Goal: Task Accomplishment & Management: Use online tool/utility

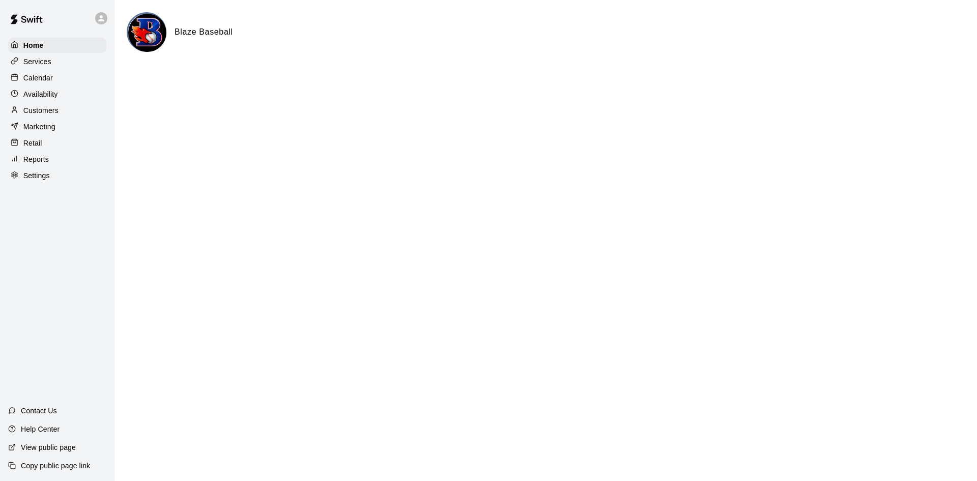
click at [39, 77] on p "Calendar" at bounding box center [38, 78] width 30 height 10
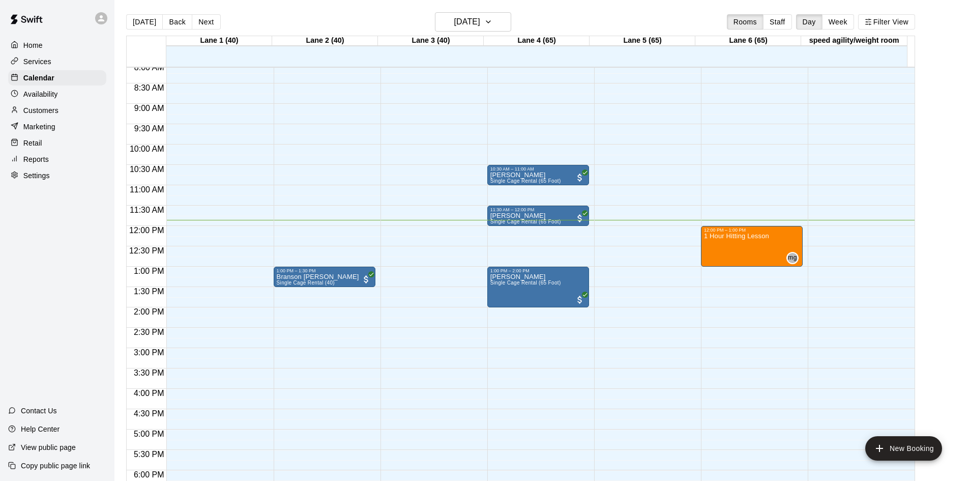
scroll to position [330, 0]
click at [480, 19] on h6 "[DATE]" at bounding box center [467, 22] width 26 height 14
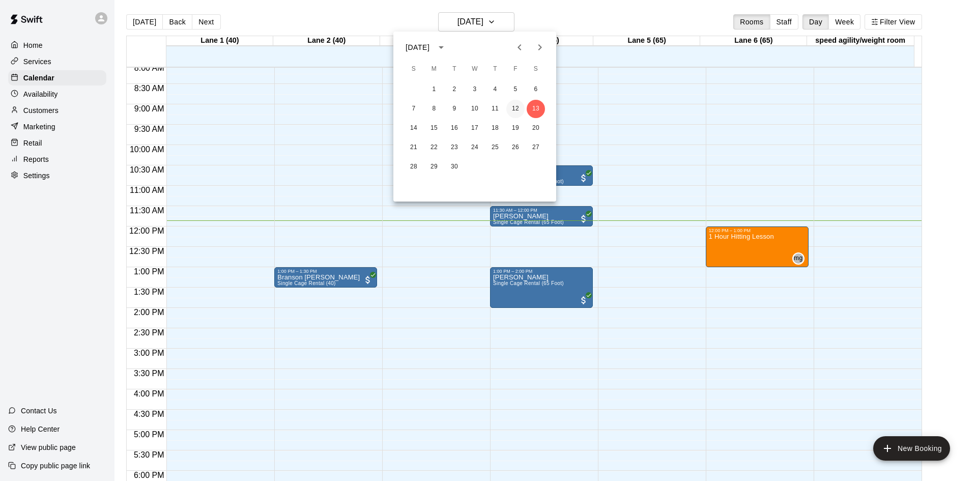
click at [516, 105] on button "12" at bounding box center [515, 109] width 18 height 18
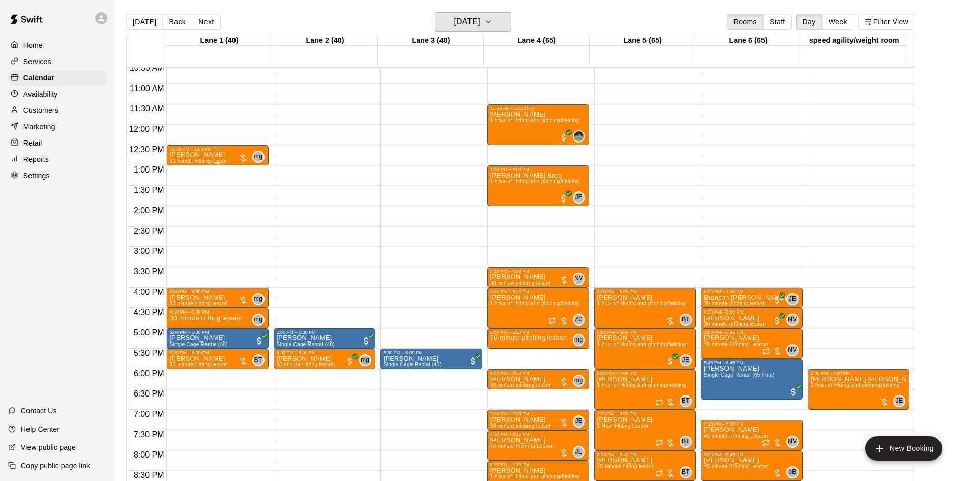
scroll to position [482, 0]
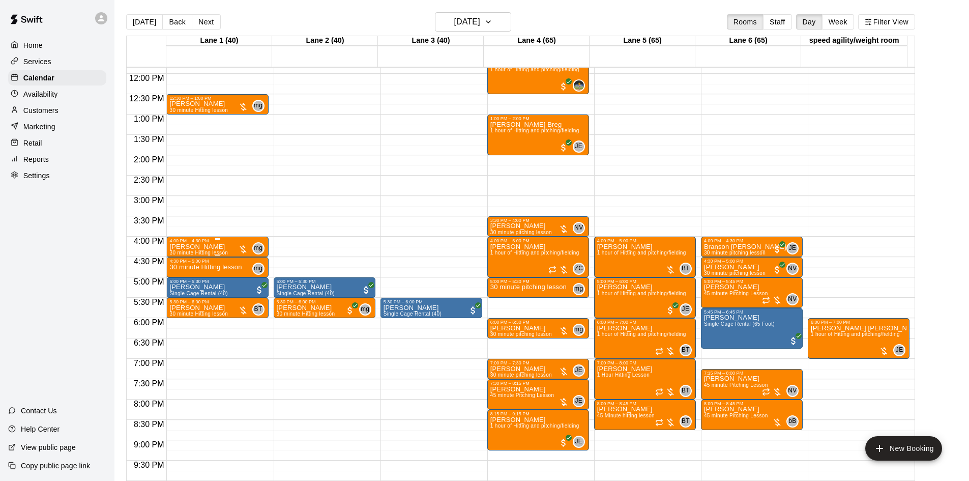
click at [241, 248] on div at bounding box center [243, 249] width 10 height 10
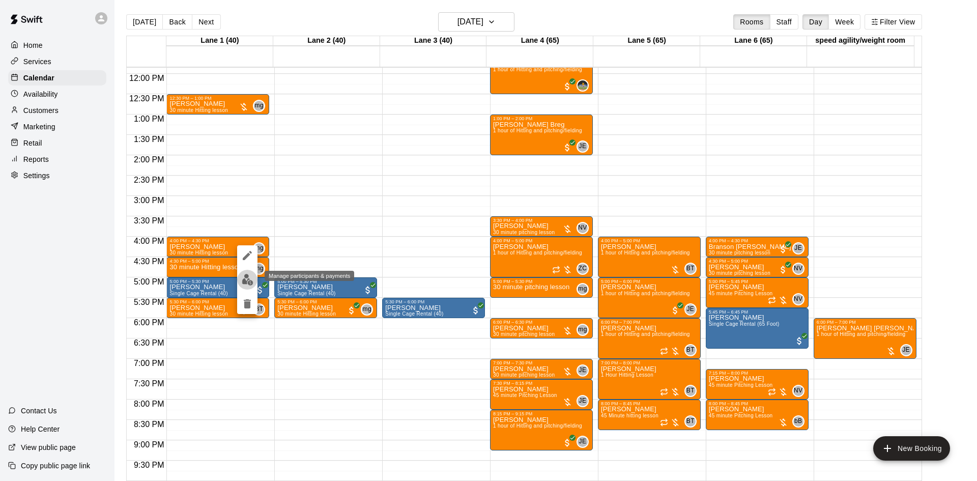
click at [252, 276] on img "edit" at bounding box center [248, 280] width 12 height 12
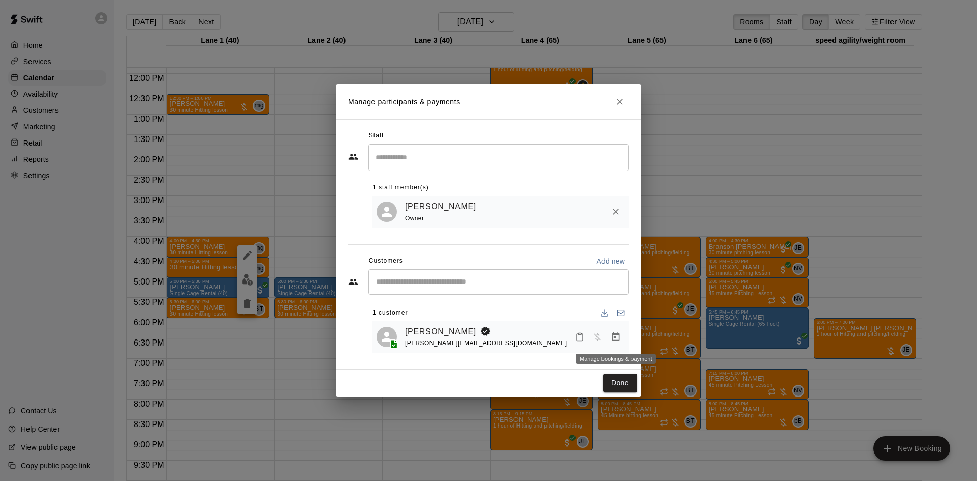
click at [608, 337] on button "Manage bookings & payment" at bounding box center [616, 337] width 18 height 18
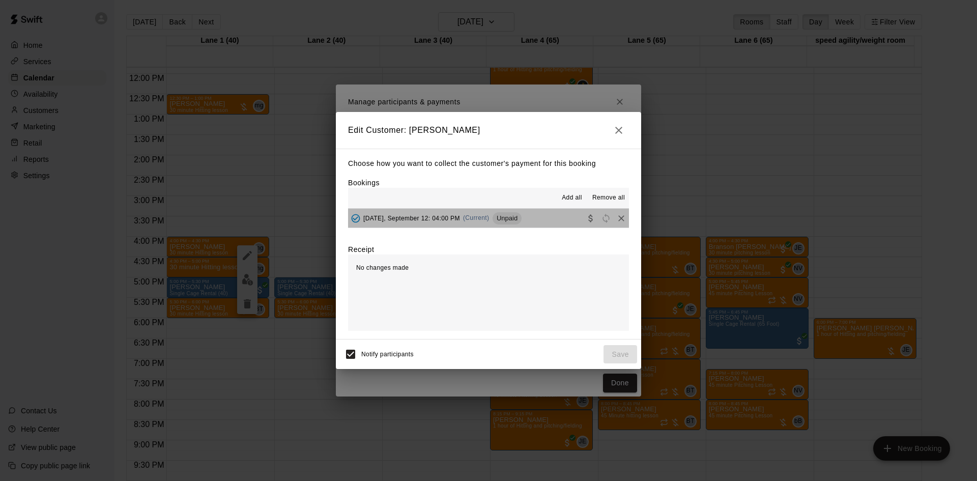
click at [539, 219] on button "[DATE], September 12: 04:00 PM (Current) Unpaid" at bounding box center [488, 218] width 281 height 19
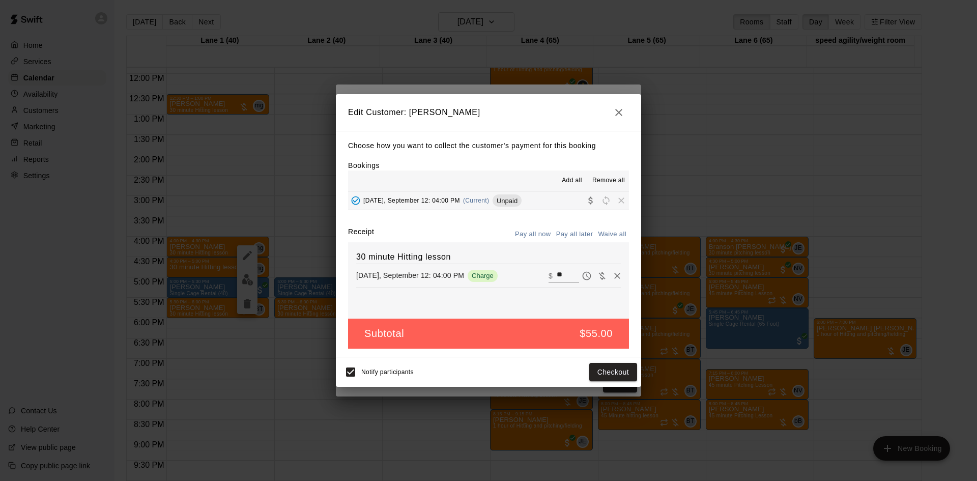
click at [604, 234] on button "Waive all" at bounding box center [612, 234] width 34 height 16
type input "*"
click at [623, 370] on button "Save" at bounding box center [621, 372] width 34 height 19
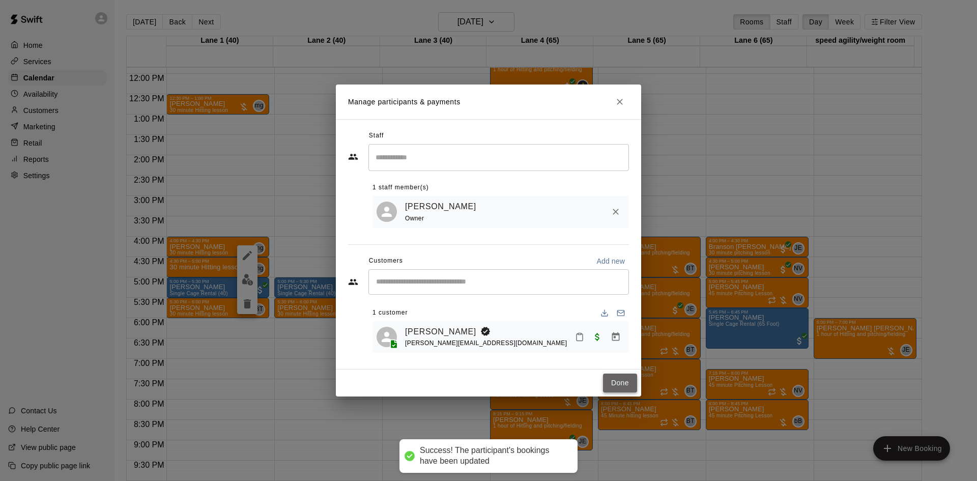
click at [616, 379] on button "Done" at bounding box center [620, 383] width 34 height 19
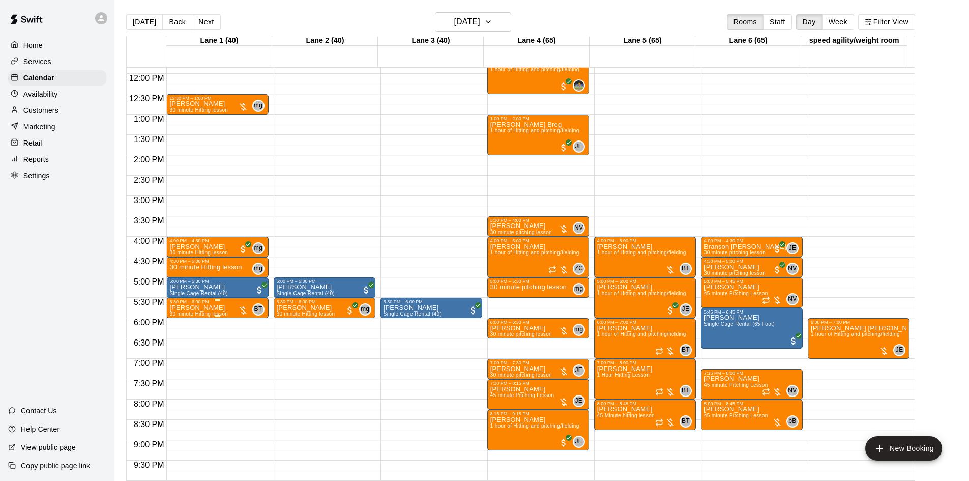
click at [244, 314] on div at bounding box center [243, 310] width 10 height 10
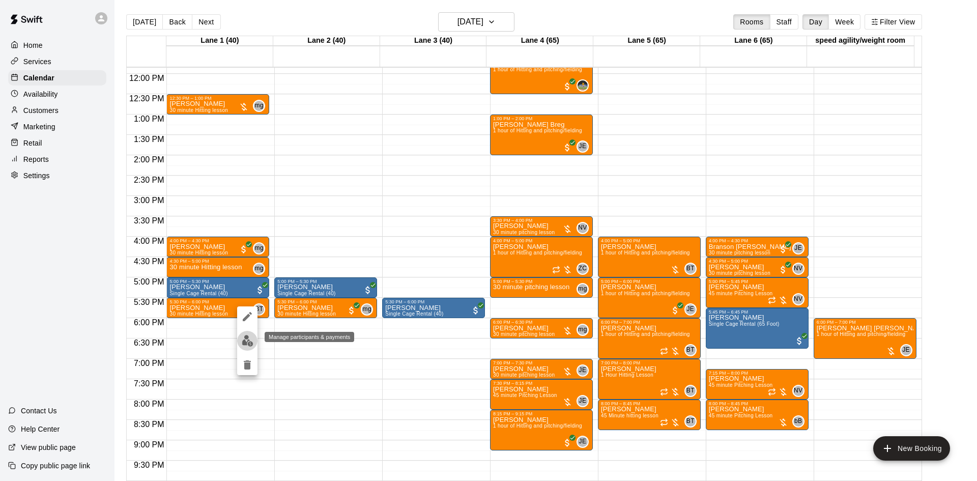
click at [247, 335] on img "edit" at bounding box center [248, 341] width 12 height 12
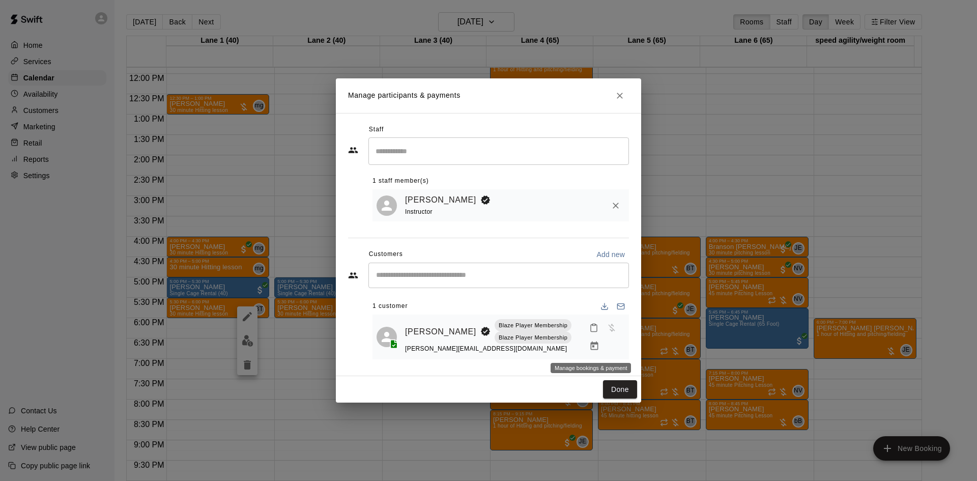
click at [589, 348] on icon "Manage bookings & payment" at bounding box center [594, 346] width 10 height 10
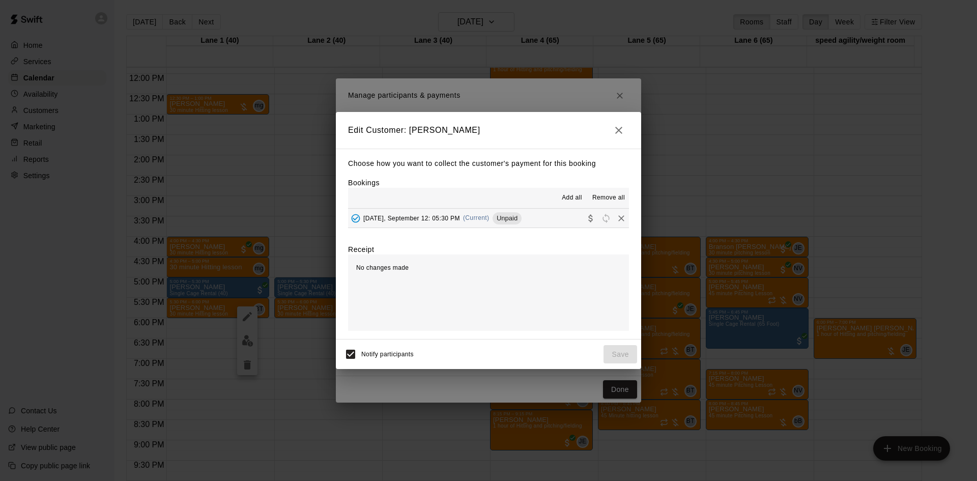
click at [519, 218] on button "[DATE], September 12: 05:30 PM (Current) Unpaid" at bounding box center [488, 218] width 281 height 19
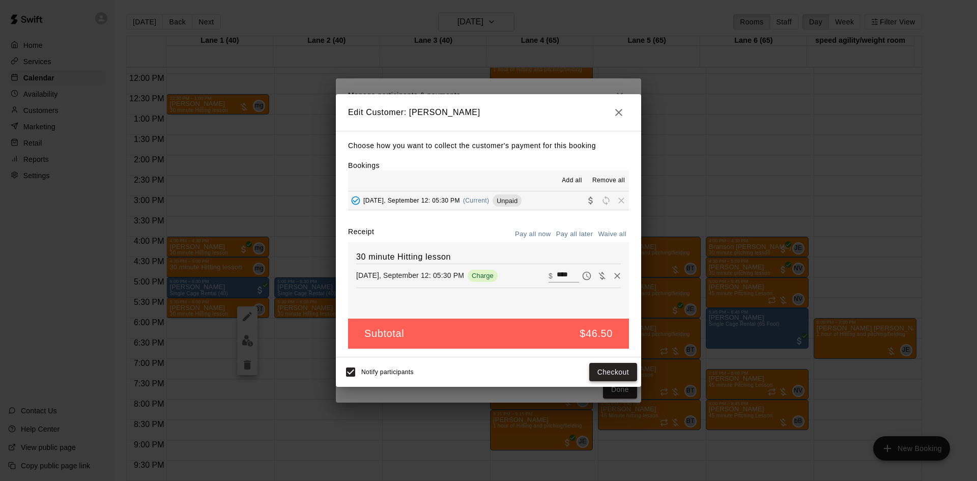
click at [614, 370] on button "Checkout" at bounding box center [613, 372] width 48 height 19
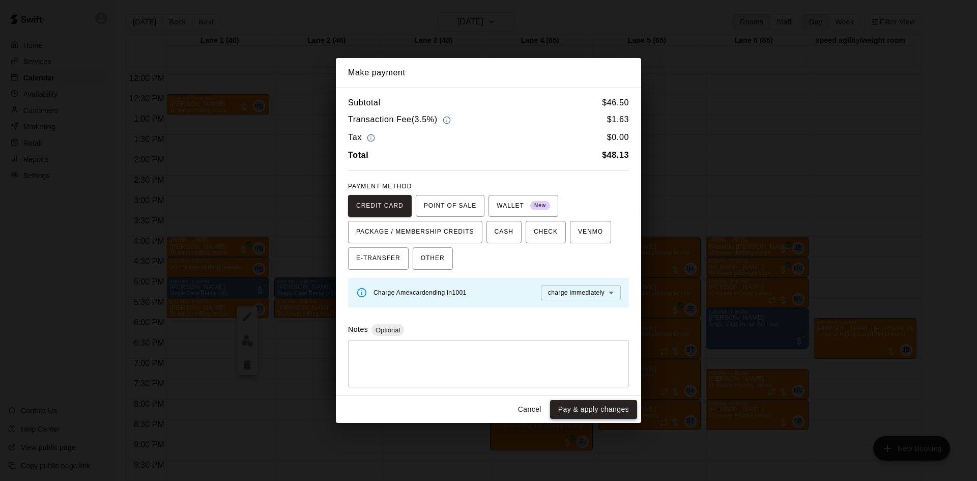
click at [600, 404] on button "Pay & apply changes" at bounding box center [593, 409] width 87 height 19
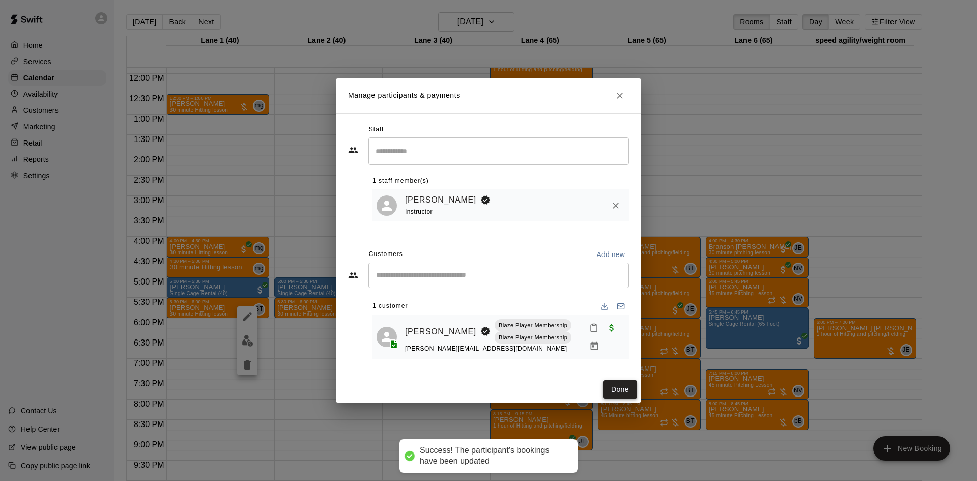
click at [622, 387] on button "Done" at bounding box center [620, 389] width 34 height 19
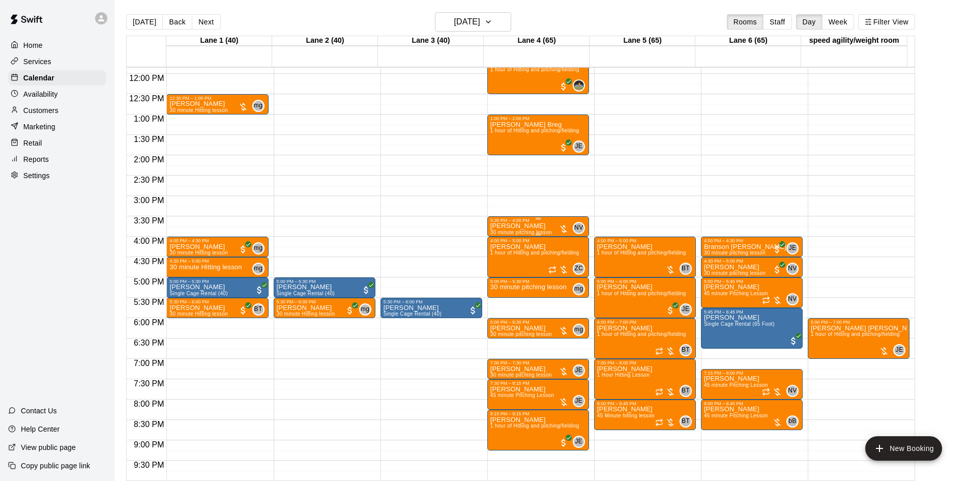
click at [561, 226] on div at bounding box center [564, 229] width 10 height 10
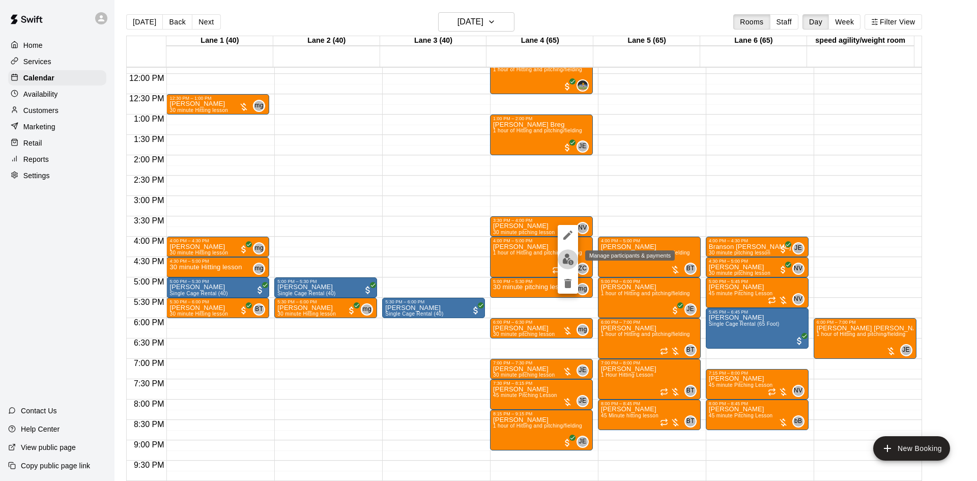
click at [570, 255] on img "edit" at bounding box center [568, 259] width 12 height 12
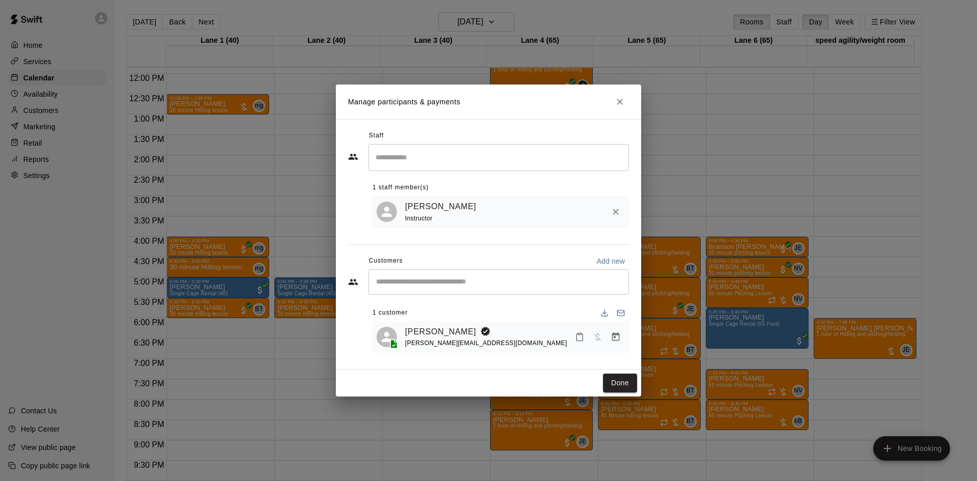
click at [613, 338] on icon "Manage bookings & payment" at bounding box center [616, 337] width 10 height 10
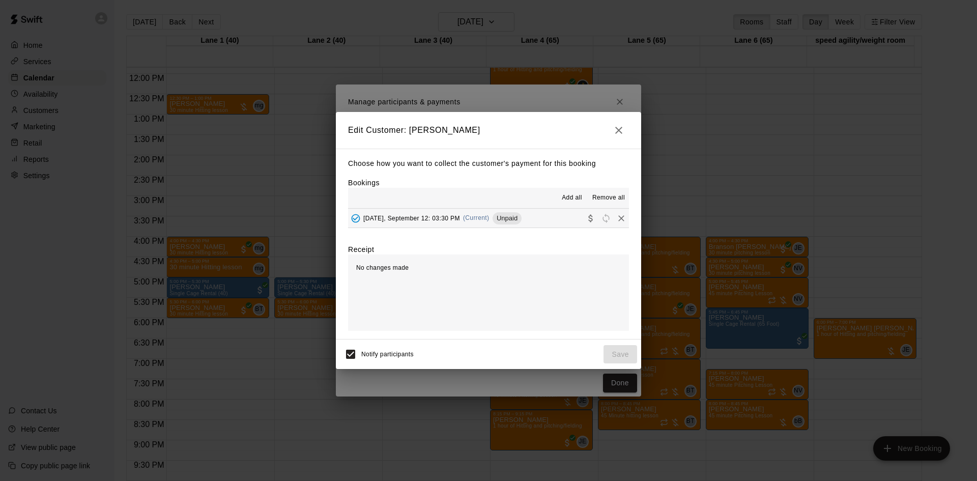
click at [563, 219] on button "[DATE], September 12: 03:30 PM (Current) Unpaid" at bounding box center [488, 218] width 281 height 19
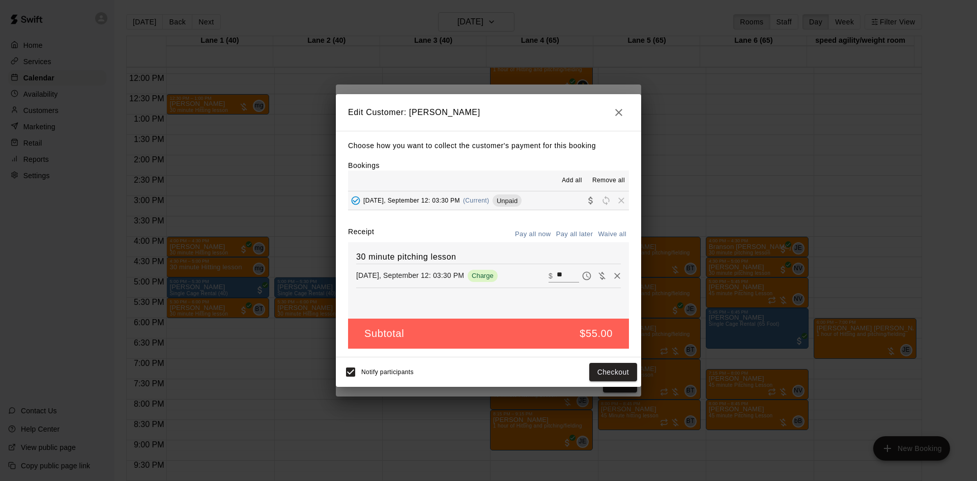
click at [604, 233] on button "Waive all" at bounding box center [612, 234] width 34 height 16
type input "*"
click at [616, 373] on button "Save" at bounding box center [621, 372] width 34 height 19
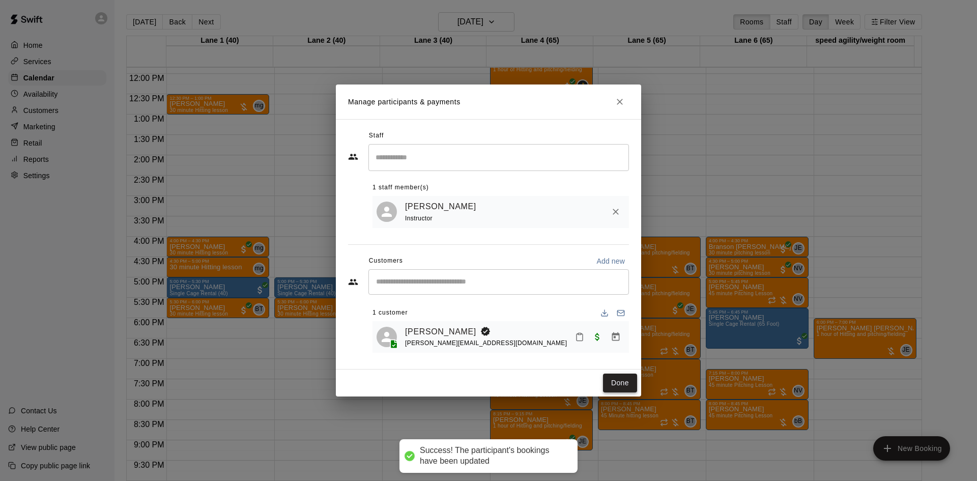
click at [616, 380] on button "Done" at bounding box center [620, 383] width 34 height 19
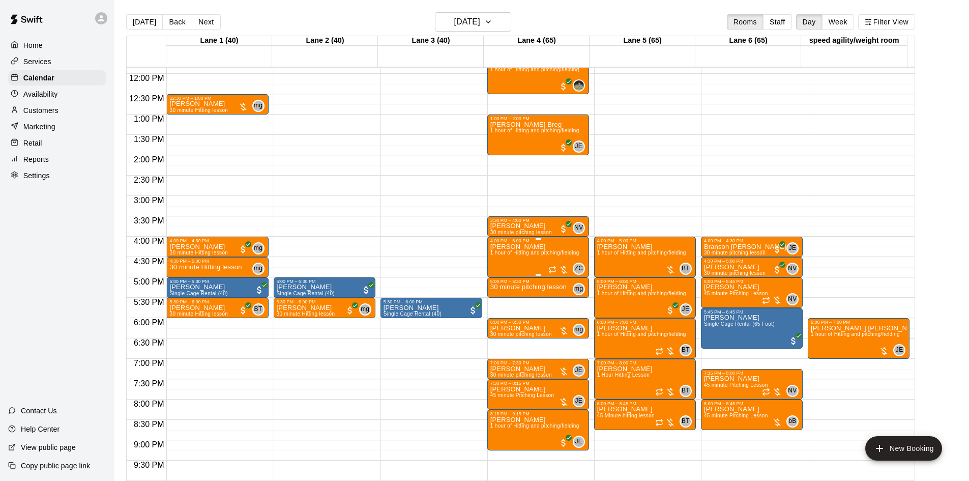
click at [562, 269] on div at bounding box center [559, 270] width 20 height 10
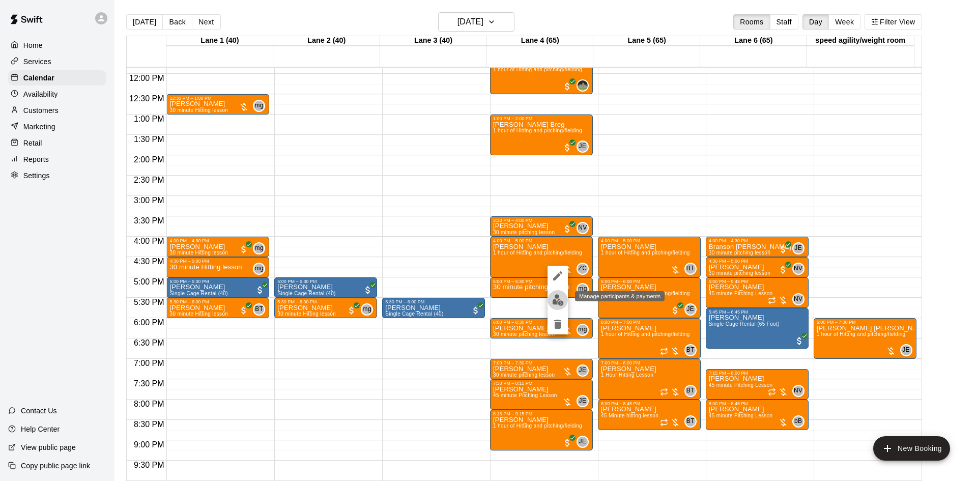
click at [559, 296] on img "edit" at bounding box center [558, 300] width 12 height 12
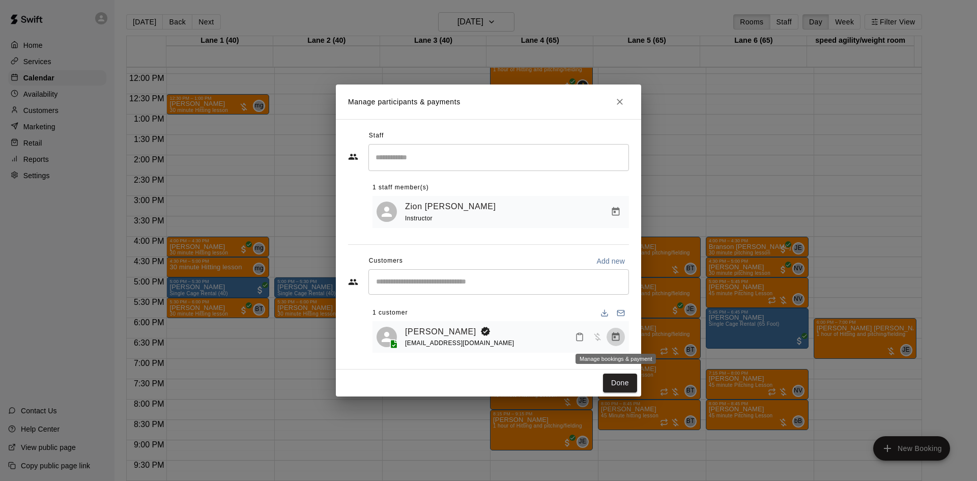
click at [615, 338] on icon "Manage bookings & payment" at bounding box center [616, 336] width 8 height 9
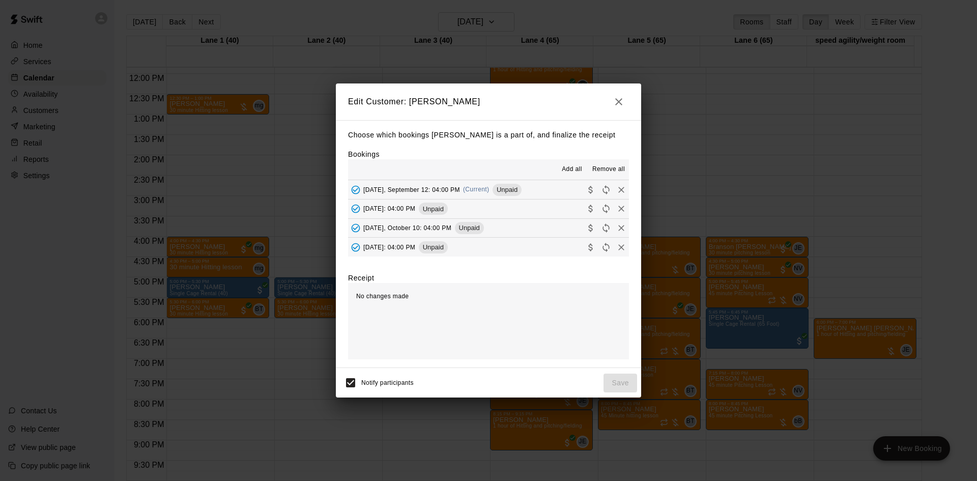
click at [546, 189] on button "[DATE], September 12: 04:00 PM (Current) Unpaid" at bounding box center [488, 189] width 281 height 19
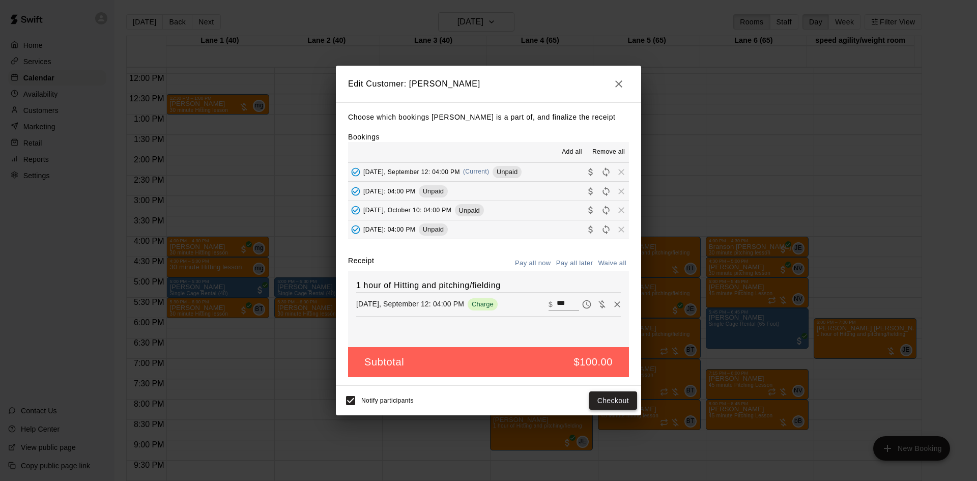
click at [609, 404] on button "Checkout" at bounding box center [613, 400] width 48 height 19
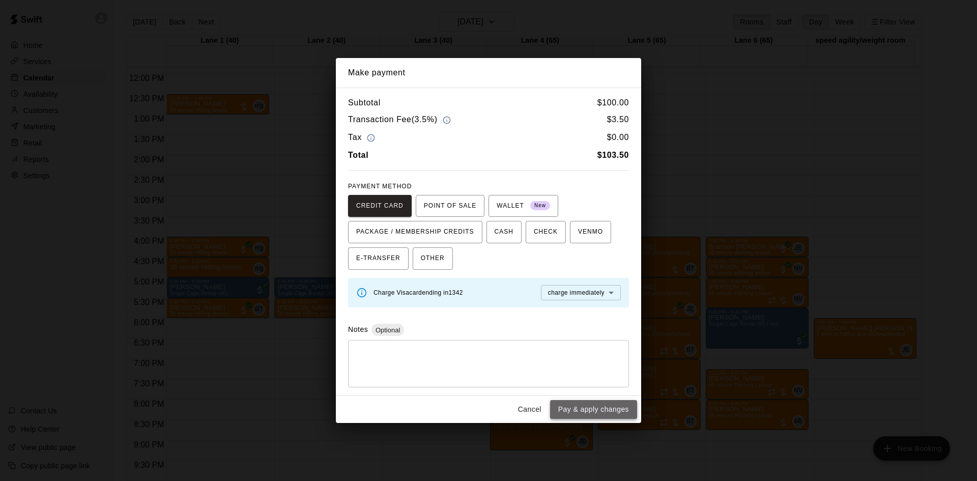
click at [594, 408] on button "Pay & apply changes" at bounding box center [593, 409] width 87 height 19
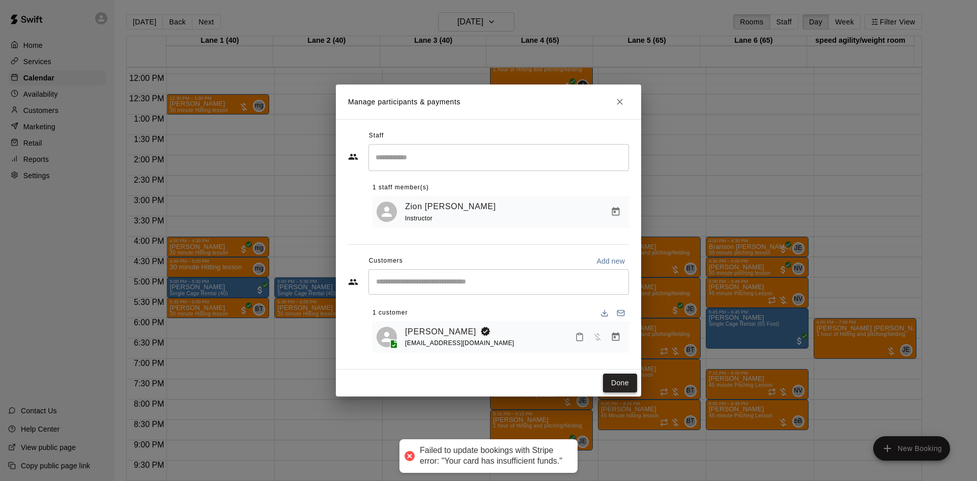
click at [618, 384] on button "Done" at bounding box center [620, 383] width 34 height 19
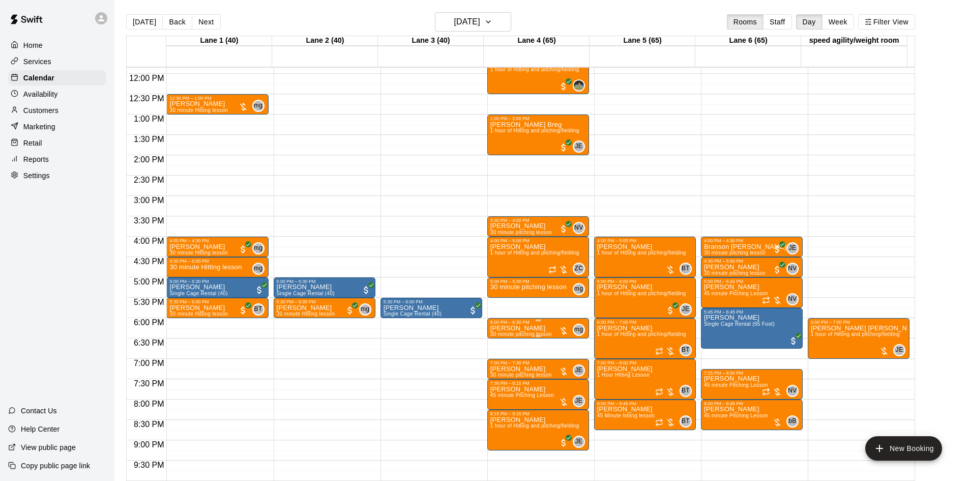
click at [564, 332] on div at bounding box center [564, 331] width 10 height 10
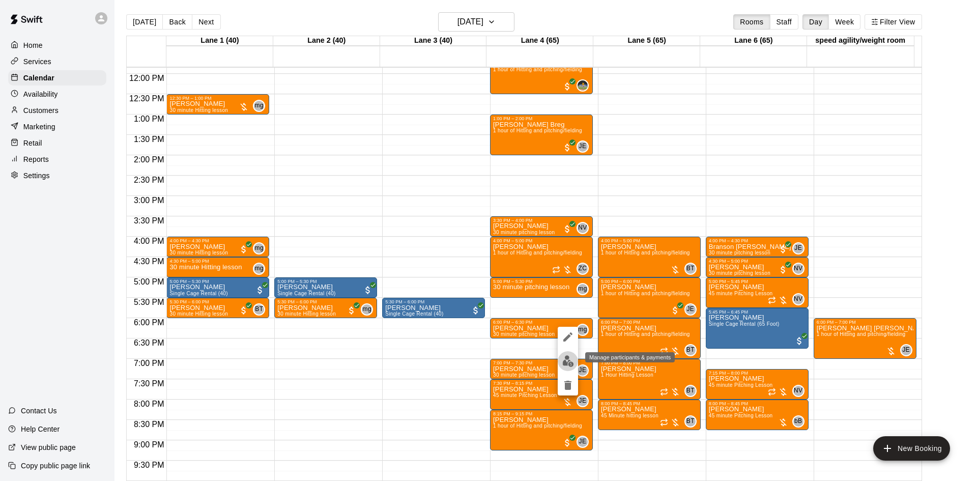
click at [567, 359] on img "edit" at bounding box center [568, 361] width 12 height 12
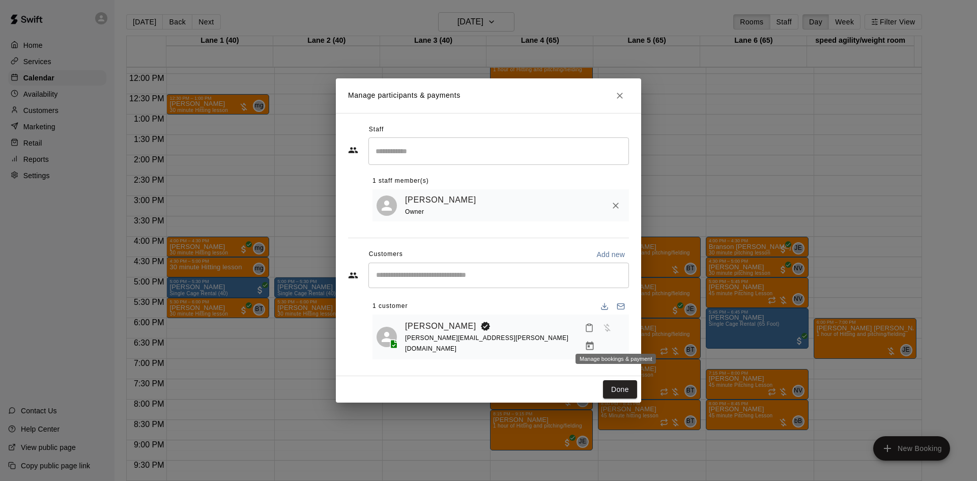
click at [595, 341] on icon "Manage bookings & payment" at bounding box center [590, 346] width 10 height 10
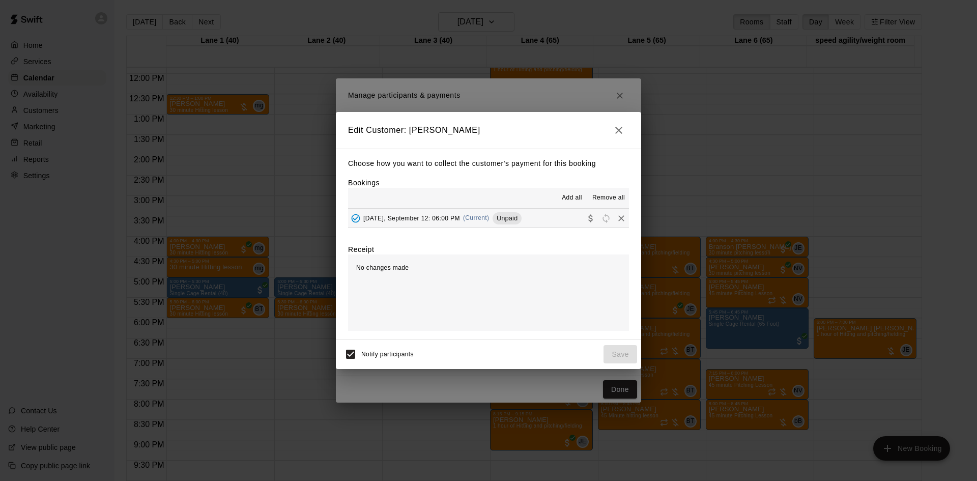
click at [554, 217] on button "[DATE], September 12: 06:00 PM (Current) Unpaid" at bounding box center [488, 218] width 281 height 19
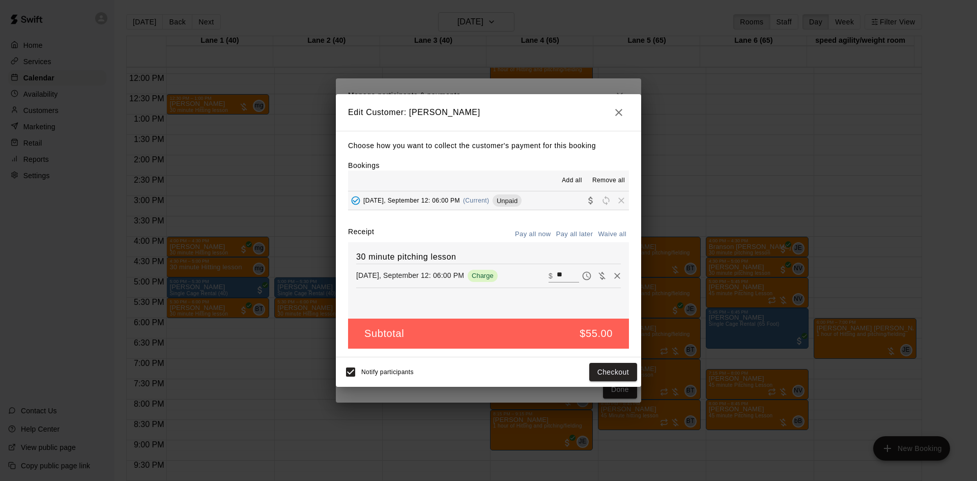
click at [603, 234] on button "Waive all" at bounding box center [612, 234] width 34 height 16
type input "*"
click at [619, 363] on button "Save" at bounding box center [621, 372] width 34 height 19
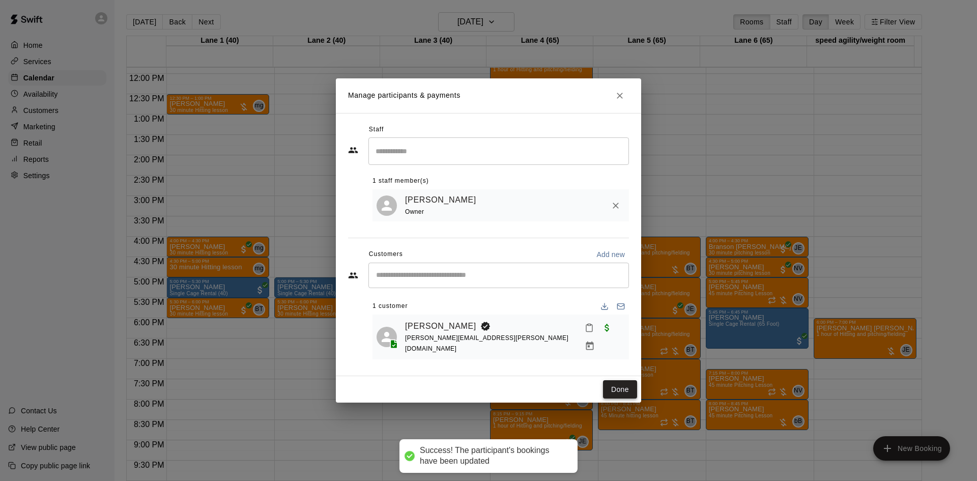
click at [612, 384] on button "Done" at bounding box center [620, 389] width 34 height 19
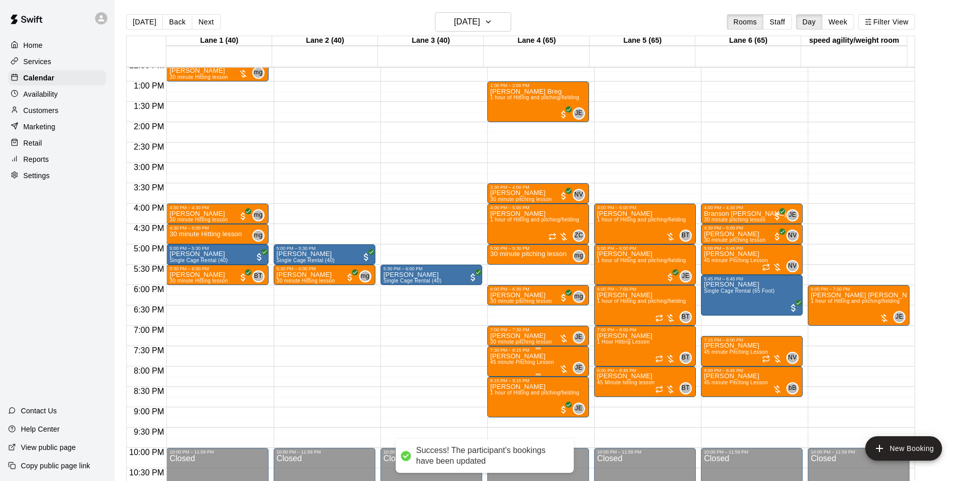
scroll to position [533, 0]
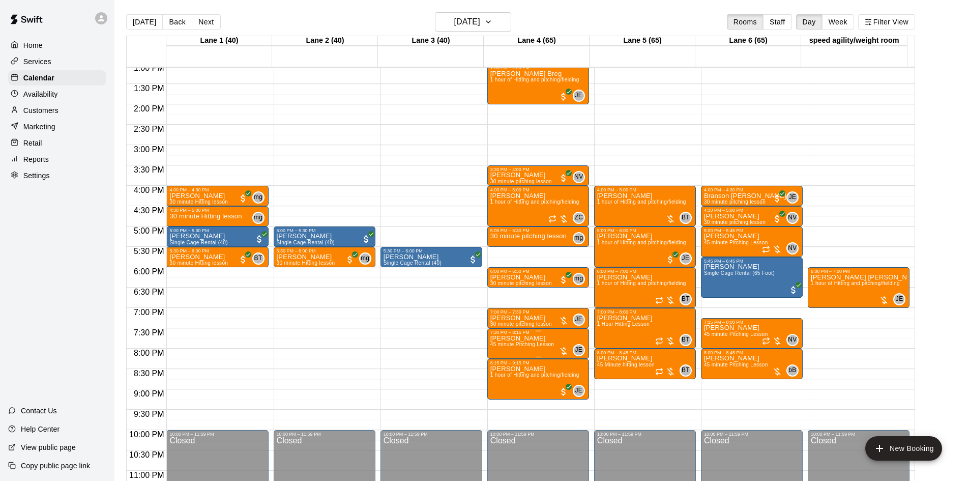
click at [565, 350] on div at bounding box center [564, 351] width 10 height 10
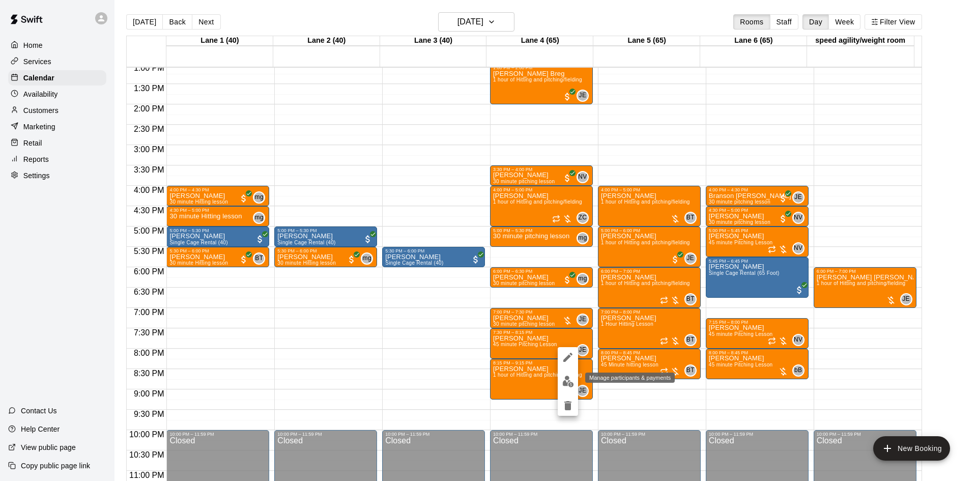
click at [569, 376] on img "edit" at bounding box center [568, 382] width 12 height 12
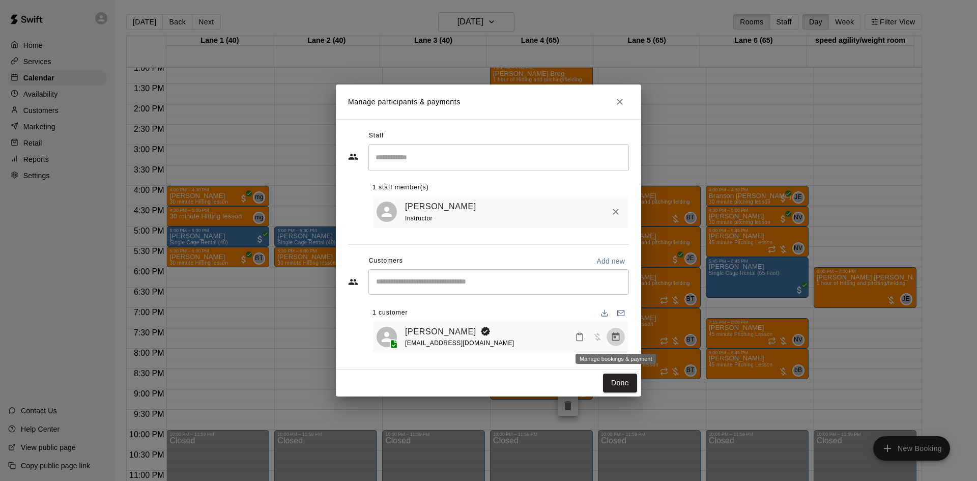
click at [610, 332] on button "Manage bookings & payment" at bounding box center [616, 337] width 18 height 18
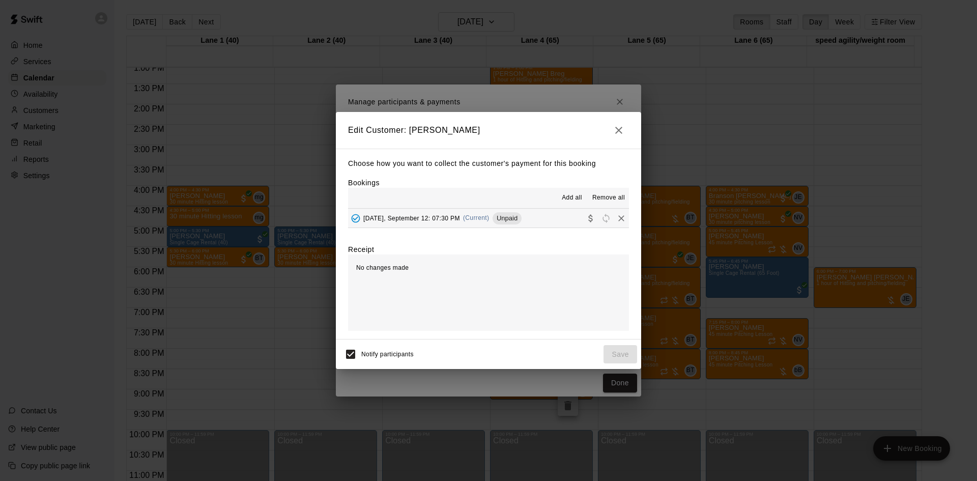
click at [520, 216] on button "[DATE], September 12: 07:30 PM (Current) Unpaid" at bounding box center [488, 218] width 281 height 19
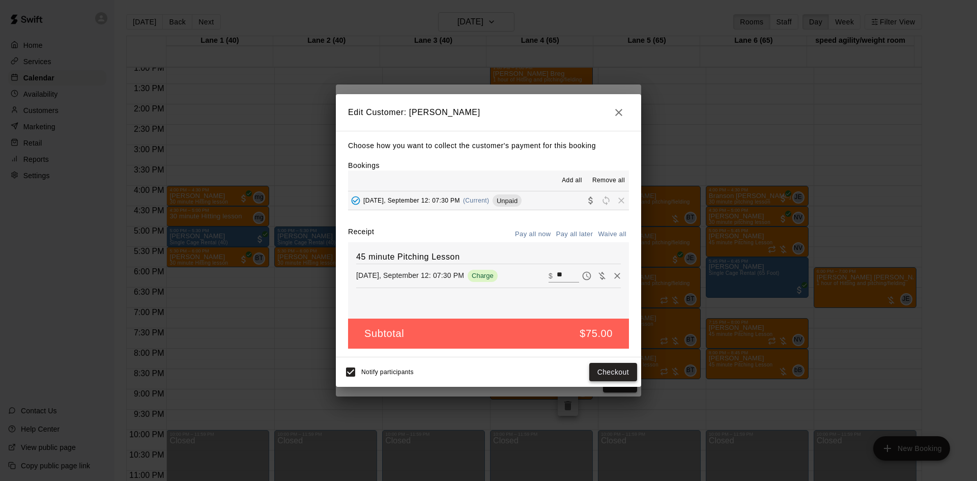
click at [609, 373] on button "Checkout" at bounding box center [613, 372] width 48 height 19
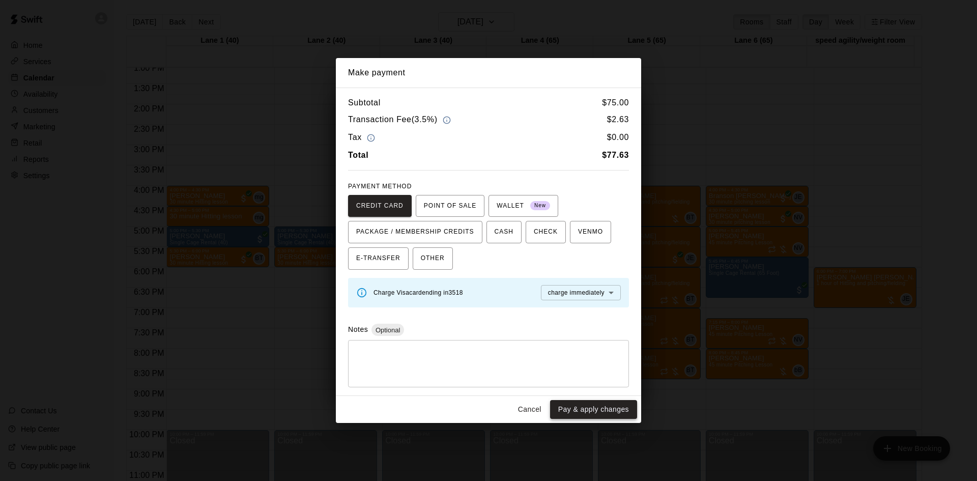
click at [622, 411] on button "Pay & apply changes" at bounding box center [593, 409] width 87 height 19
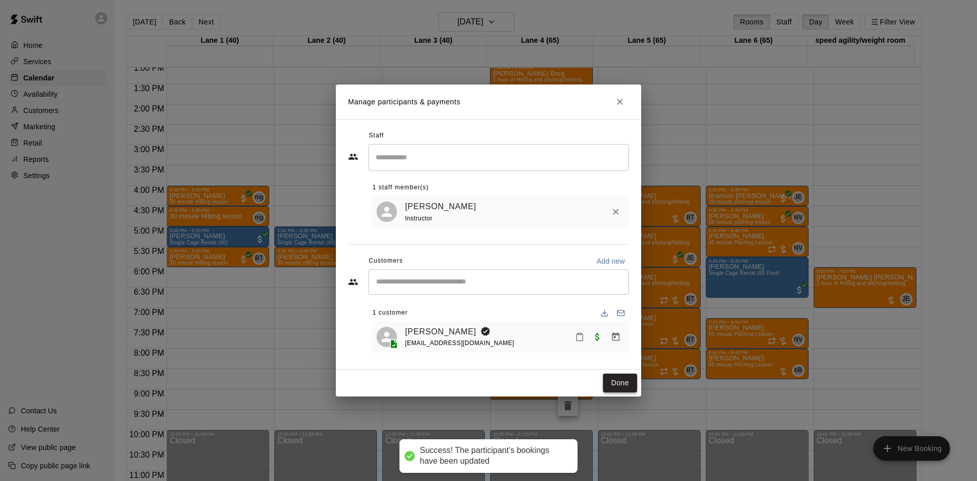
click at [619, 387] on button "Done" at bounding box center [620, 383] width 34 height 19
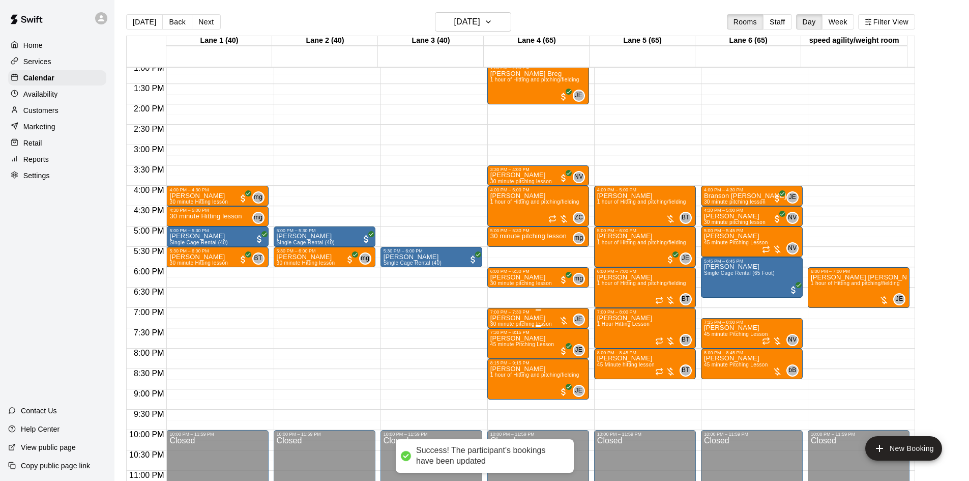
click at [561, 319] on div at bounding box center [564, 321] width 10 height 10
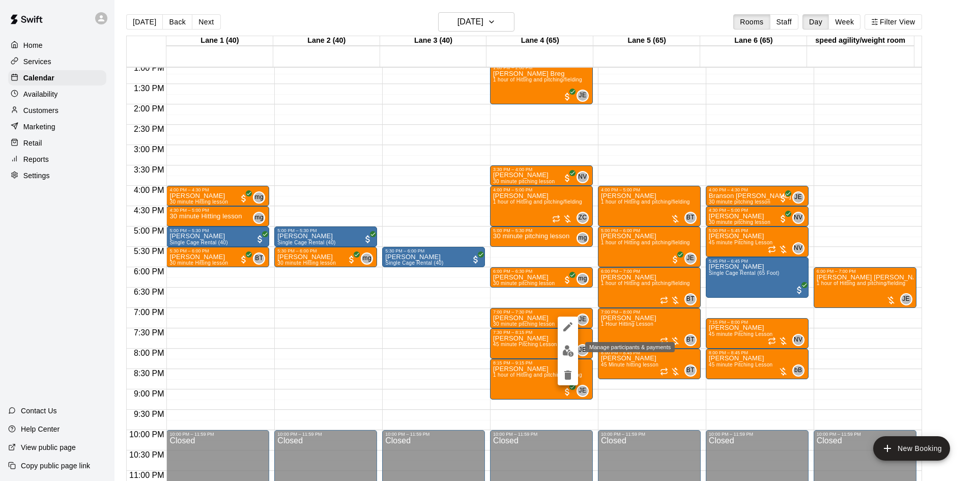
click at [570, 353] on img "edit" at bounding box center [568, 351] width 12 height 12
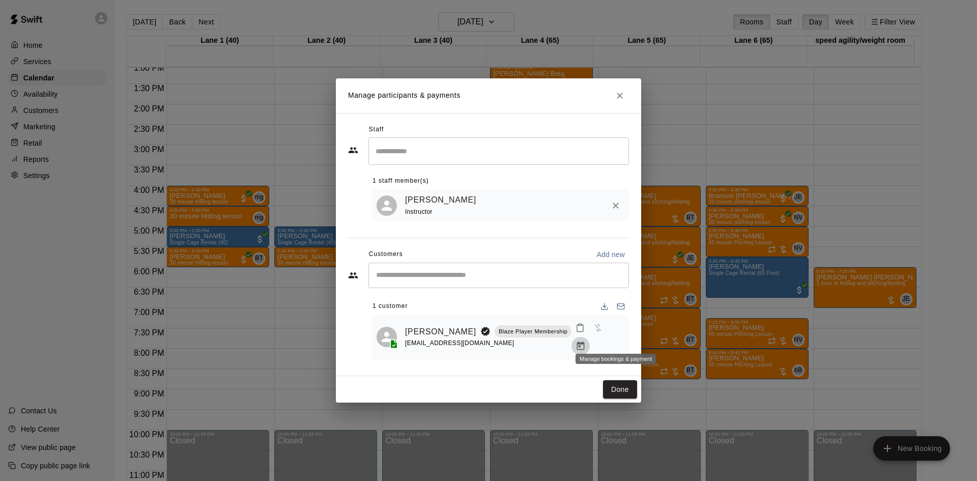
click at [586, 341] on icon "Manage bookings & payment" at bounding box center [581, 346] width 10 height 10
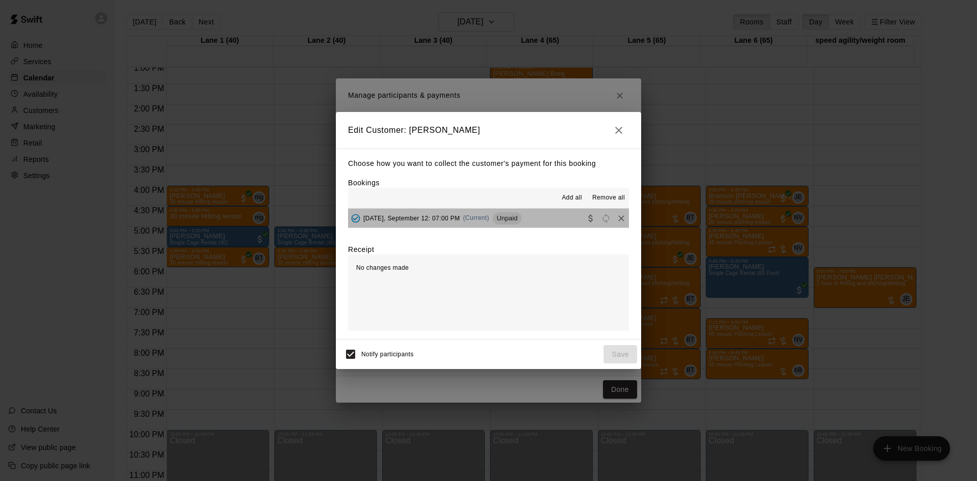
click at [542, 218] on button "[DATE], September 12: 07:00 PM (Current) Unpaid" at bounding box center [488, 218] width 281 height 19
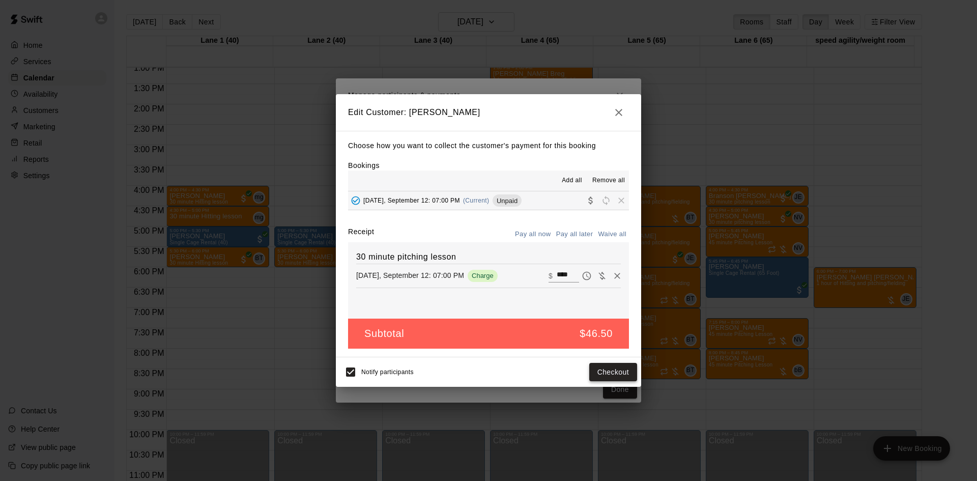
click at [605, 367] on button "Checkout" at bounding box center [613, 372] width 48 height 19
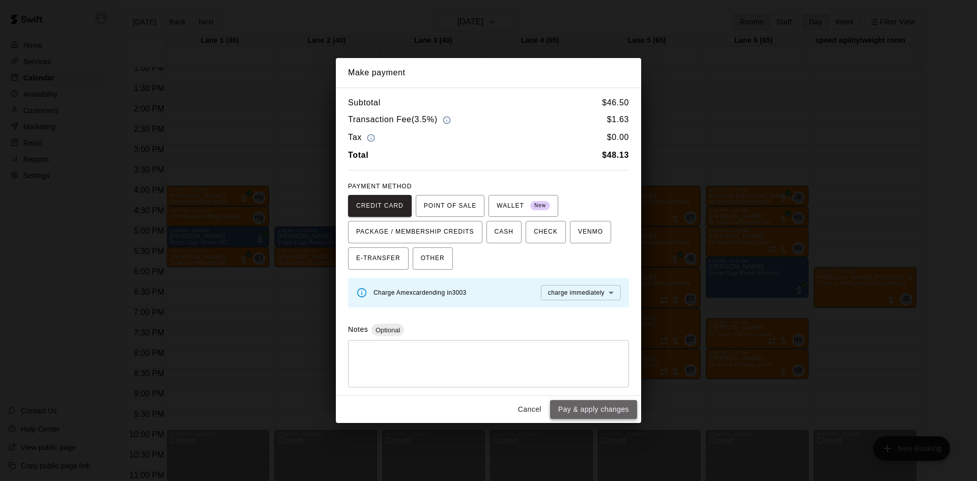
click at [598, 409] on button "Pay & apply changes" at bounding box center [593, 409] width 87 height 19
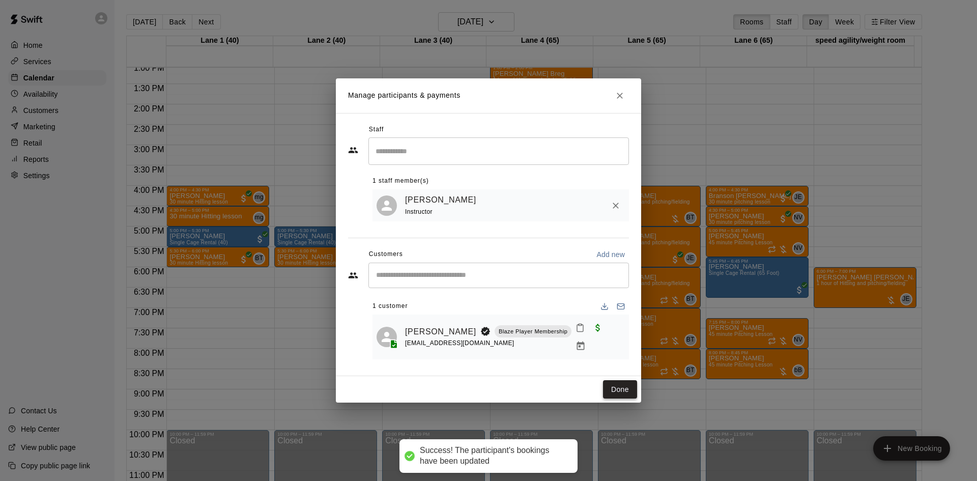
click at [616, 384] on button "Done" at bounding box center [620, 389] width 34 height 19
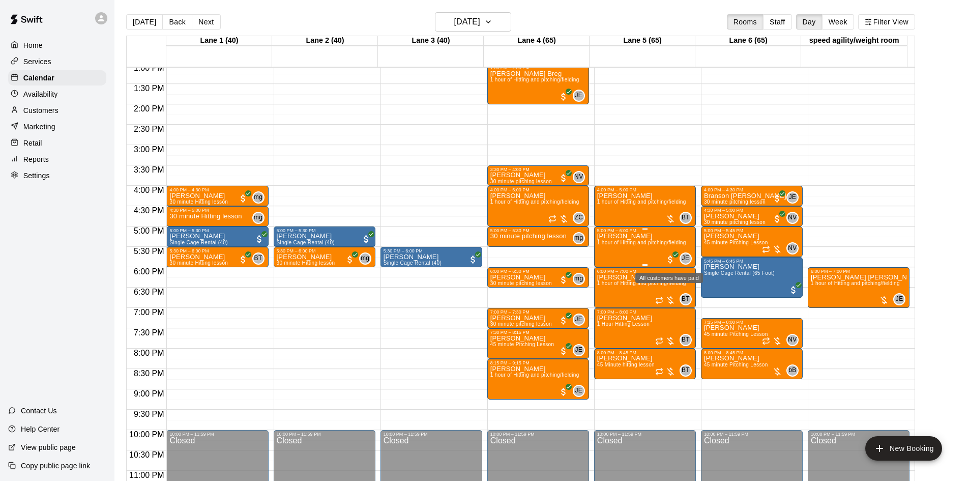
click at [670, 257] on span "All customers have paid" at bounding box center [671, 259] width 10 height 10
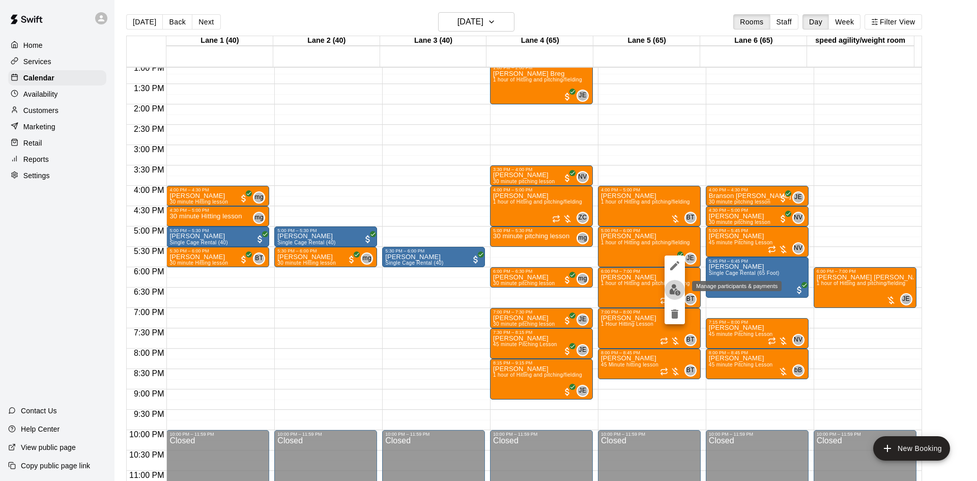
click at [670, 287] on img "edit" at bounding box center [675, 290] width 12 height 12
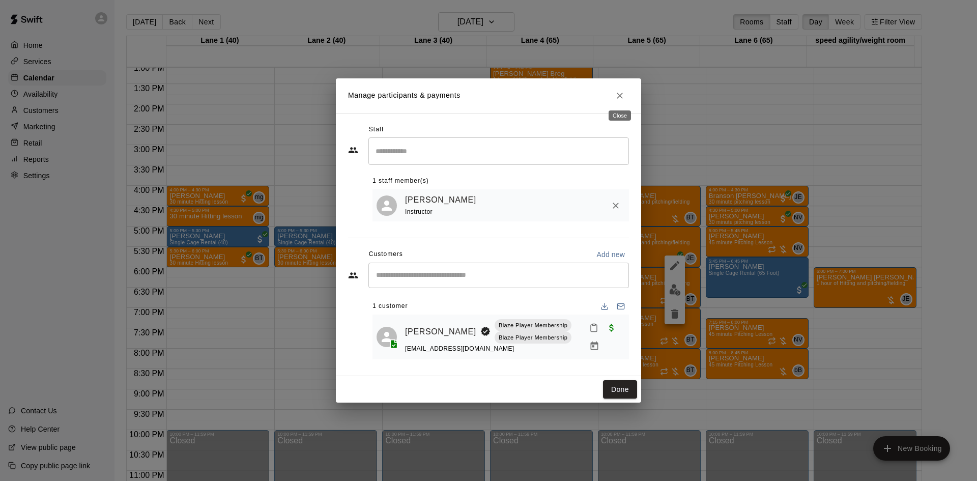
click at [625, 96] on button "Close" at bounding box center [620, 96] width 18 height 18
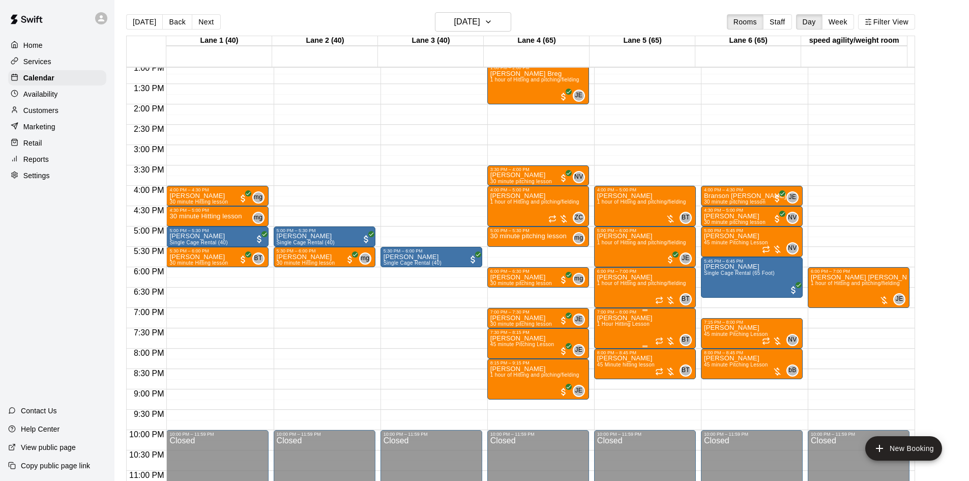
click at [670, 341] on div at bounding box center [665, 341] width 20 height 10
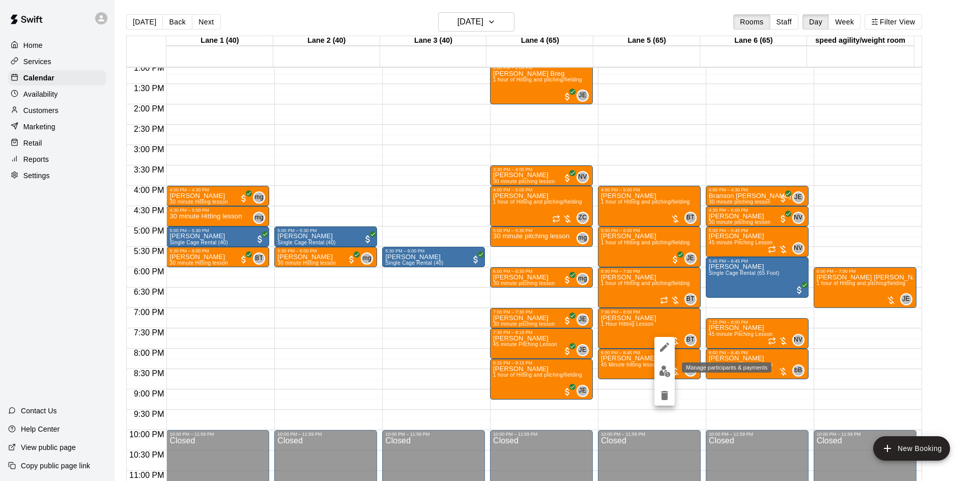
click at [664, 372] on img "edit" at bounding box center [665, 371] width 12 height 12
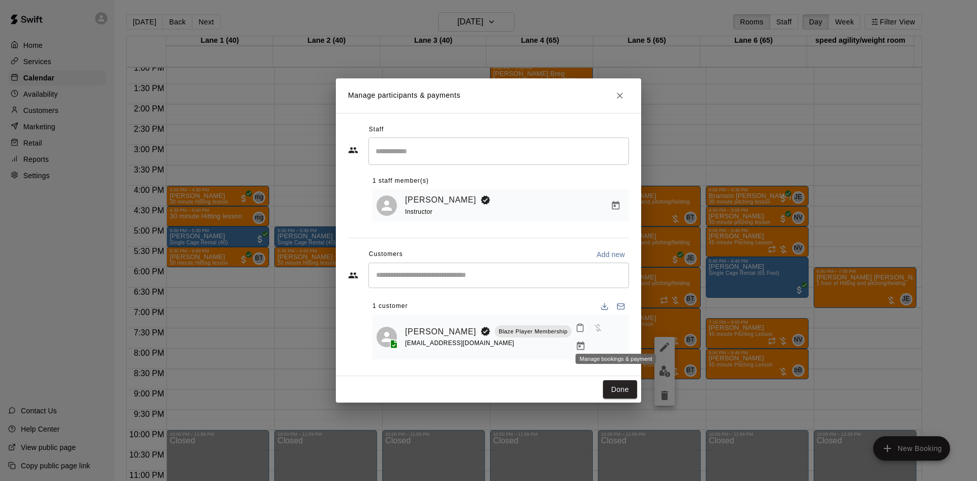
click at [585, 341] on icon "Manage bookings & payment" at bounding box center [581, 345] width 8 height 9
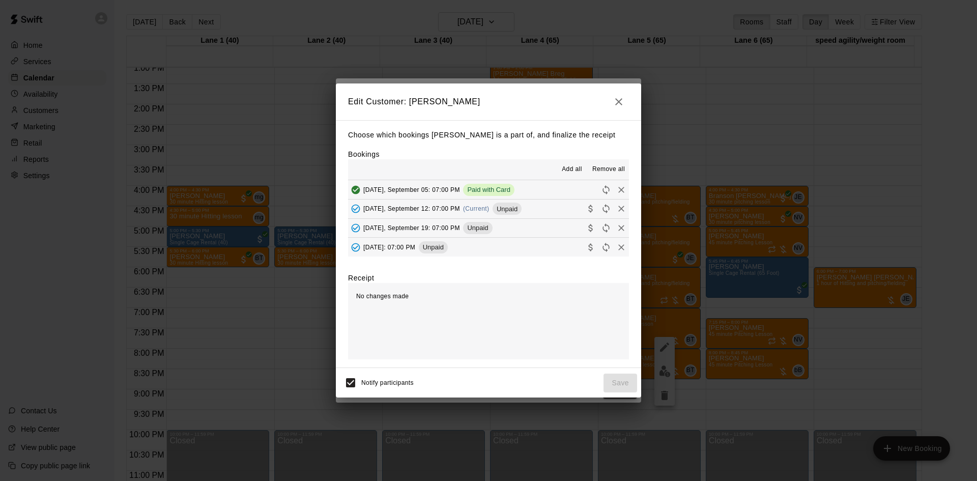
click at [557, 208] on button "[DATE], September 12: 07:00 PM (Current) Unpaid" at bounding box center [488, 208] width 281 height 19
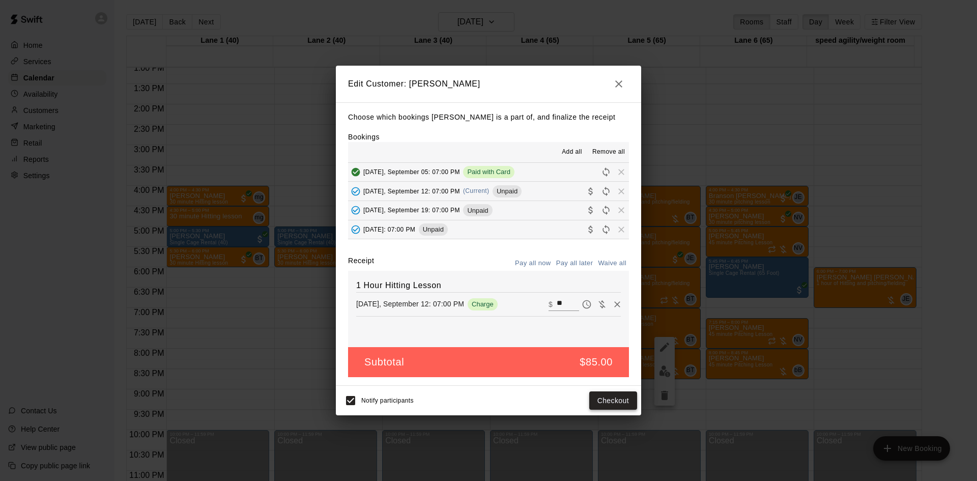
click at [613, 399] on button "Checkout" at bounding box center [613, 400] width 48 height 19
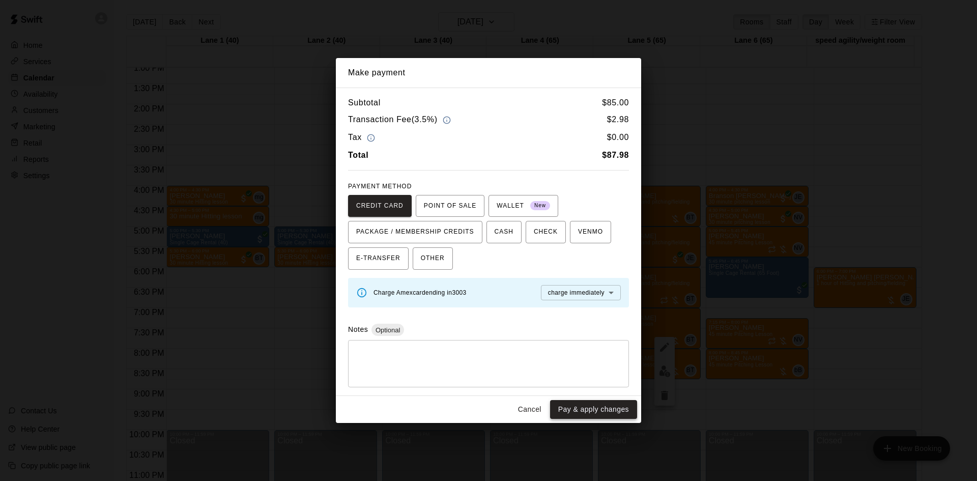
click at [591, 405] on button "Pay & apply changes" at bounding box center [593, 409] width 87 height 19
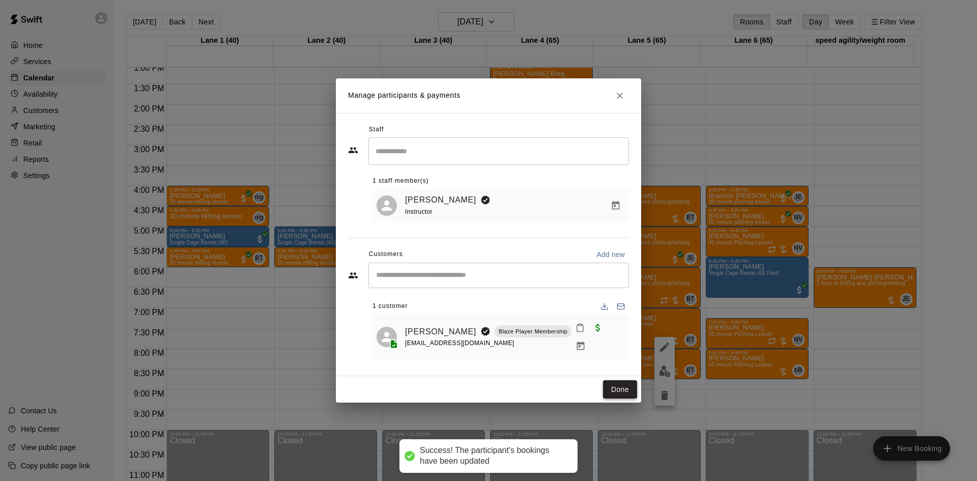
click at [633, 380] on button "Done" at bounding box center [620, 389] width 34 height 19
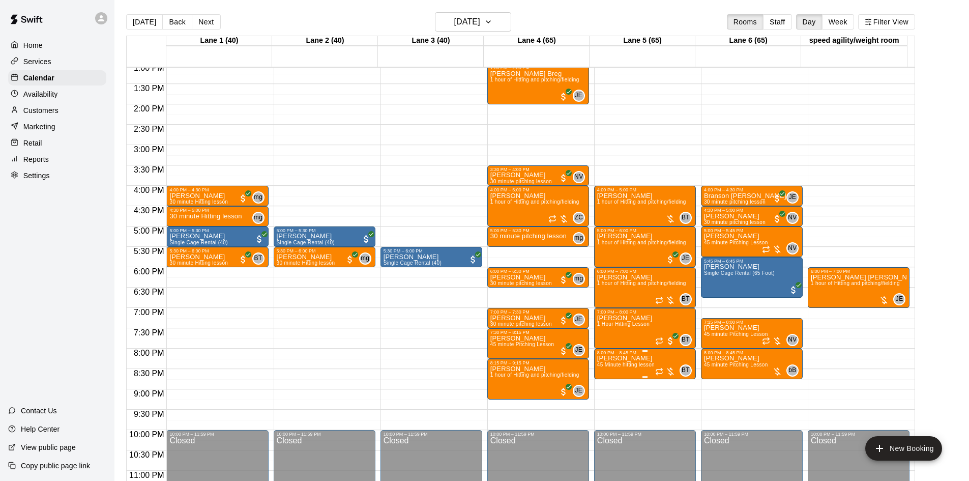
click at [670, 369] on div at bounding box center [665, 371] width 20 height 10
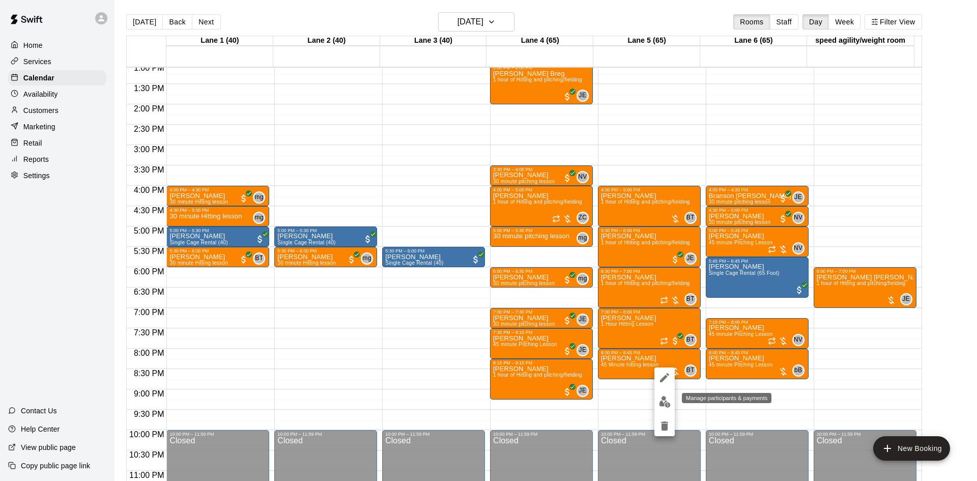
click at [664, 401] on img "edit" at bounding box center [665, 402] width 12 height 12
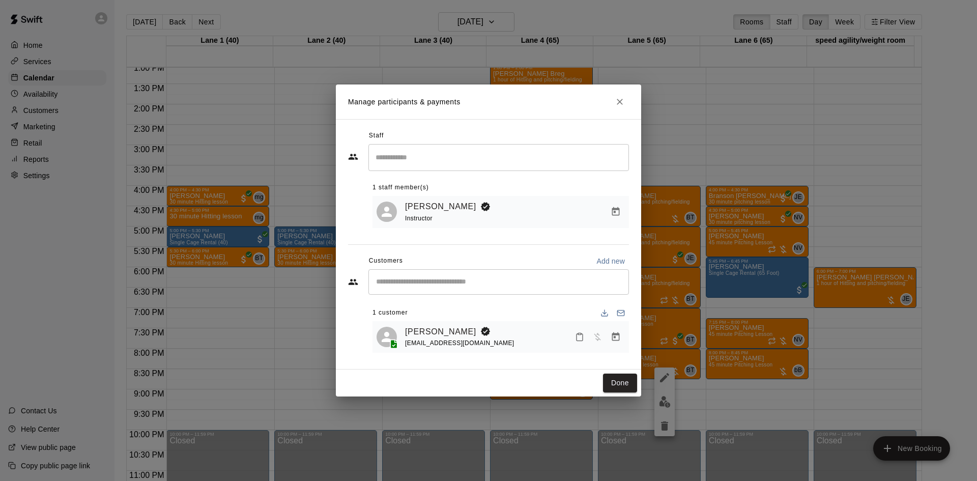
click at [611, 336] on icon "Manage bookings & payment" at bounding box center [616, 337] width 10 height 10
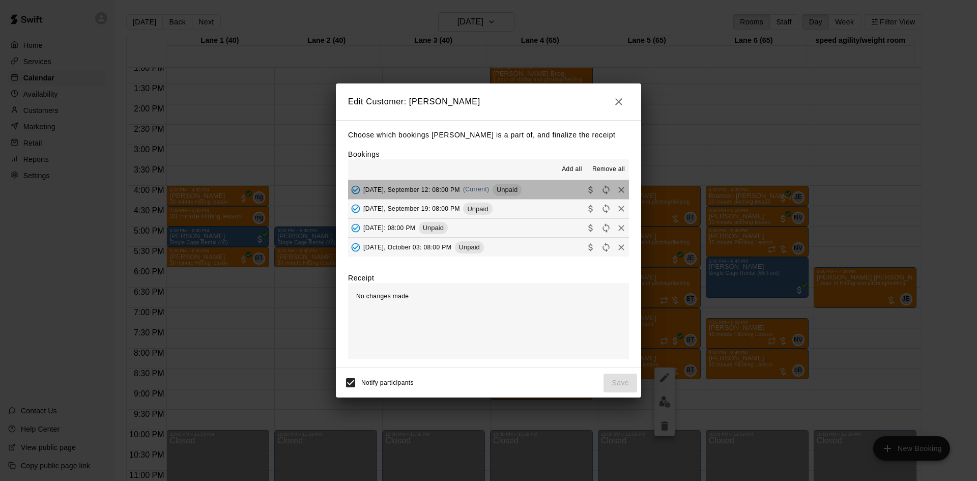
click at [552, 182] on button "[DATE], September 12: 08:00 PM (Current) Unpaid" at bounding box center [488, 189] width 281 height 19
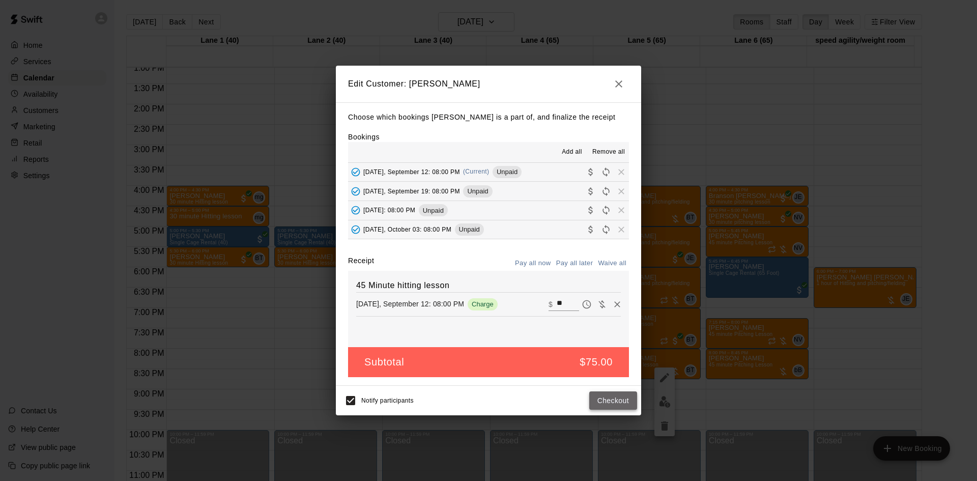
click at [611, 394] on button "Checkout" at bounding box center [613, 400] width 48 height 19
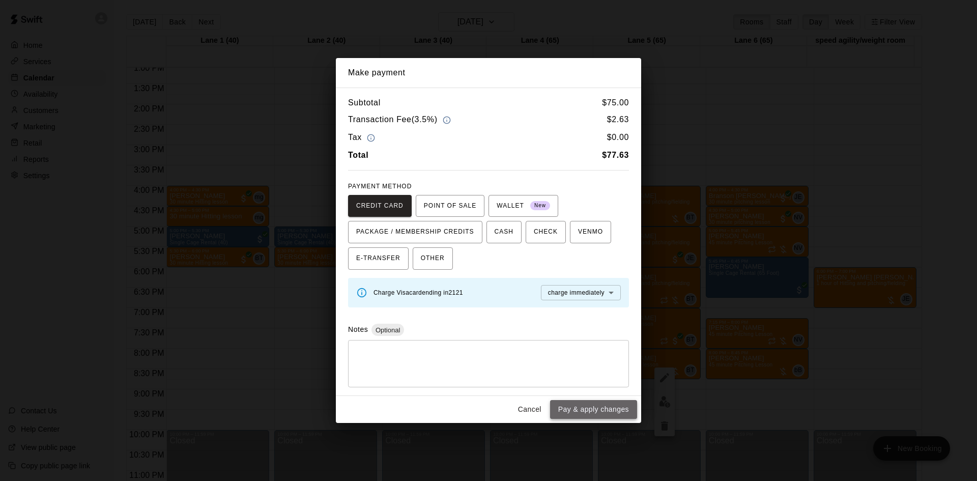
click at [607, 402] on button "Pay & apply changes" at bounding box center [593, 409] width 87 height 19
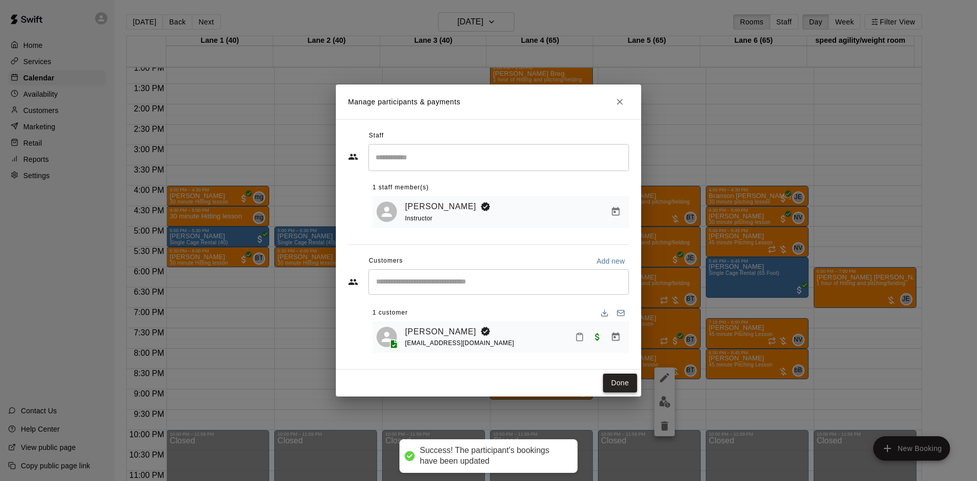
click at [620, 380] on button "Done" at bounding box center [620, 383] width 34 height 19
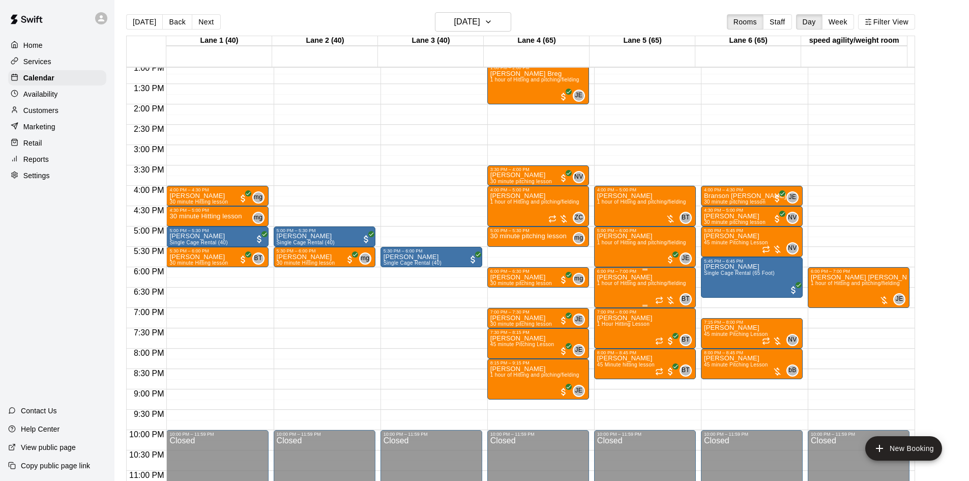
click at [668, 301] on div at bounding box center [665, 300] width 20 height 10
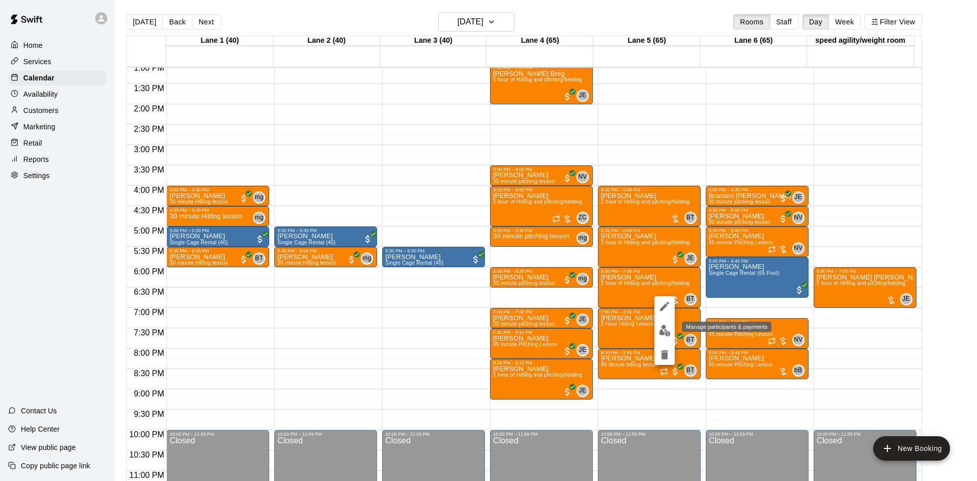
click at [665, 325] on img "edit" at bounding box center [665, 331] width 12 height 12
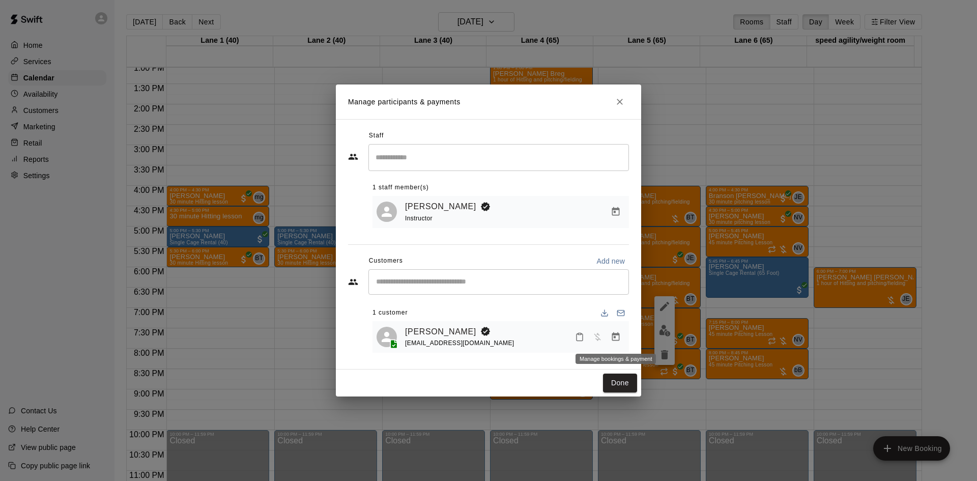
click at [613, 329] on button "Manage bookings & payment" at bounding box center [616, 337] width 18 height 18
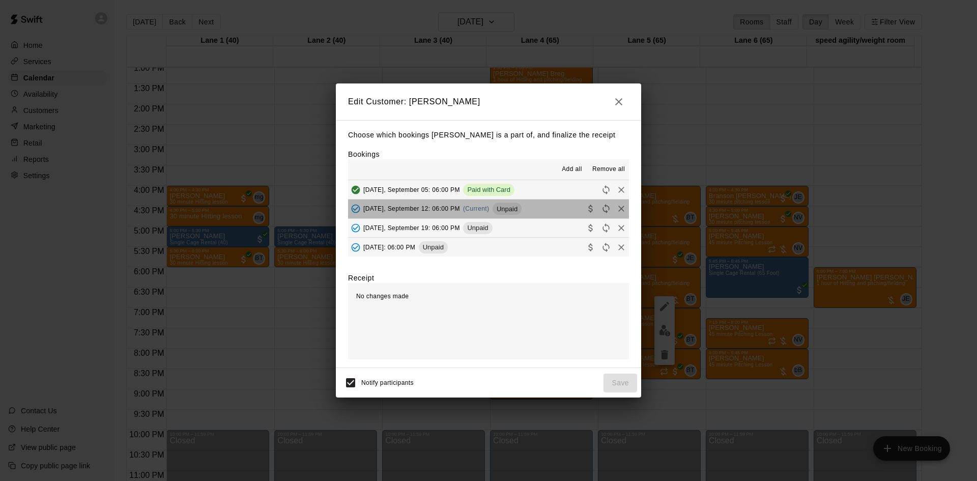
click at [548, 209] on button "[DATE], September 12: 06:00 PM (Current) Unpaid" at bounding box center [488, 208] width 281 height 19
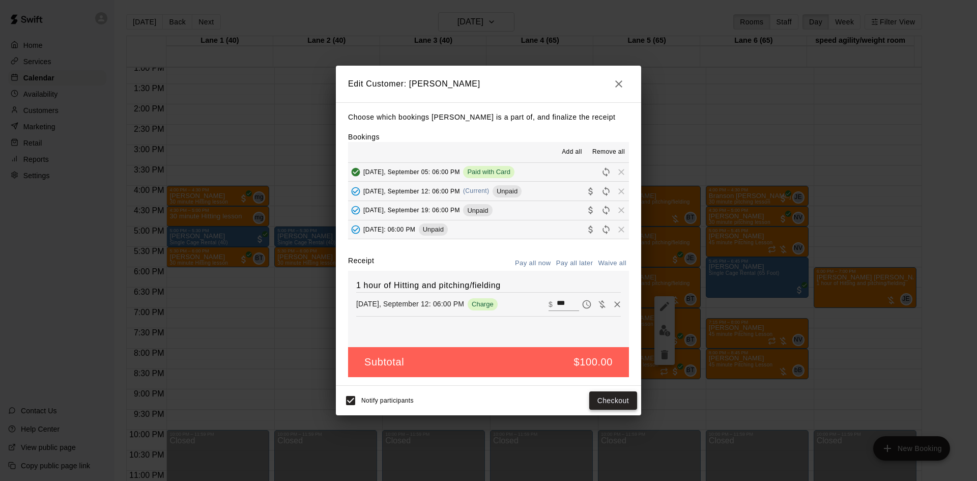
click at [611, 405] on button "Checkout" at bounding box center [613, 400] width 48 height 19
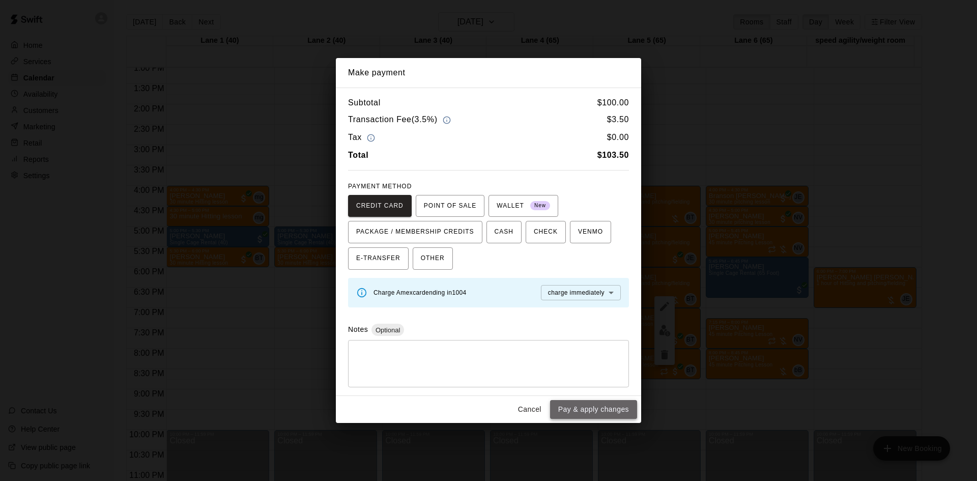
click at [578, 409] on button "Pay & apply changes" at bounding box center [593, 409] width 87 height 19
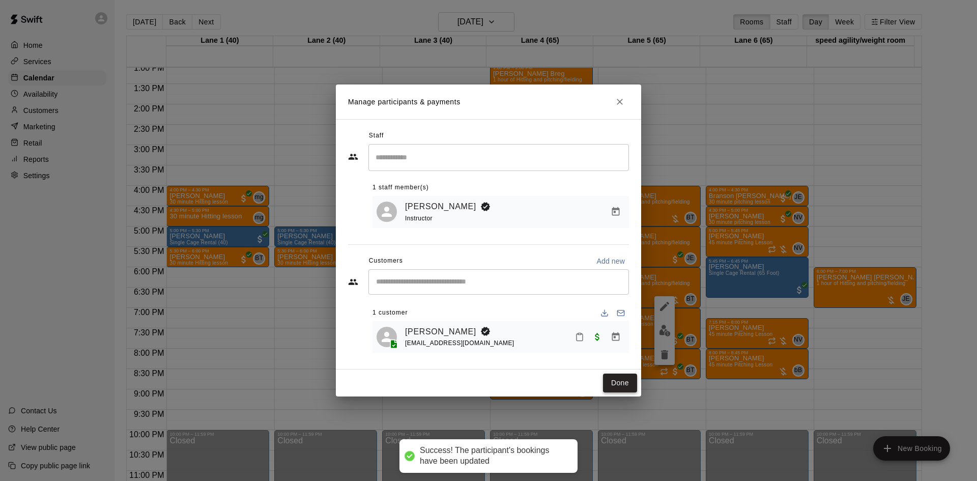
click at [616, 378] on button "Done" at bounding box center [620, 383] width 34 height 19
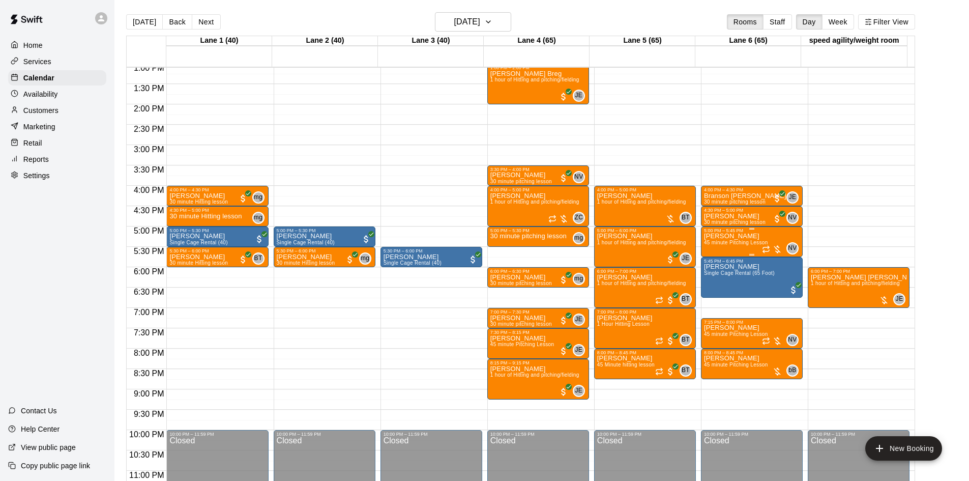
click at [776, 249] on div at bounding box center [772, 249] width 20 height 10
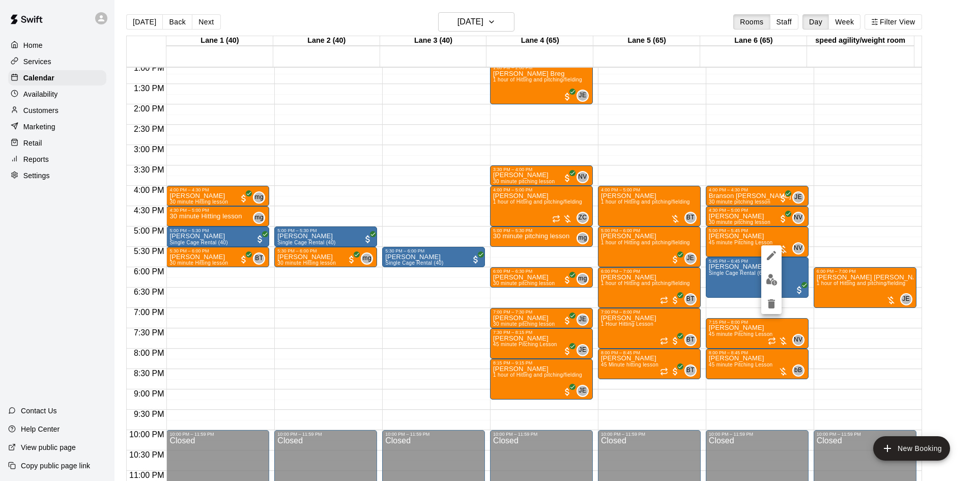
click at [769, 278] on img "edit" at bounding box center [772, 280] width 12 height 12
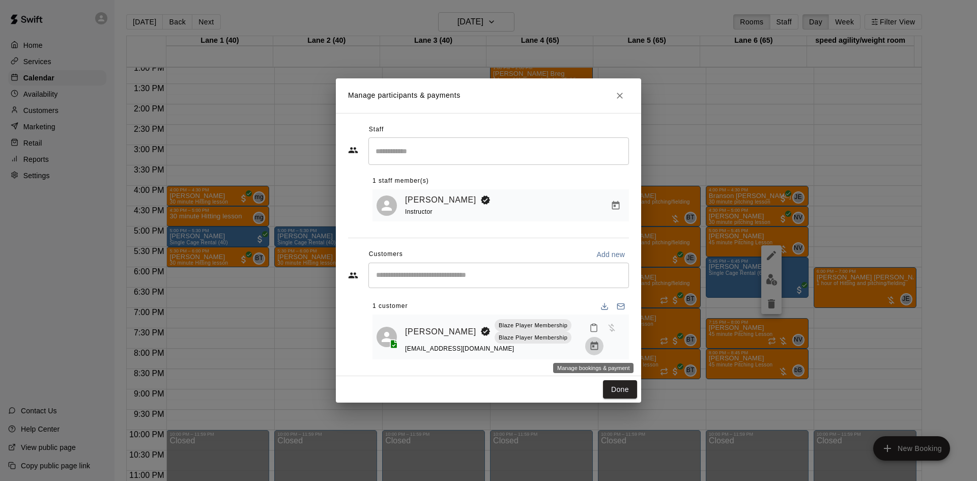
click at [594, 348] on icon "Manage bookings & payment" at bounding box center [594, 346] width 10 height 10
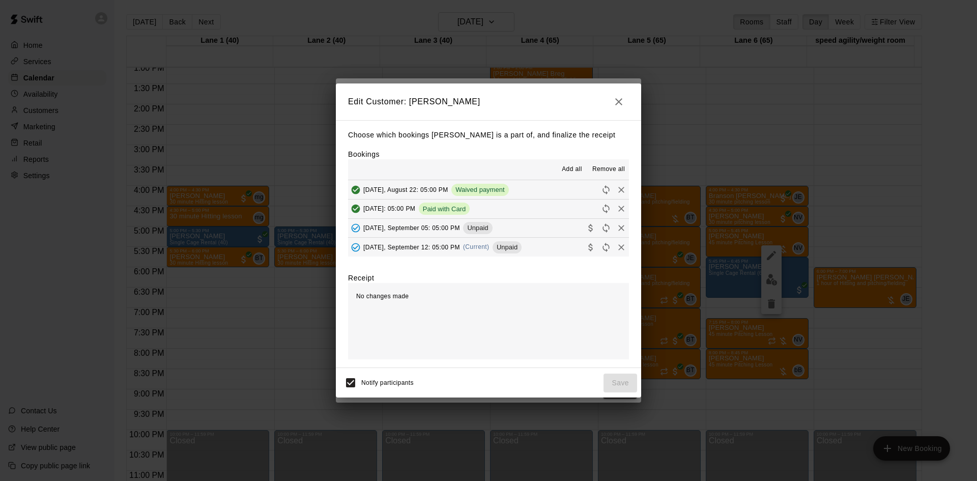
click at [544, 224] on button "[DATE], September 05: 05:00 PM Unpaid" at bounding box center [488, 228] width 281 height 19
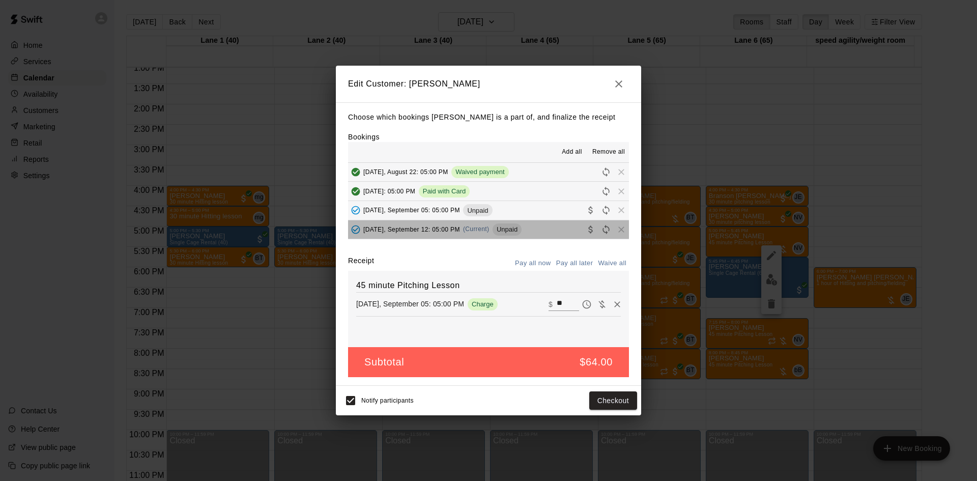
click at [539, 227] on button "[DATE], September 12: 05:00 PM (Current) Unpaid" at bounding box center [488, 229] width 281 height 19
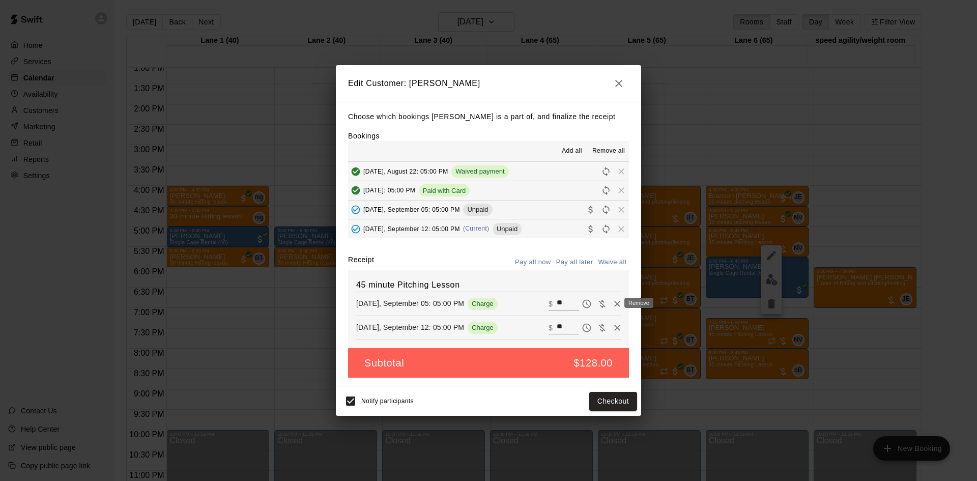
click at [612, 303] on icon "Remove" at bounding box center [617, 304] width 10 height 10
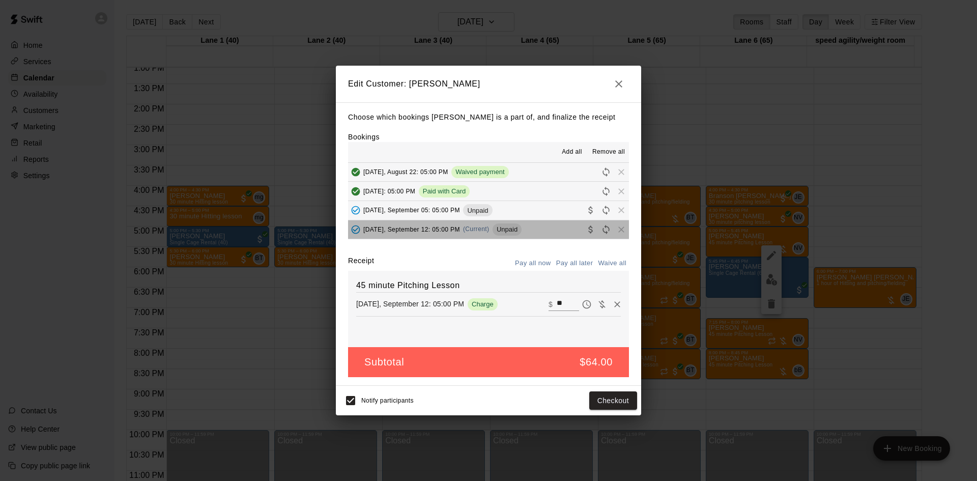
click at [536, 227] on button "[DATE], September 12: 05:00 PM (Current) Unpaid" at bounding box center [488, 229] width 281 height 19
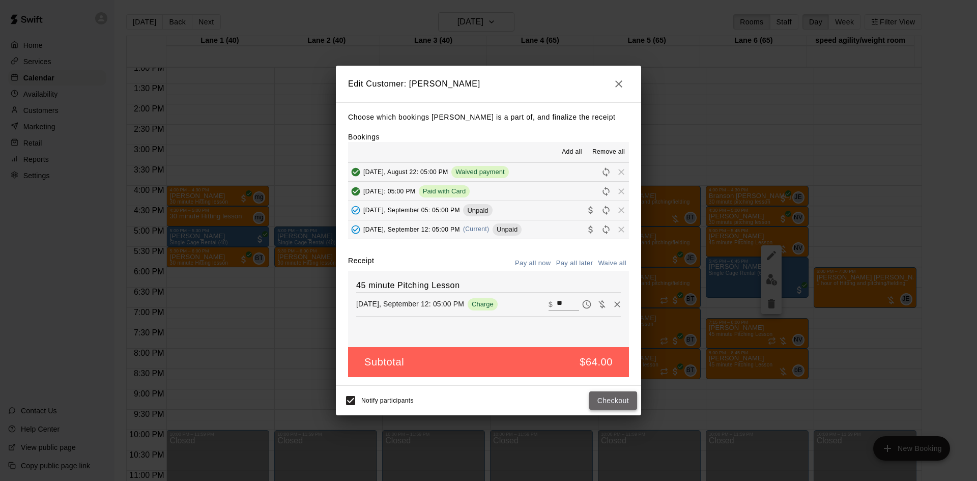
click at [597, 398] on button "Checkout" at bounding box center [613, 400] width 48 height 19
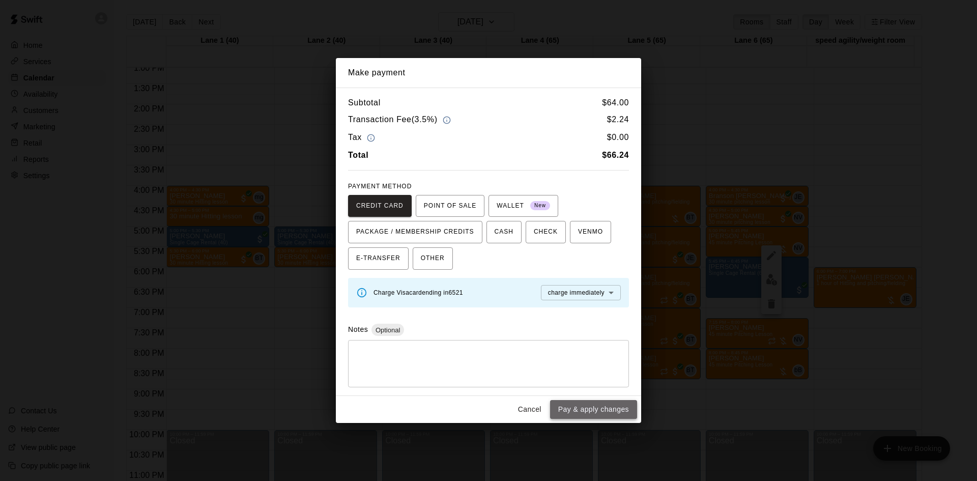
click at [593, 404] on button "Pay & apply changes" at bounding box center [593, 409] width 87 height 19
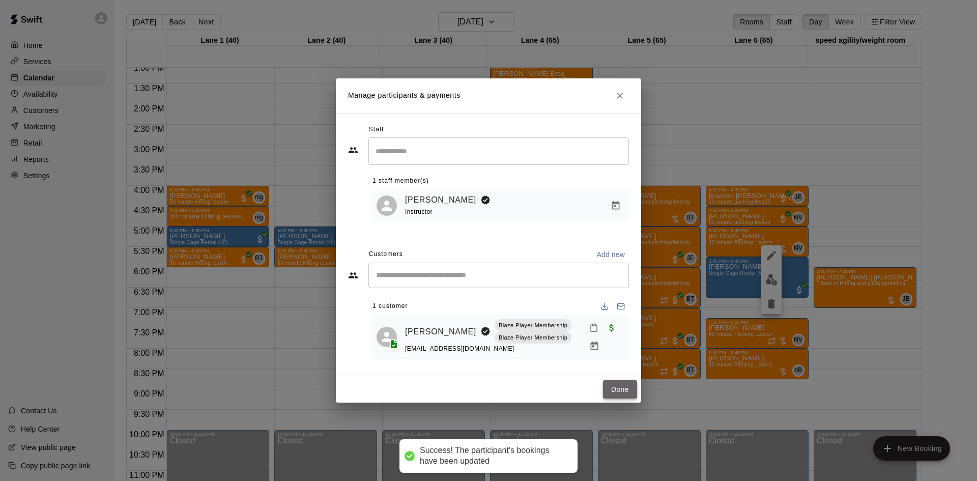
click at [614, 389] on button "Done" at bounding box center [620, 389] width 34 height 19
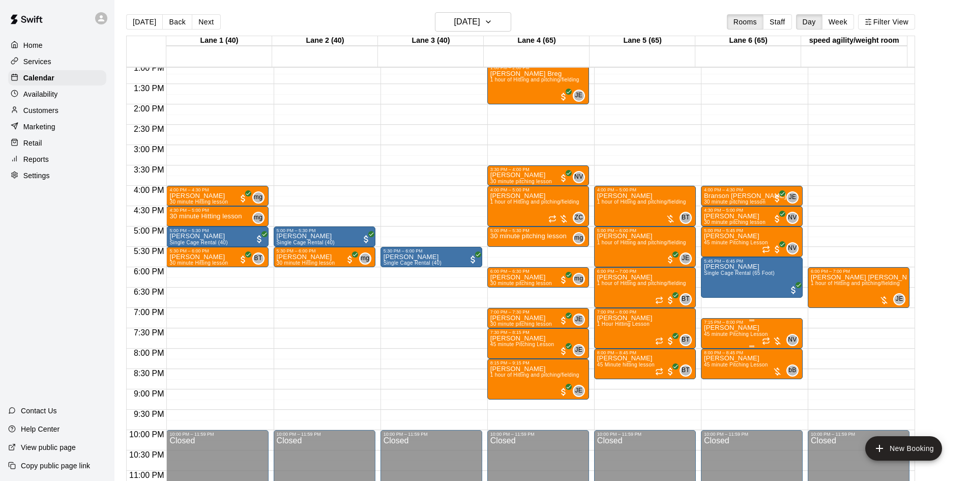
click at [777, 340] on div at bounding box center [772, 341] width 20 height 10
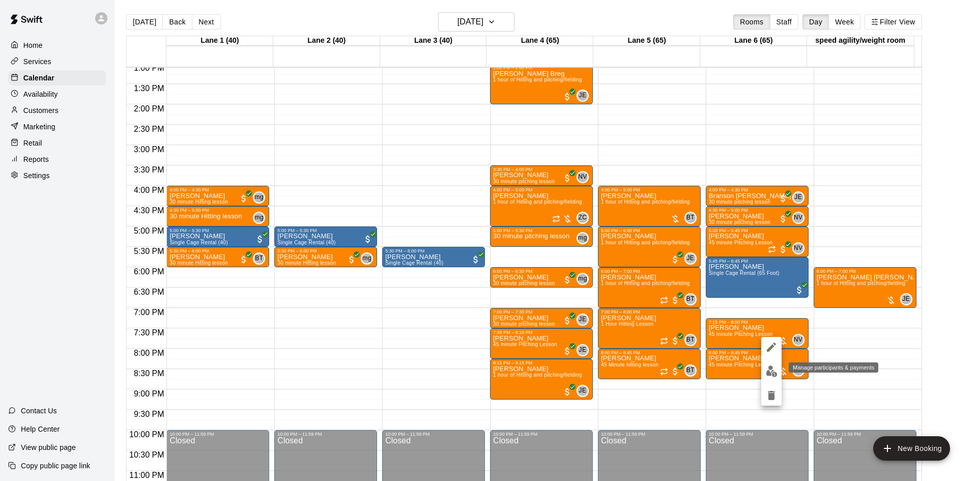
click at [775, 374] on img "edit" at bounding box center [772, 371] width 12 height 12
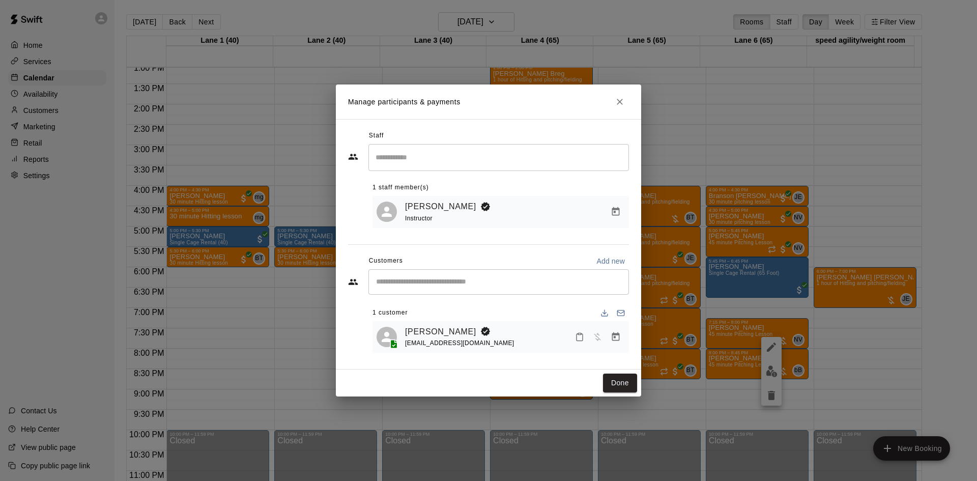
click at [615, 344] on button "Manage bookings & payment" at bounding box center [616, 337] width 18 height 18
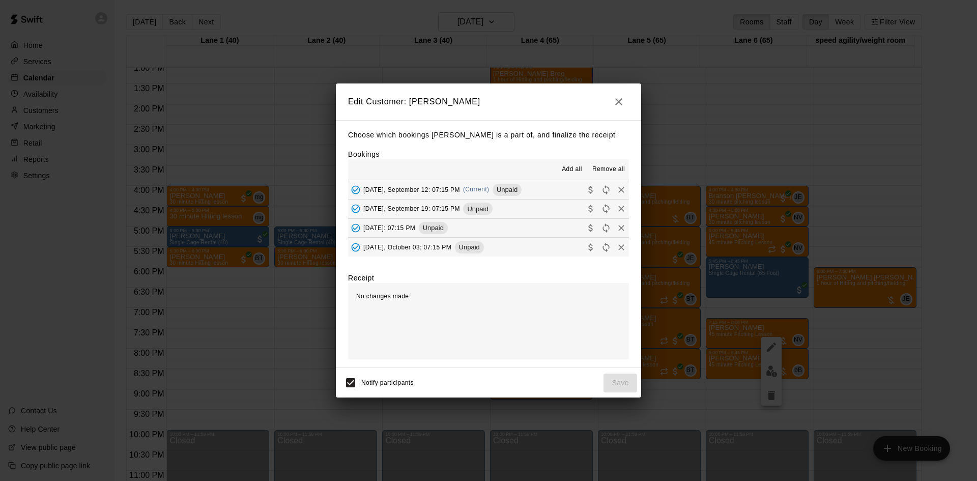
click at [548, 191] on button "[DATE], September 12: 07:15 PM (Current) Unpaid" at bounding box center [488, 189] width 281 height 19
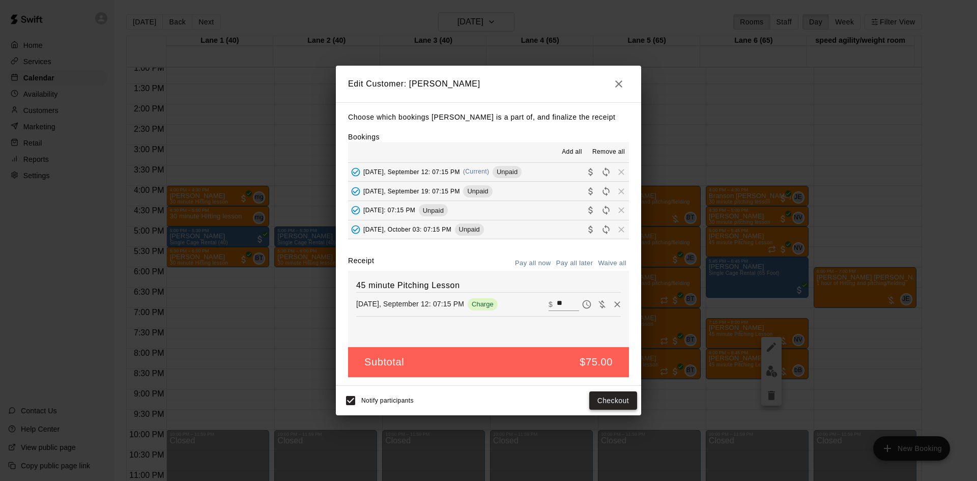
click at [606, 402] on button "Checkout" at bounding box center [613, 400] width 48 height 19
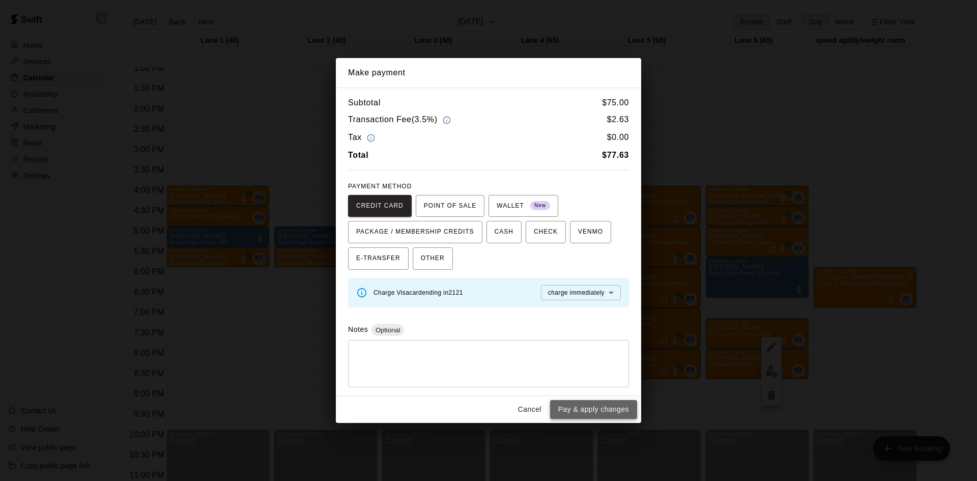
click at [589, 402] on button "Pay & apply changes" at bounding box center [593, 409] width 87 height 19
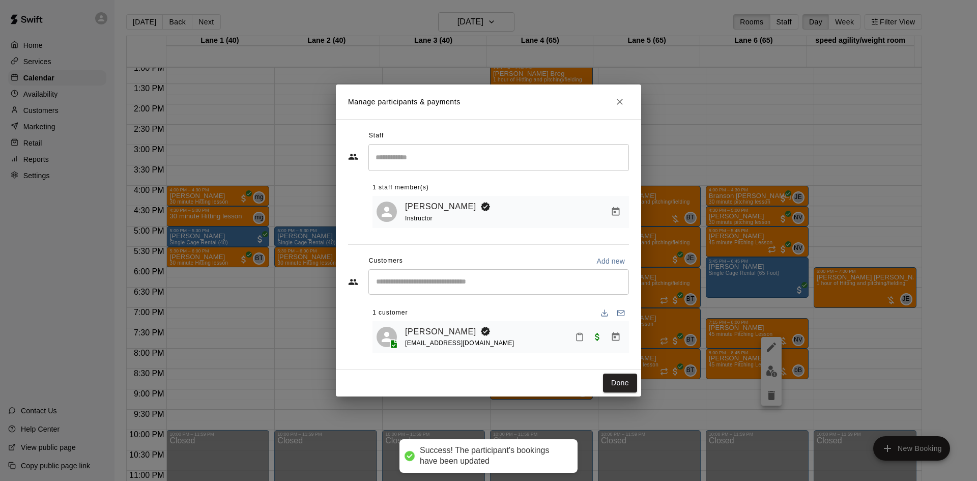
click at [620, 364] on div "Staff ​ 1 staff member(s) [PERSON_NAME] Instructor Customers Add new ​ 1 custom…" at bounding box center [488, 244] width 305 height 250
click at [617, 385] on button "Done" at bounding box center [620, 383] width 34 height 19
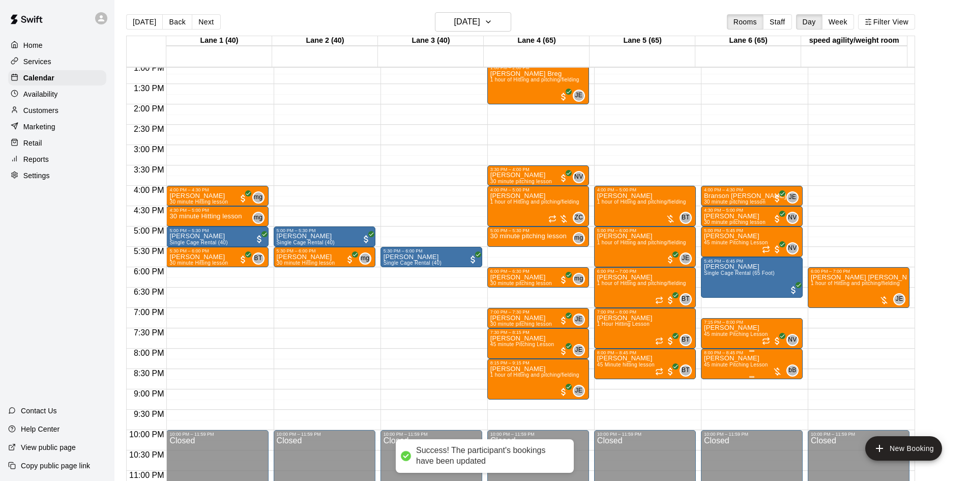
click at [775, 372] on div at bounding box center [778, 371] width 10 height 10
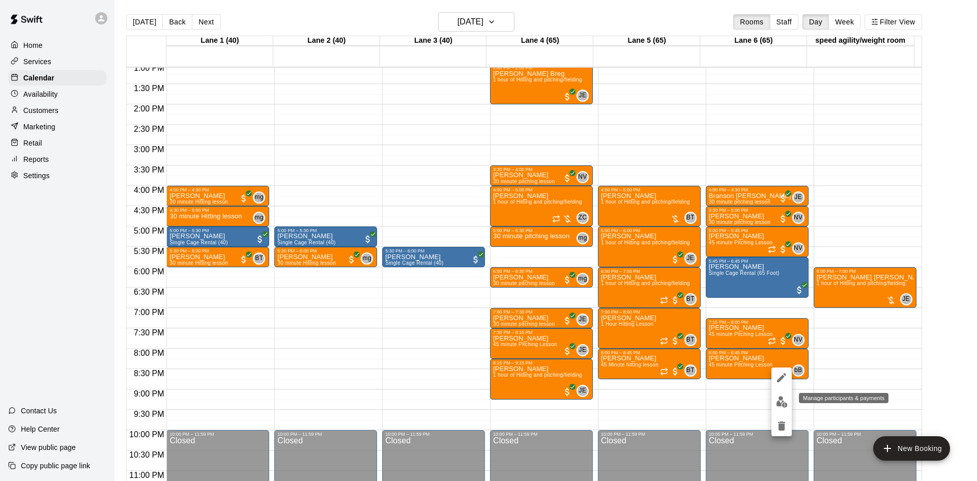
click at [779, 401] on img "edit" at bounding box center [782, 402] width 12 height 12
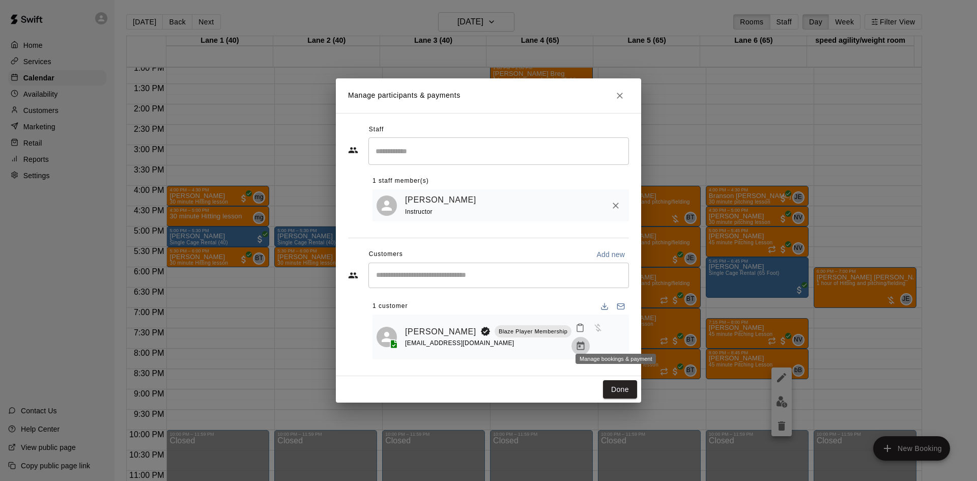
click at [586, 341] on icon "Manage bookings & payment" at bounding box center [581, 346] width 10 height 10
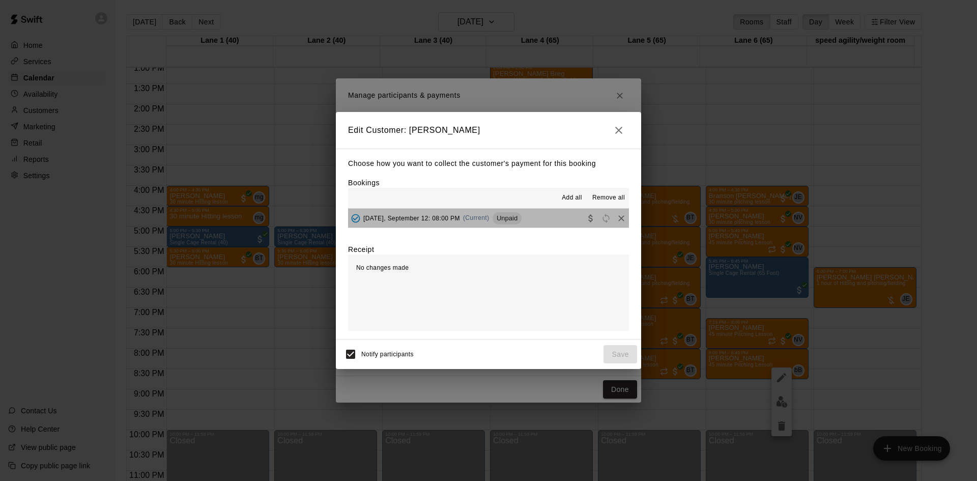
click at [548, 216] on button "[DATE], September 12: 08:00 PM (Current) Unpaid" at bounding box center [488, 218] width 281 height 19
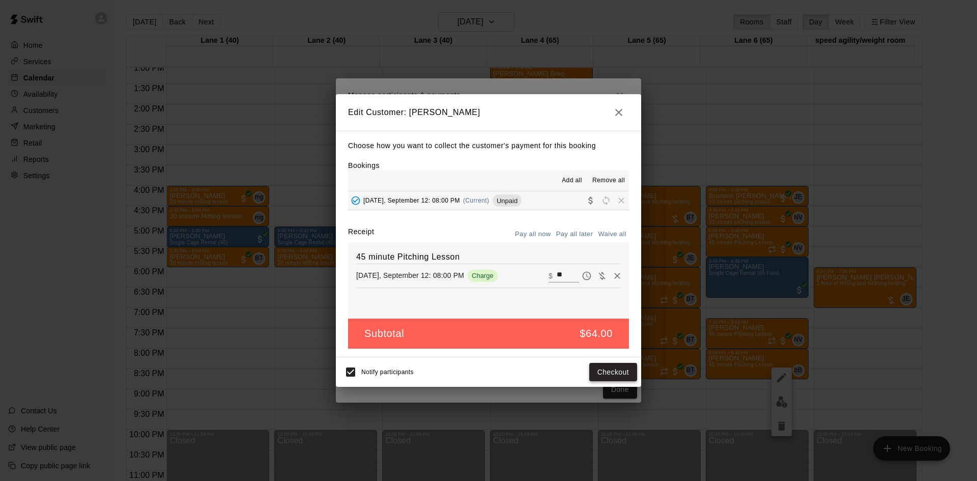
click at [618, 366] on button "Checkout" at bounding box center [613, 372] width 48 height 19
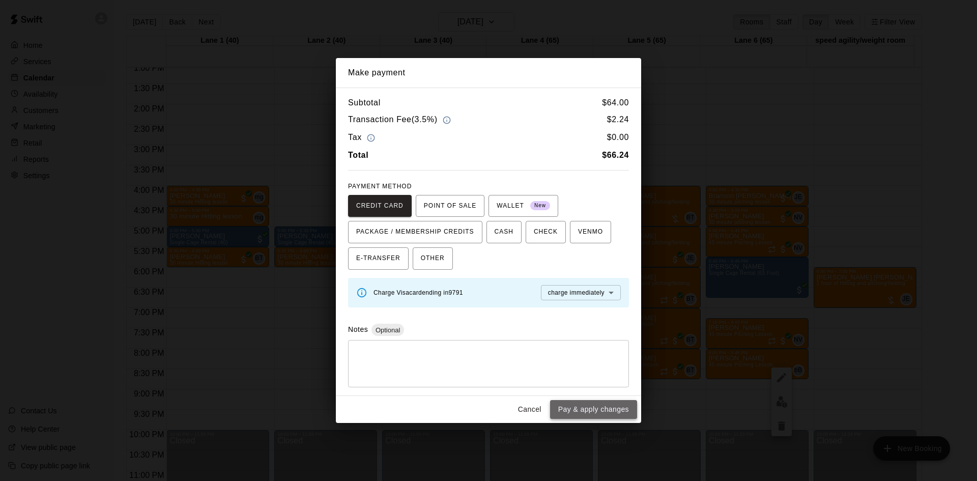
click at [609, 406] on button "Pay & apply changes" at bounding box center [593, 409] width 87 height 19
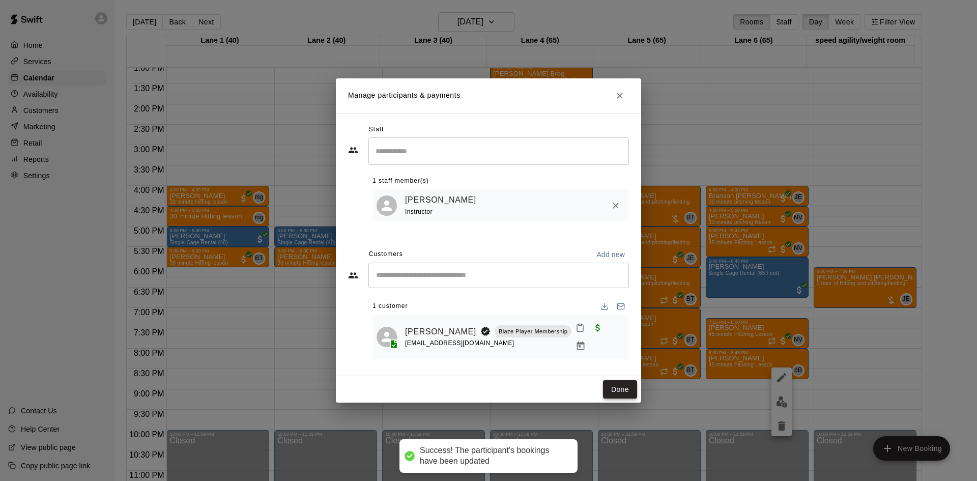
click at [624, 382] on button "Done" at bounding box center [620, 389] width 34 height 19
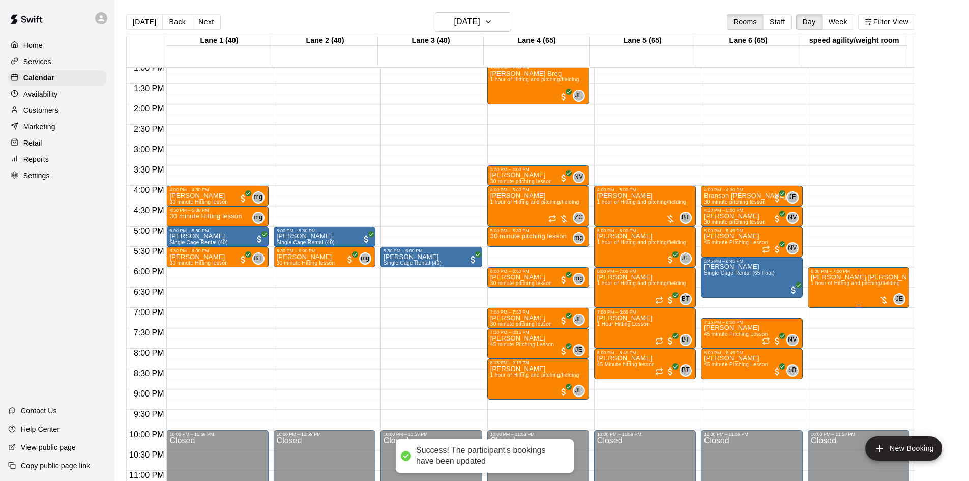
click at [880, 300] on div at bounding box center [884, 300] width 10 height 10
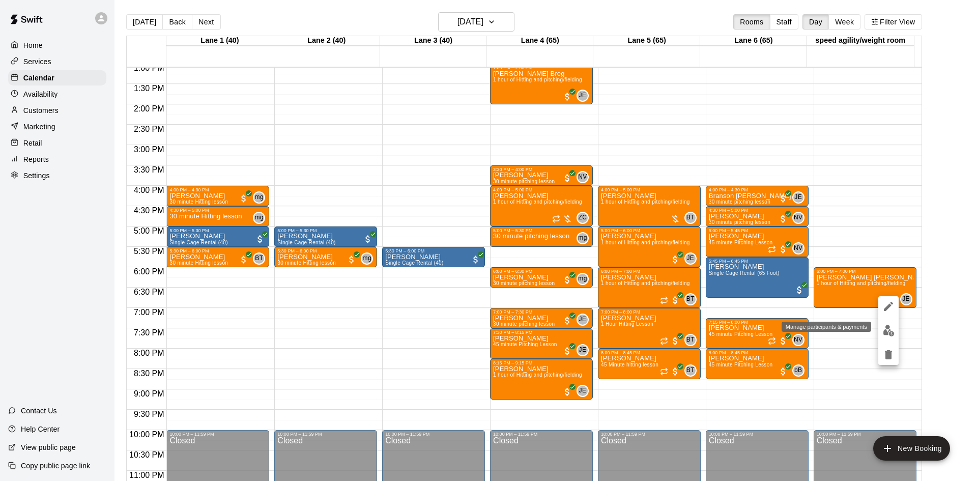
click at [887, 330] on img "edit" at bounding box center [889, 331] width 12 height 12
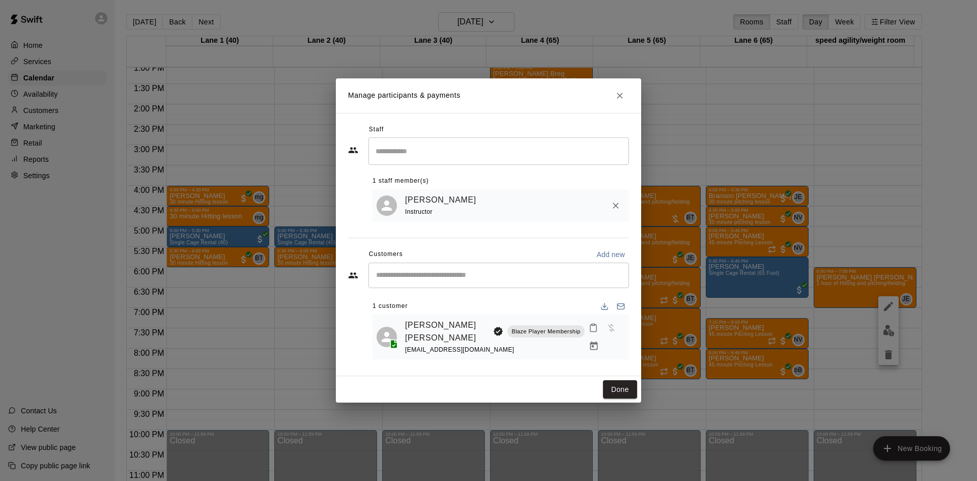
click at [603, 338] on button "Manage bookings & payment" at bounding box center [594, 346] width 18 height 18
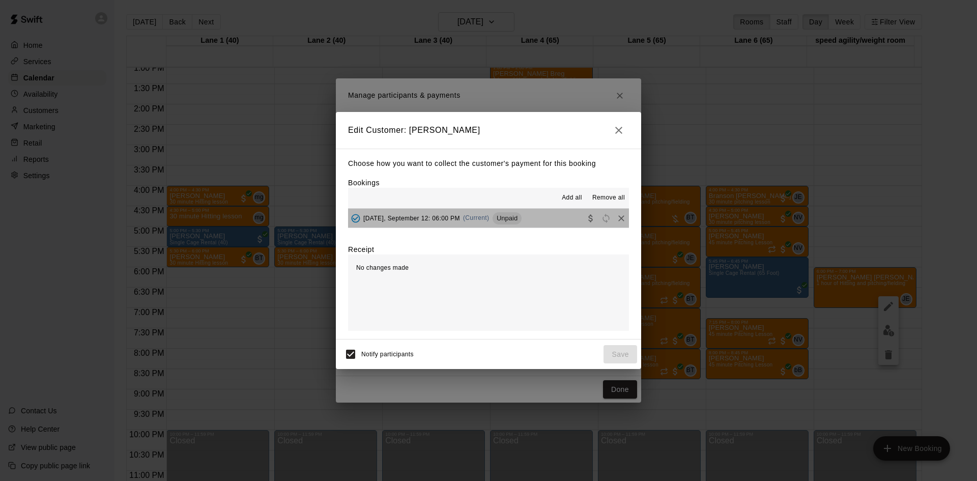
click at [546, 227] on button "[DATE], September 12: 06:00 PM (Current) Unpaid" at bounding box center [488, 218] width 281 height 19
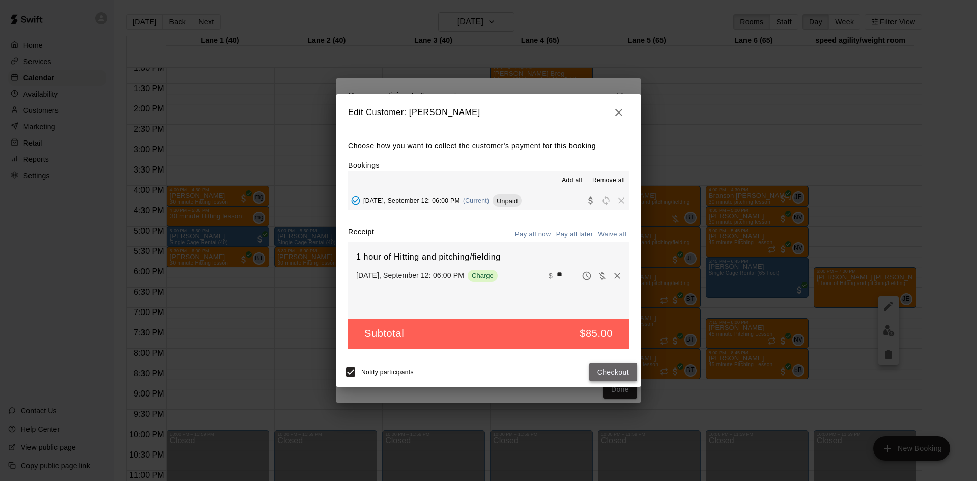
click at [622, 373] on button "Checkout" at bounding box center [613, 372] width 48 height 19
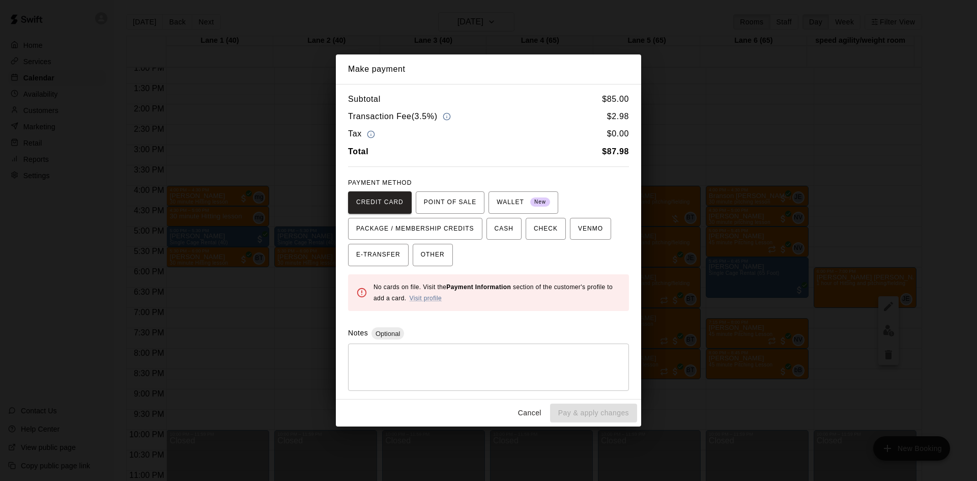
click at [538, 412] on button "Cancel" at bounding box center [529, 413] width 33 height 19
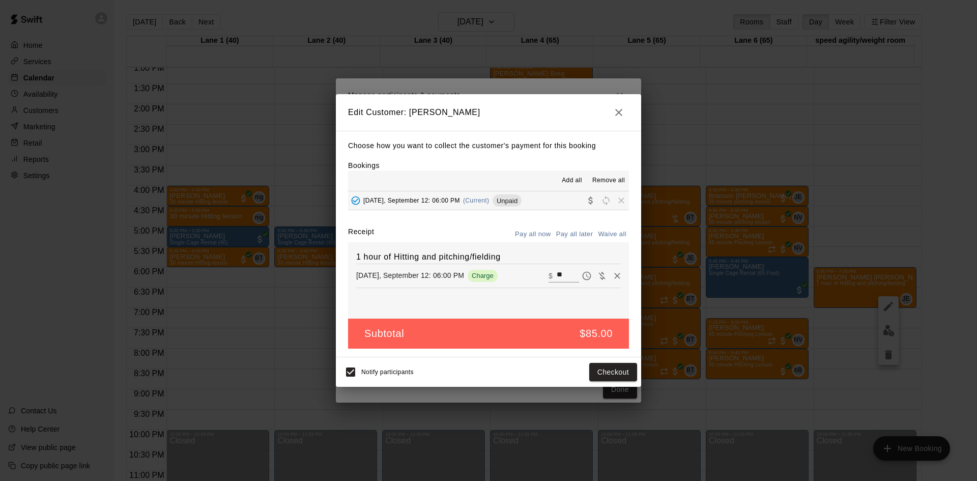
click at [614, 111] on icon "button" at bounding box center [619, 112] width 12 height 12
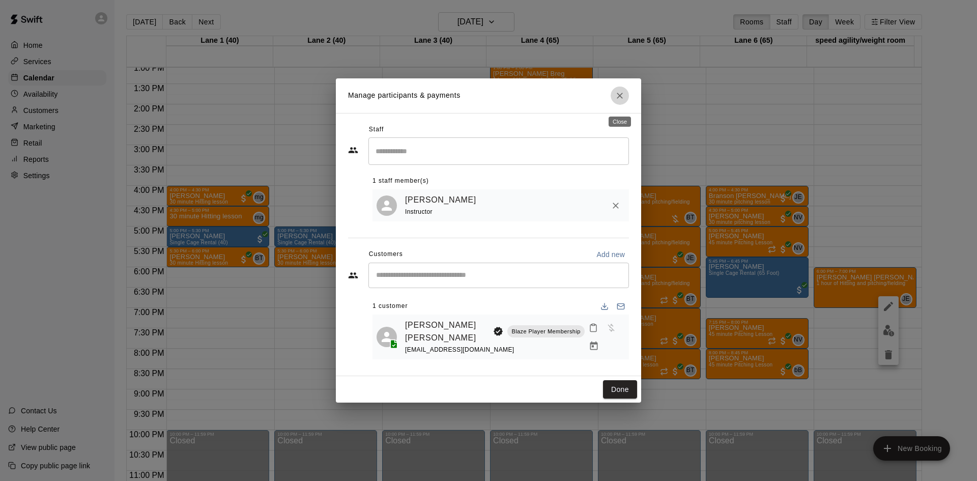
click at [615, 95] on icon "Close" at bounding box center [620, 96] width 10 height 10
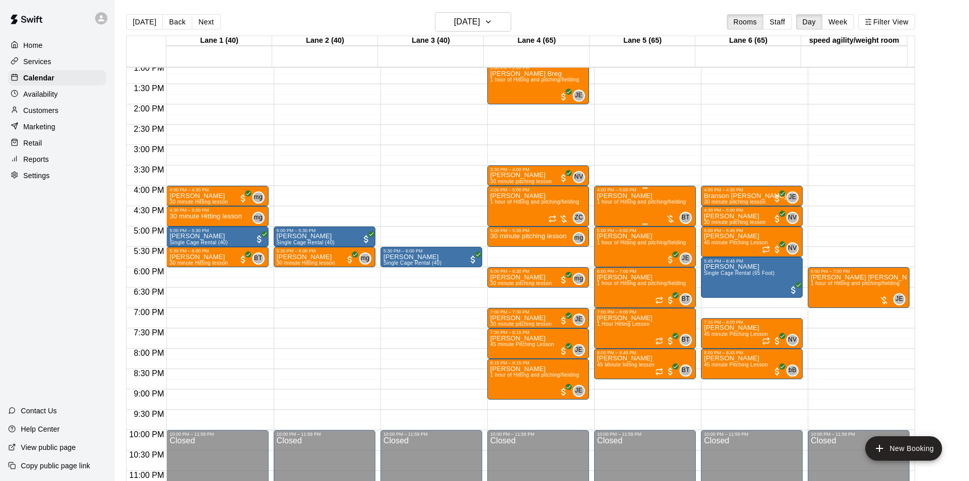
click at [671, 218] on div at bounding box center [671, 219] width 10 height 10
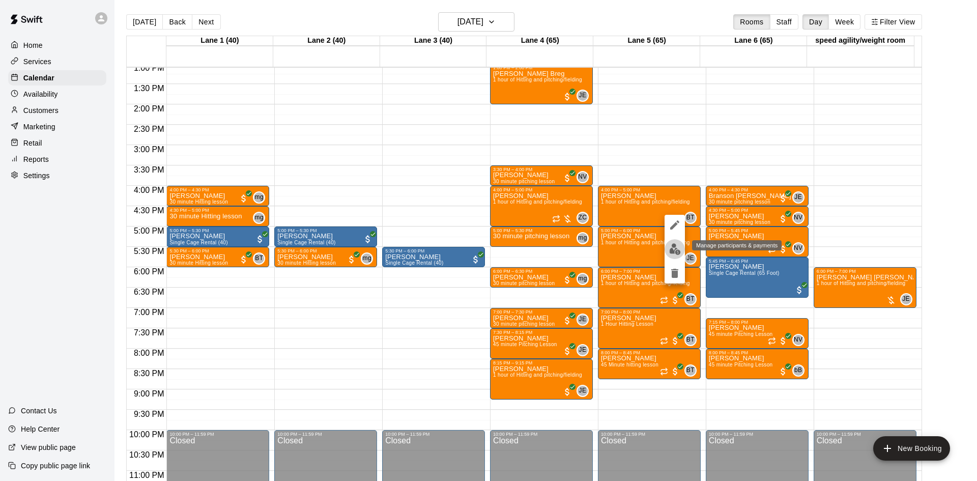
click at [672, 248] on img "edit" at bounding box center [675, 249] width 12 height 12
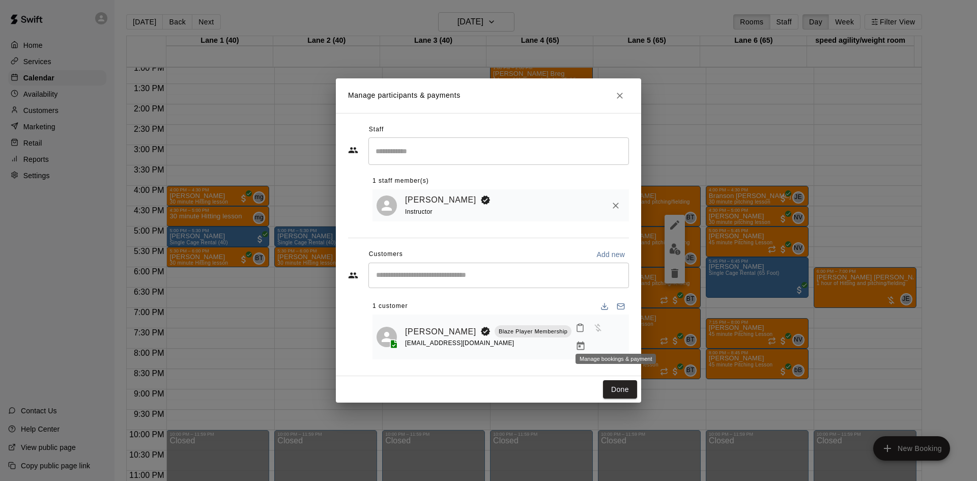
click at [585, 341] on icon "Manage bookings & payment" at bounding box center [581, 345] width 8 height 9
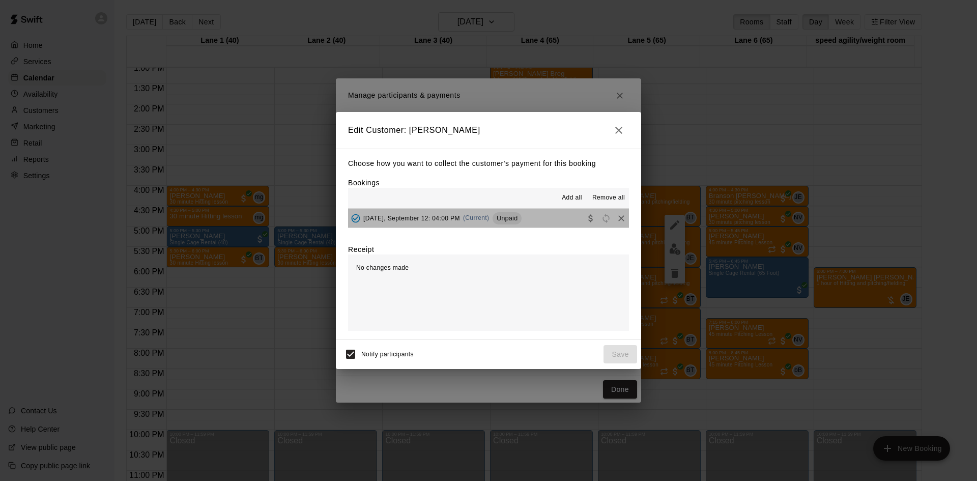
click at [553, 220] on button "[DATE], September 12: 04:00 PM (Current) Unpaid" at bounding box center [488, 218] width 281 height 19
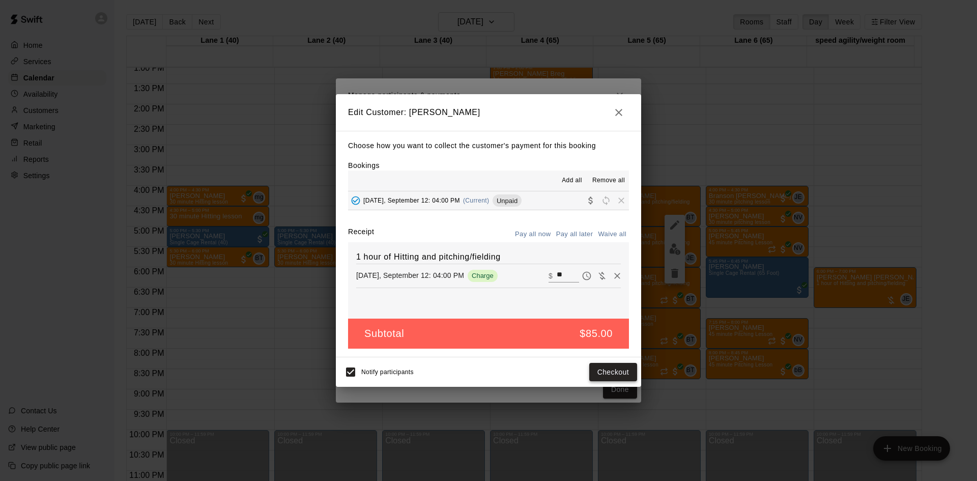
click at [618, 370] on button "Checkout" at bounding box center [613, 372] width 48 height 19
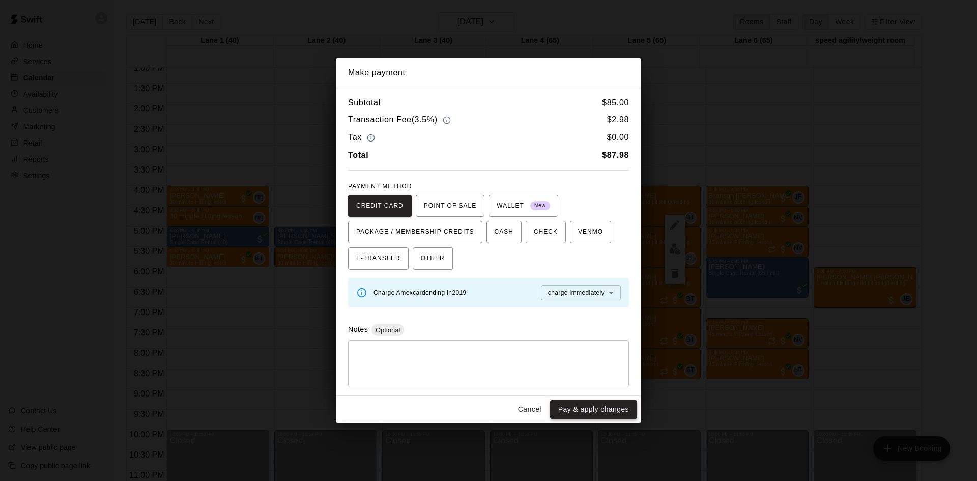
click at [619, 408] on button "Pay & apply changes" at bounding box center [593, 409] width 87 height 19
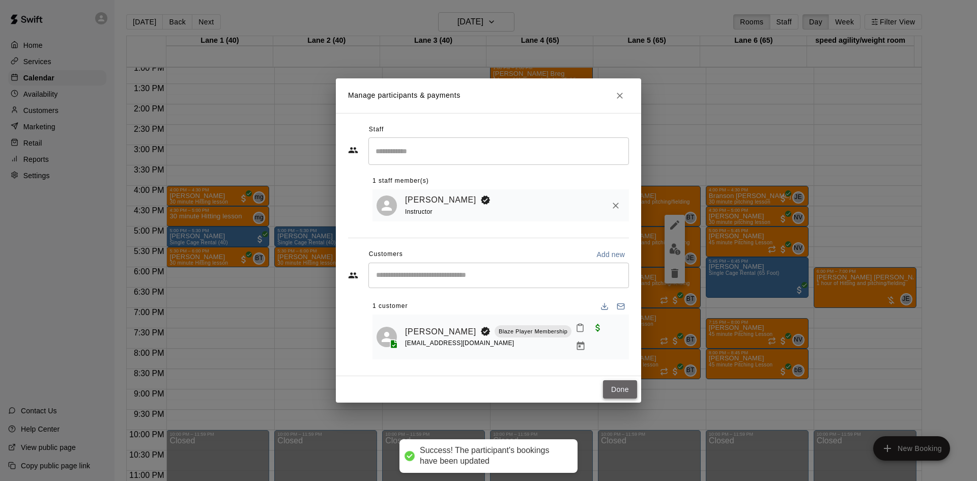
click at [625, 388] on button "Done" at bounding box center [620, 389] width 34 height 19
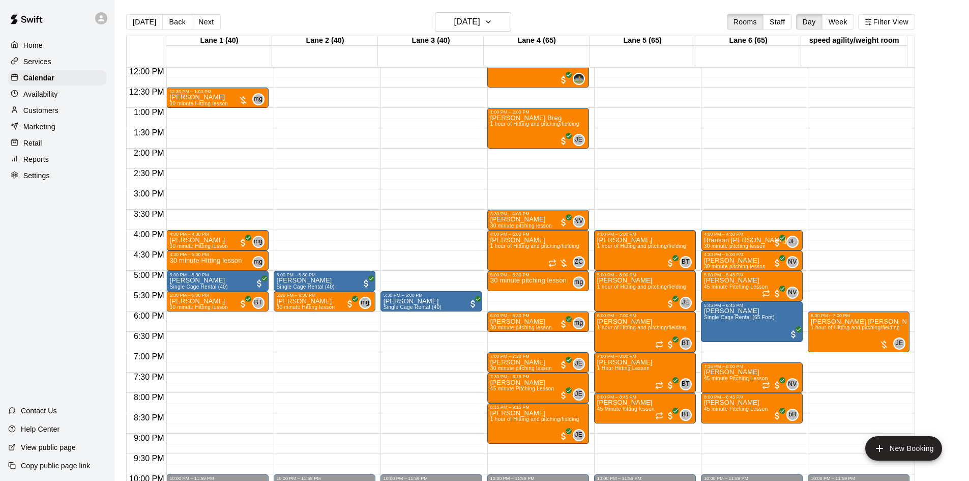
scroll to position [432, 0]
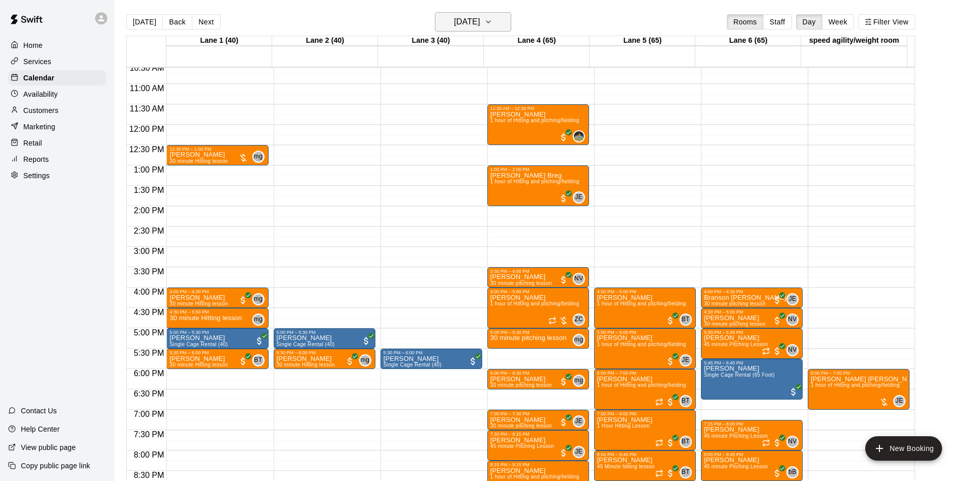
click at [484, 14] on button "[DATE]" at bounding box center [473, 21] width 76 height 19
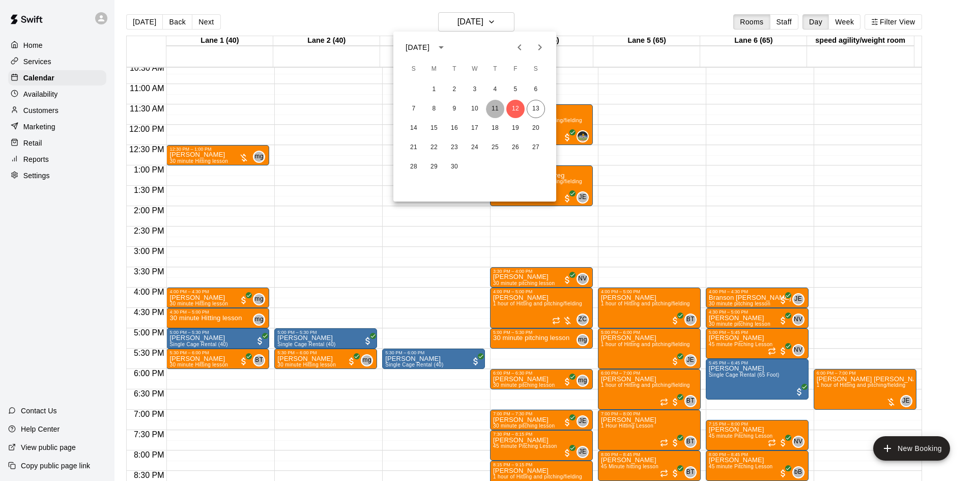
click at [497, 108] on button "11" at bounding box center [495, 109] width 18 height 18
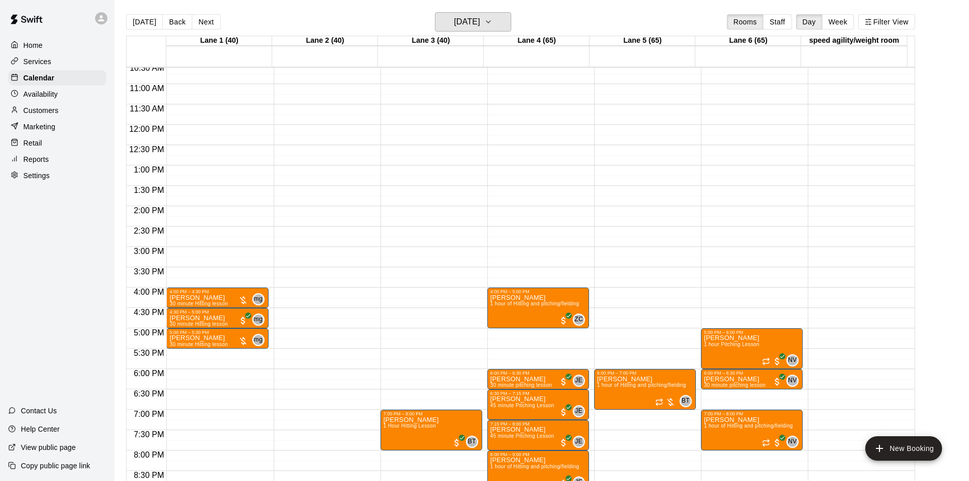
scroll to position [482, 0]
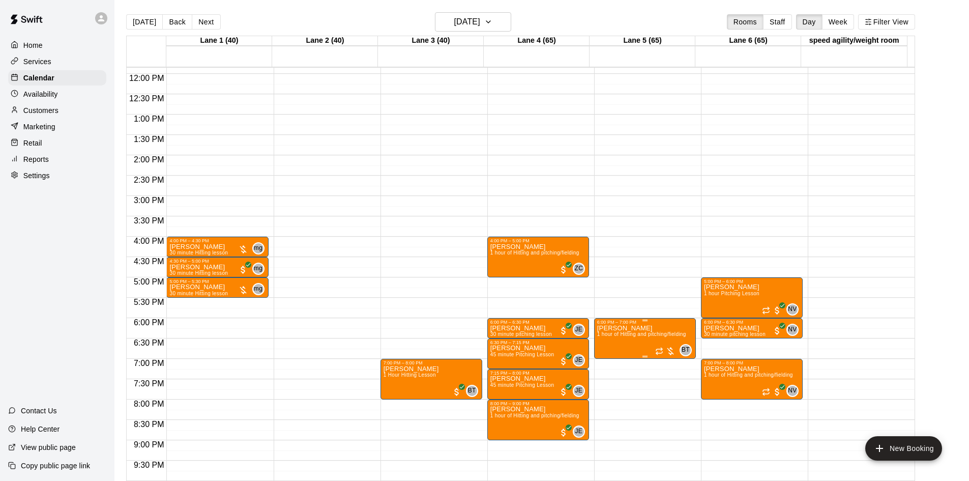
click at [668, 352] on div at bounding box center [665, 351] width 20 height 10
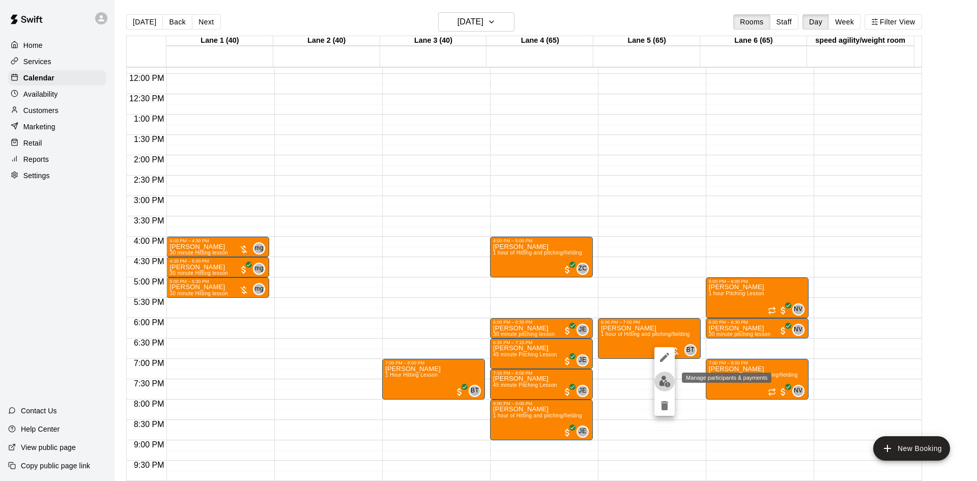
click at [670, 379] on img "edit" at bounding box center [665, 382] width 12 height 12
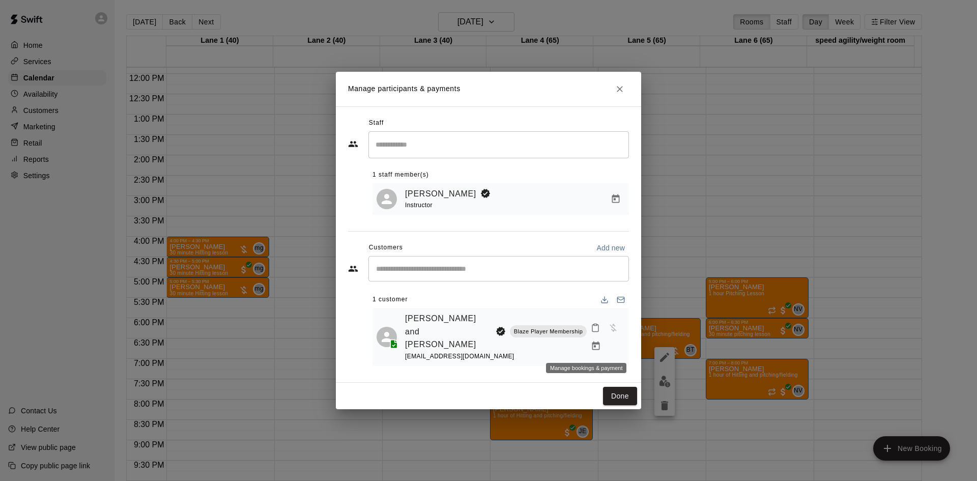
click at [592, 345] on icon "Manage bookings & payment" at bounding box center [596, 345] width 8 height 9
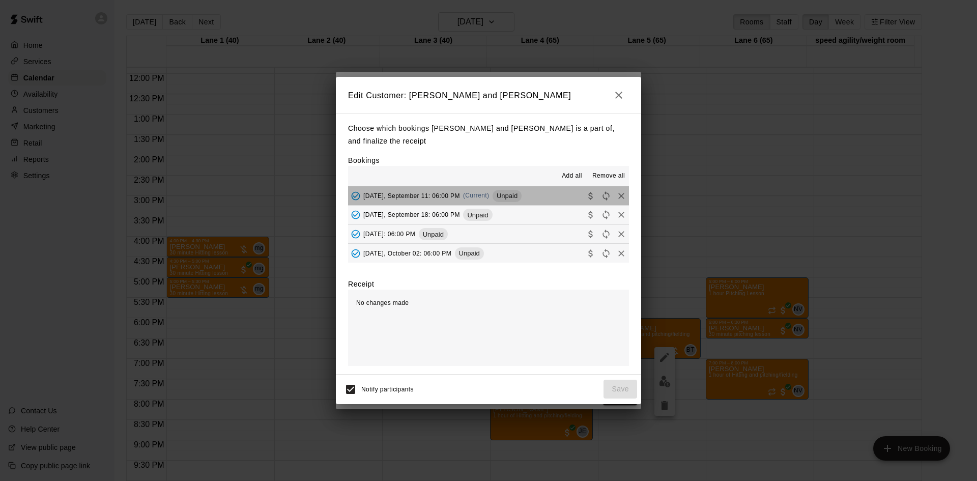
click at [543, 198] on button "[DATE], September 11: 06:00 PM (Current) Unpaid" at bounding box center [488, 195] width 281 height 19
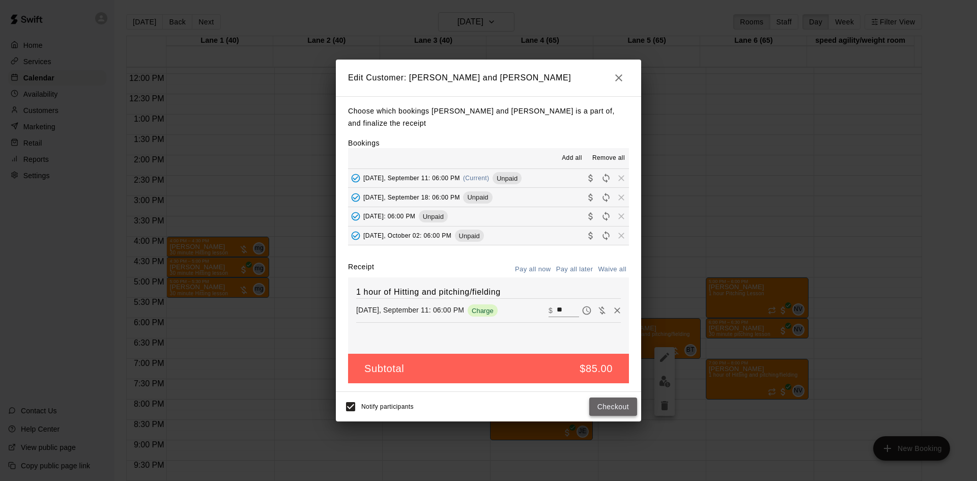
click at [613, 411] on button "Checkout" at bounding box center [613, 406] width 48 height 19
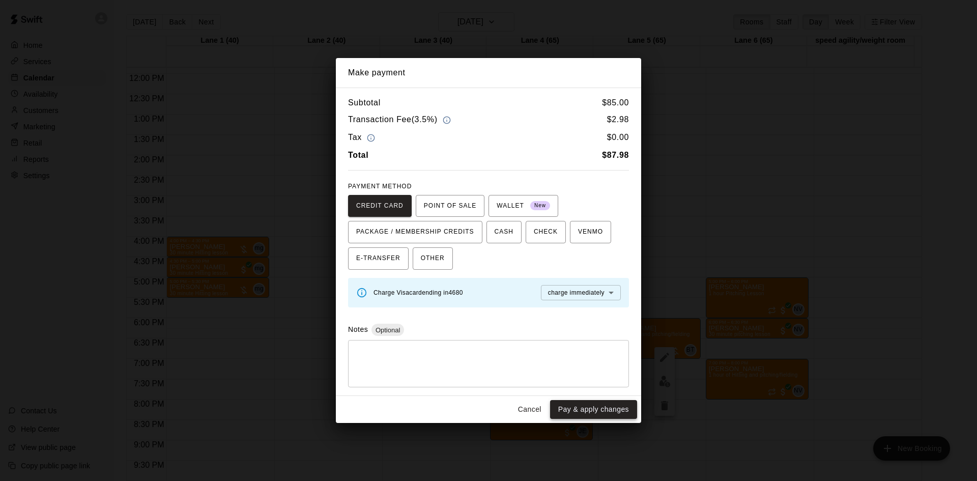
click at [602, 405] on button "Pay & apply changes" at bounding box center [593, 409] width 87 height 19
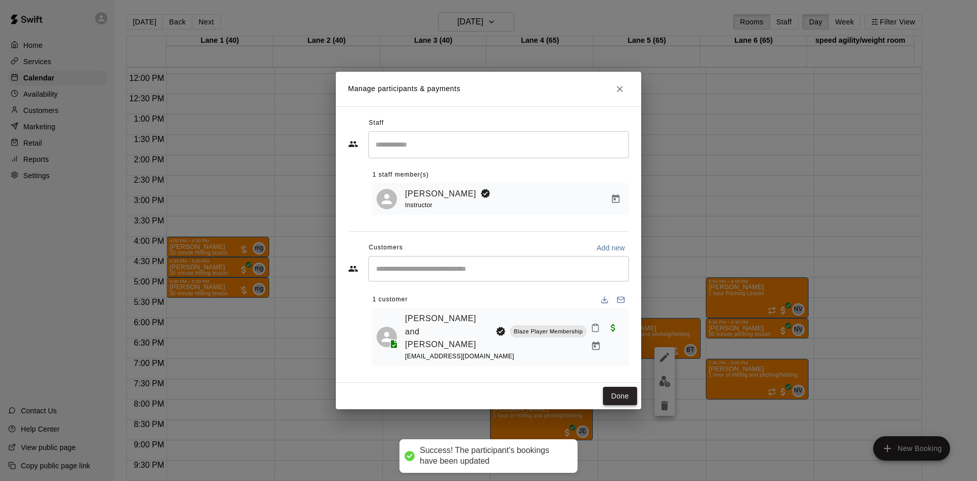
click at [612, 389] on button "Done" at bounding box center [620, 396] width 34 height 19
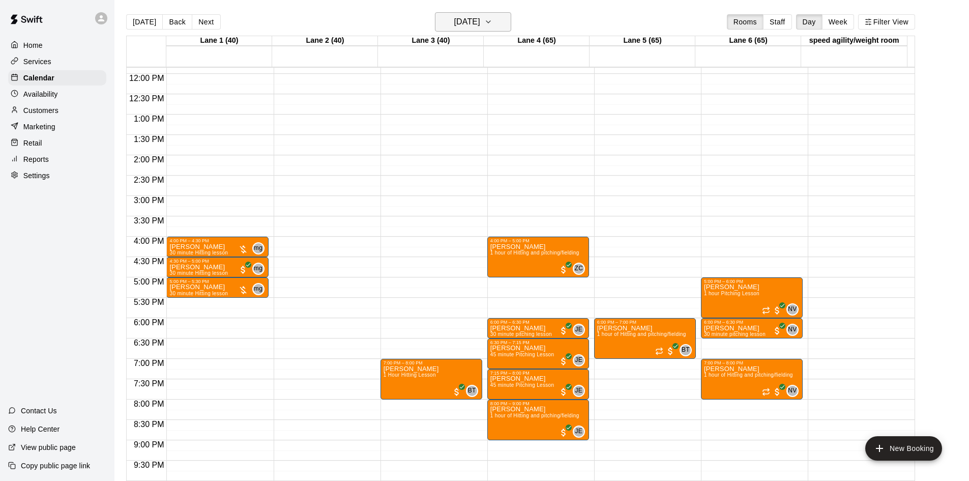
click at [454, 28] on h6 "[DATE]" at bounding box center [467, 22] width 26 height 14
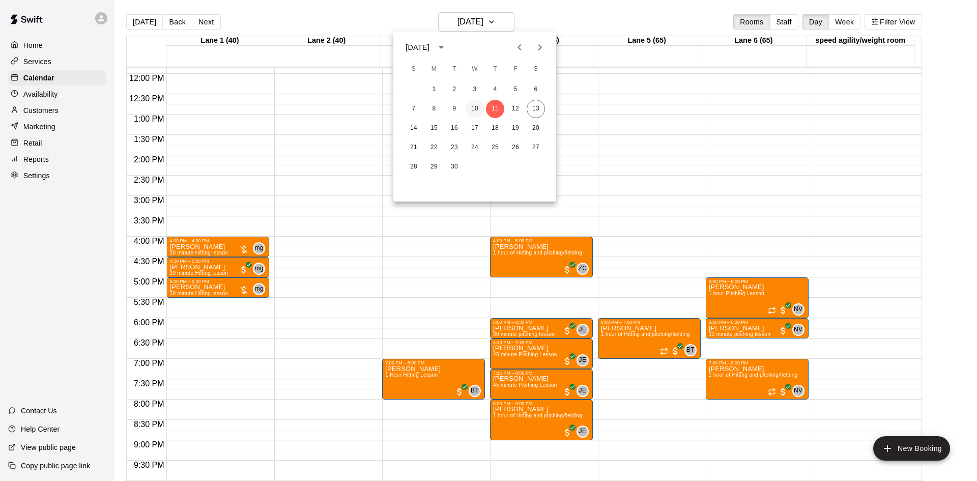
click at [475, 104] on button "10" at bounding box center [475, 109] width 18 height 18
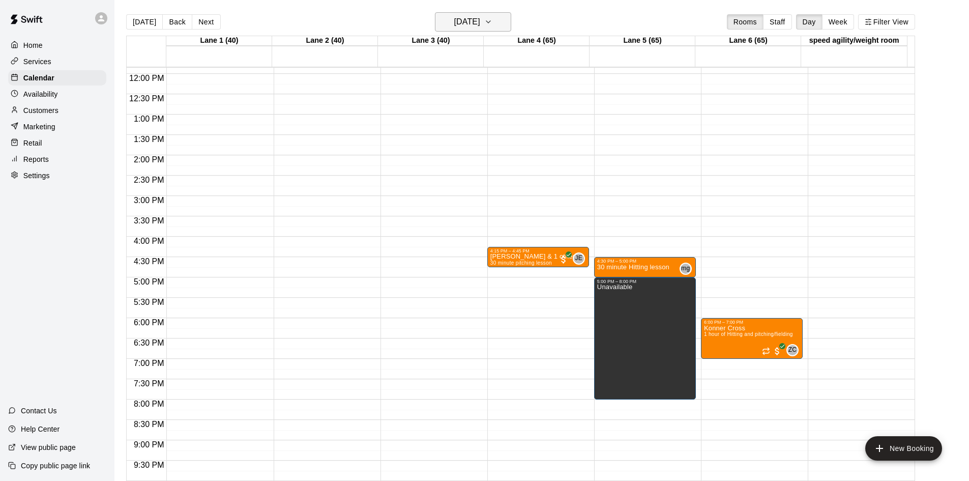
click at [476, 23] on h6 "[DATE]" at bounding box center [467, 22] width 26 height 14
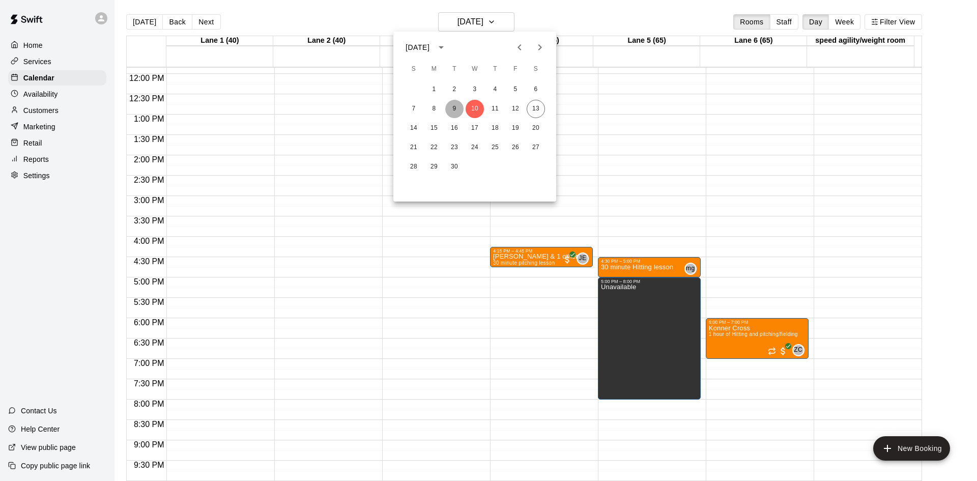
click at [458, 111] on button "9" at bounding box center [454, 109] width 18 height 18
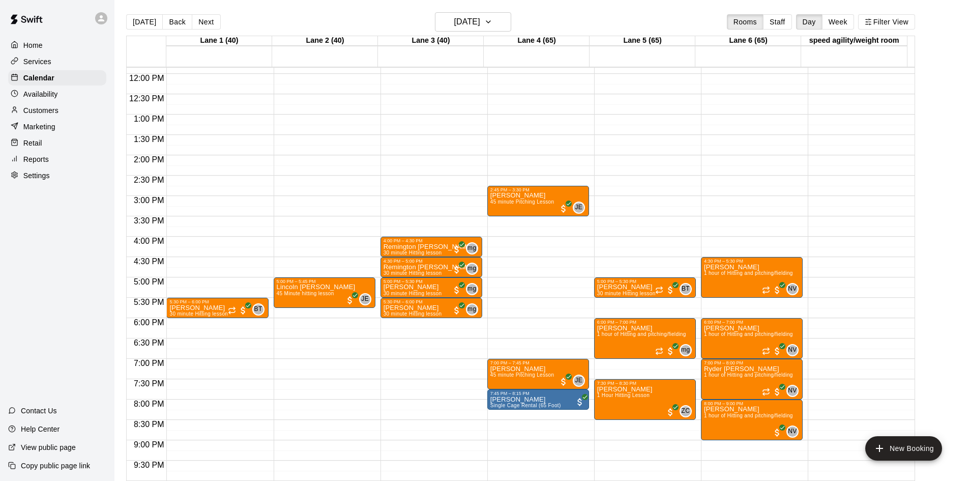
click at [55, 160] on div "Reports" at bounding box center [57, 159] width 98 height 15
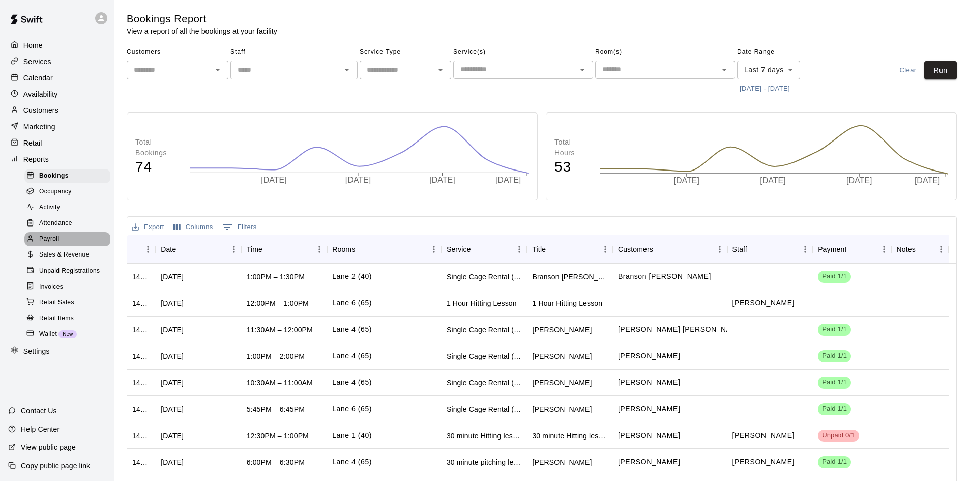
click at [52, 242] on span "Payroll" at bounding box center [49, 239] width 20 height 10
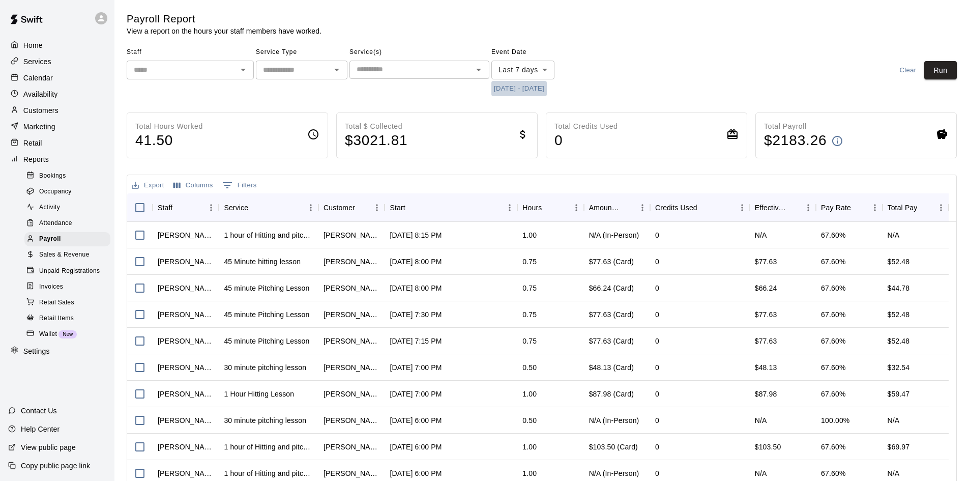
click at [529, 86] on button "[DATE] - [DATE]" at bounding box center [519, 89] width 55 height 16
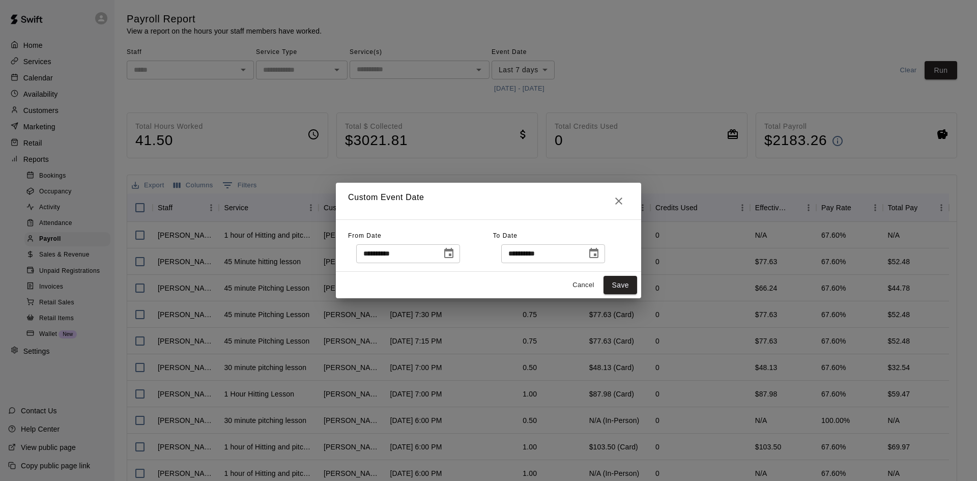
click at [453, 250] on icon "Choose date, selected date is Sep 6, 2025" at bounding box center [448, 253] width 9 height 10
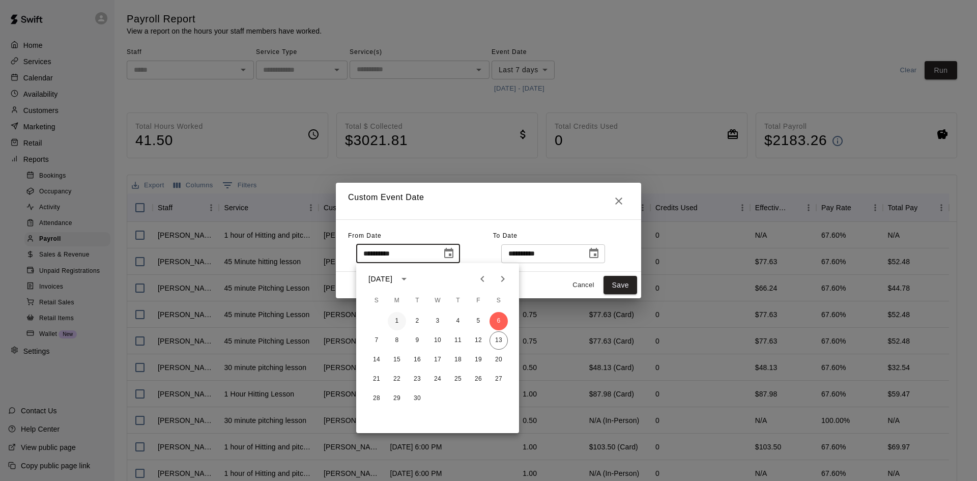
click at [393, 317] on button "1" at bounding box center [397, 321] width 18 height 18
type input "**********"
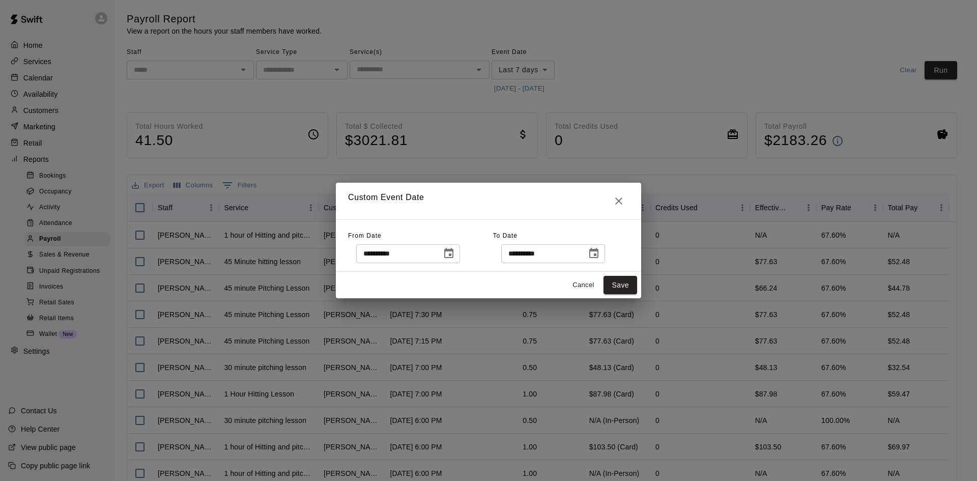
click at [600, 257] on icon "Choose date, selected date is Sep 13, 2025" at bounding box center [594, 253] width 12 height 12
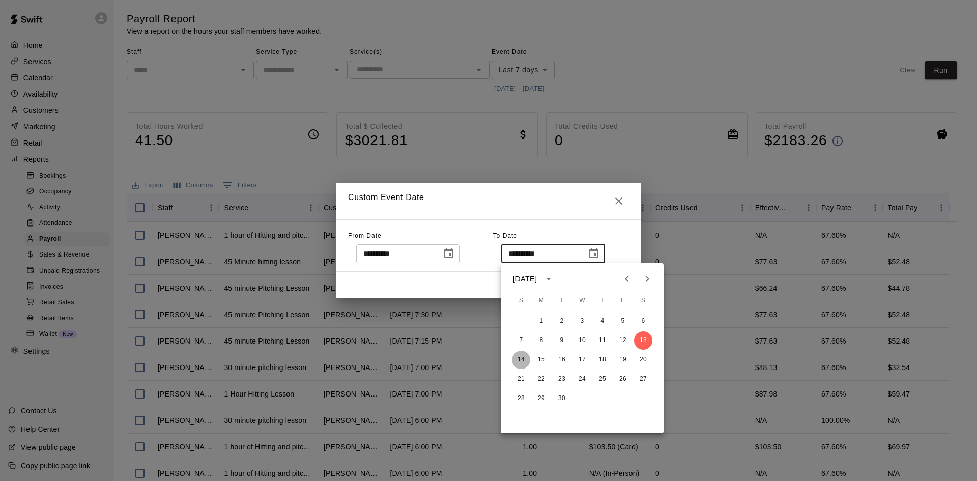
click at [522, 359] on button "14" at bounding box center [521, 360] width 18 height 18
type input "**********"
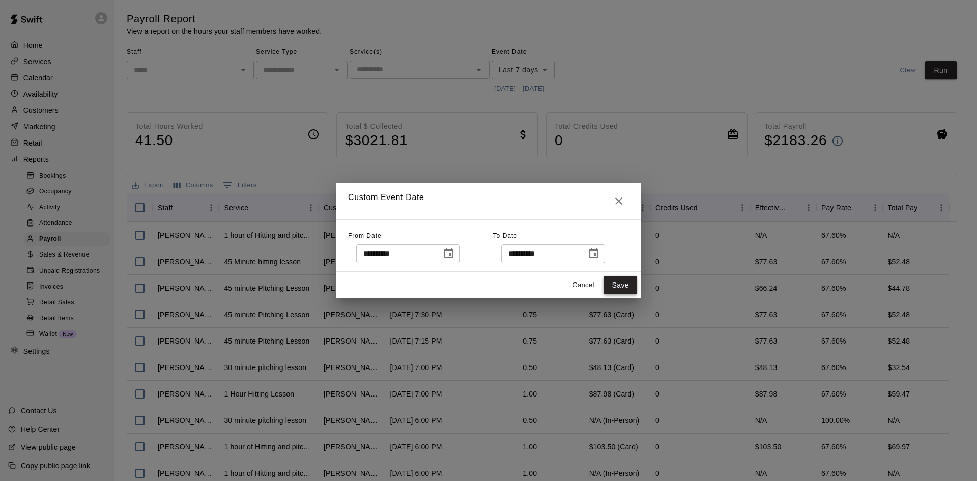
click at [614, 284] on button "Save" at bounding box center [621, 285] width 34 height 19
type input "******"
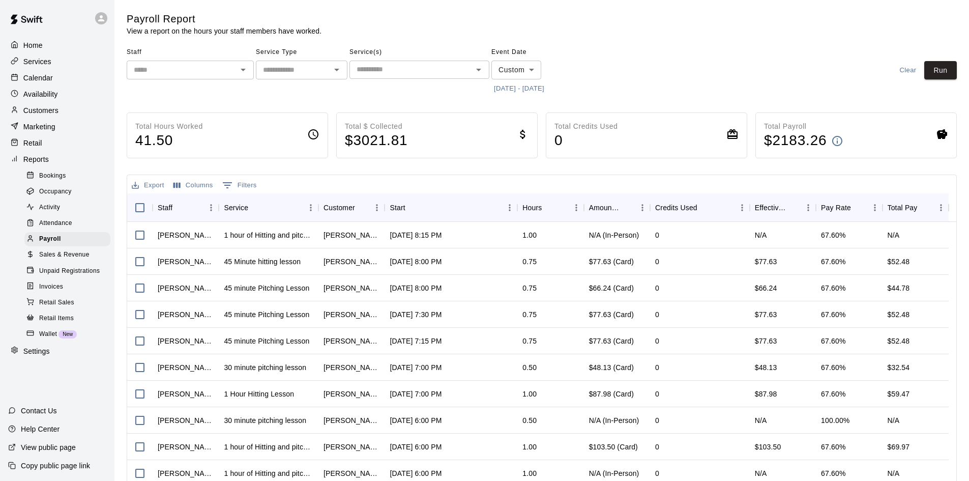
click at [308, 68] on input "text" at bounding box center [293, 70] width 69 height 13
click at [299, 94] on li "Lessons" at bounding box center [302, 91] width 92 height 17
type input "*******"
click at [947, 73] on button "Run" at bounding box center [941, 70] width 33 height 19
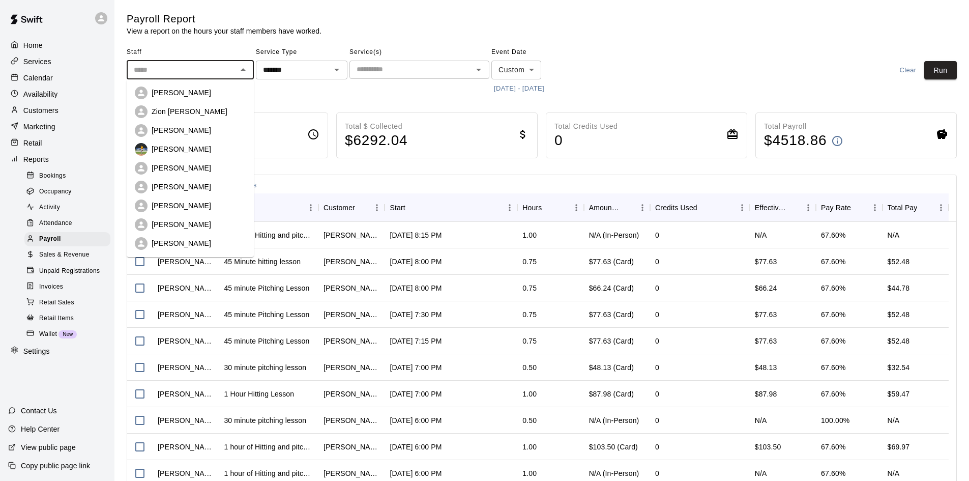
click at [227, 71] on input "text" at bounding box center [182, 70] width 104 height 13
click at [201, 110] on div "Zion [PERSON_NAME]" at bounding box center [199, 111] width 94 height 10
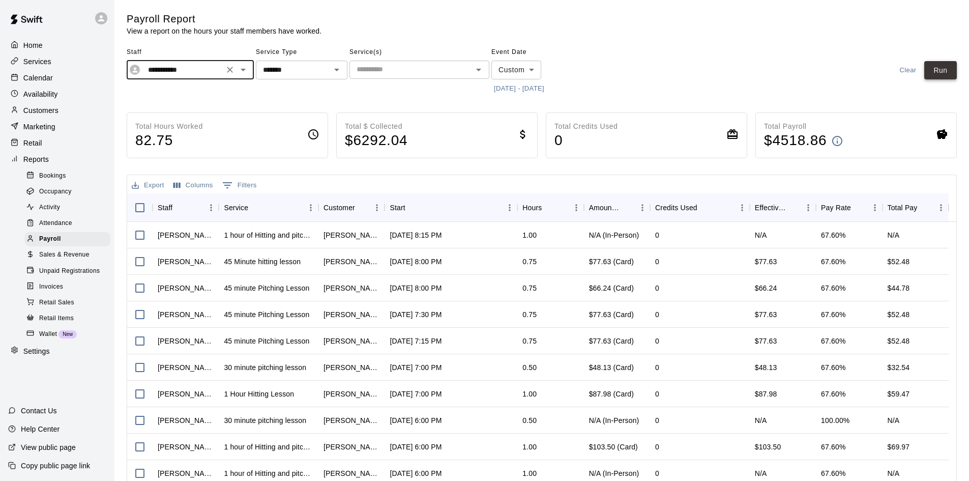
click at [940, 69] on button "Run" at bounding box center [941, 70] width 33 height 19
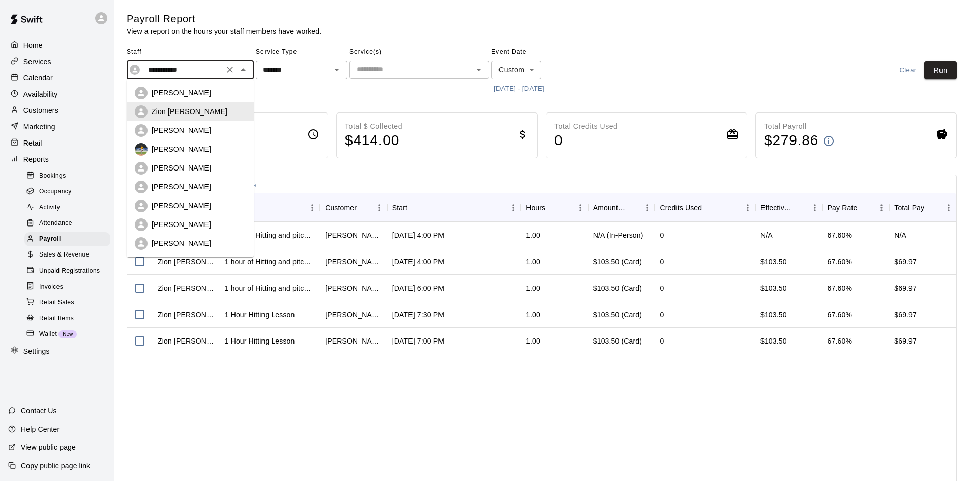
click at [196, 66] on input "**********" at bounding box center [182, 70] width 77 height 13
click at [184, 141] on li "[PERSON_NAME]" at bounding box center [190, 149] width 127 height 19
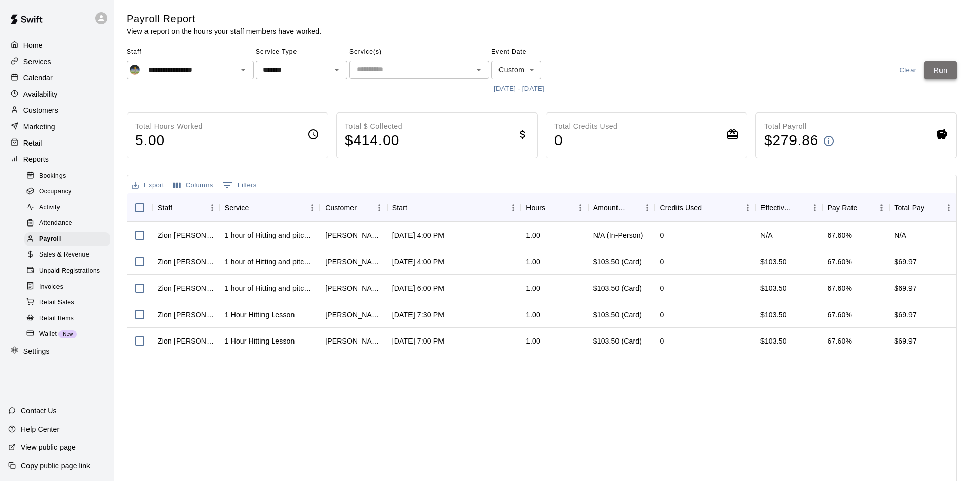
click at [941, 70] on button "Run" at bounding box center [941, 70] width 33 height 19
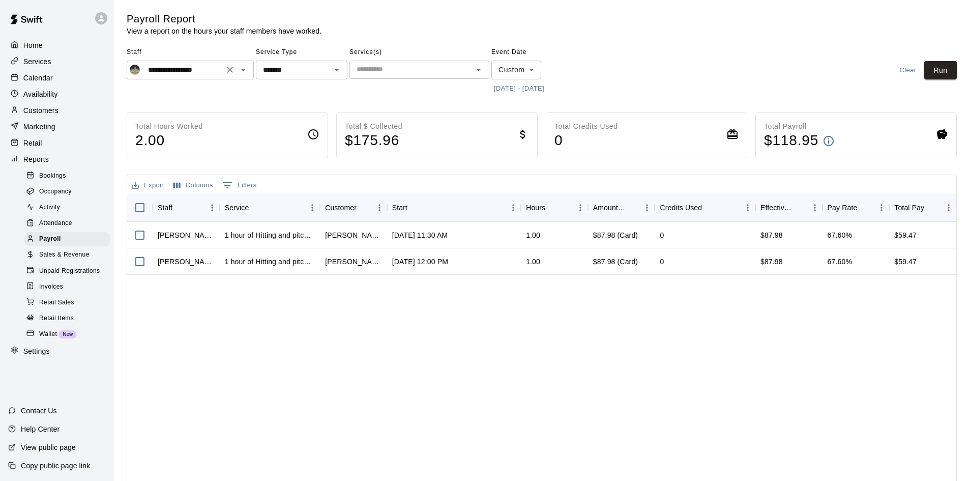
click at [173, 73] on input "**********" at bounding box center [182, 70] width 77 height 13
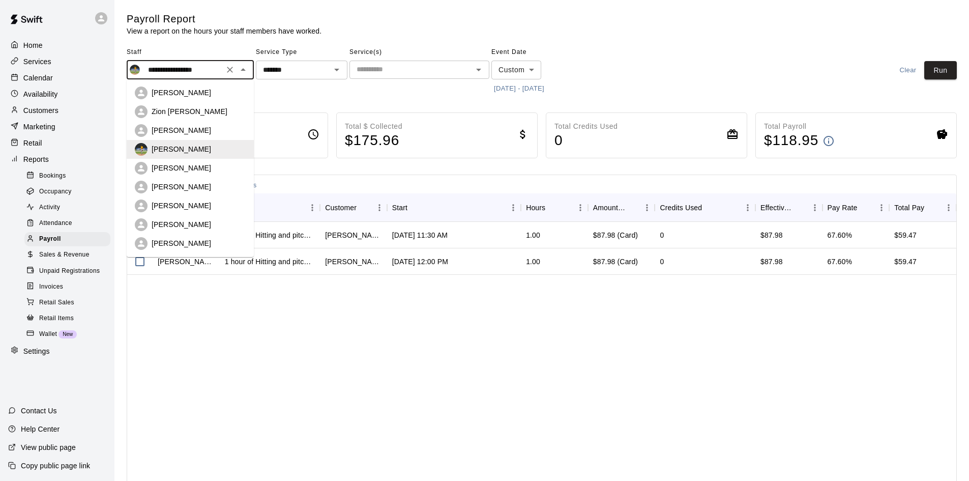
click at [184, 167] on p "[PERSON_NAME]" at bounding box center [182, 168] width 60 height 10
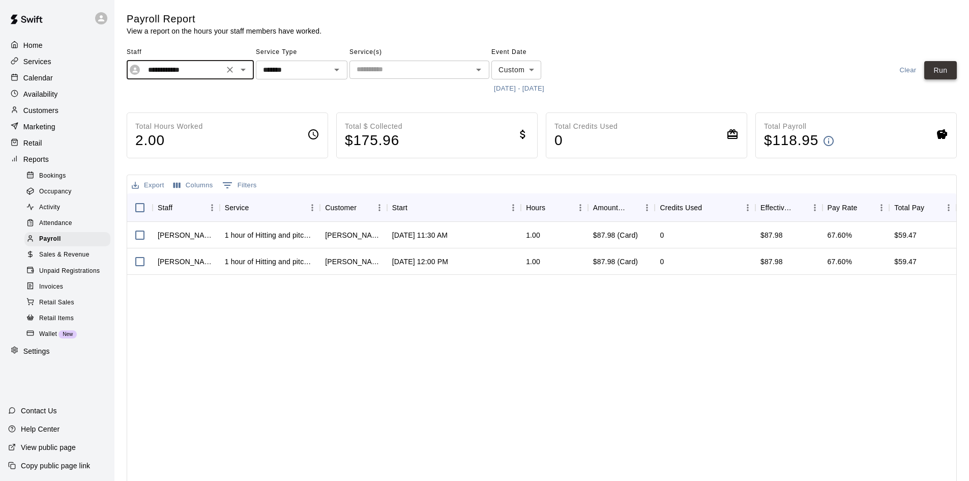
click at [947, 68] on button "Run" at bounding box center [941, 70] width 33 height 19
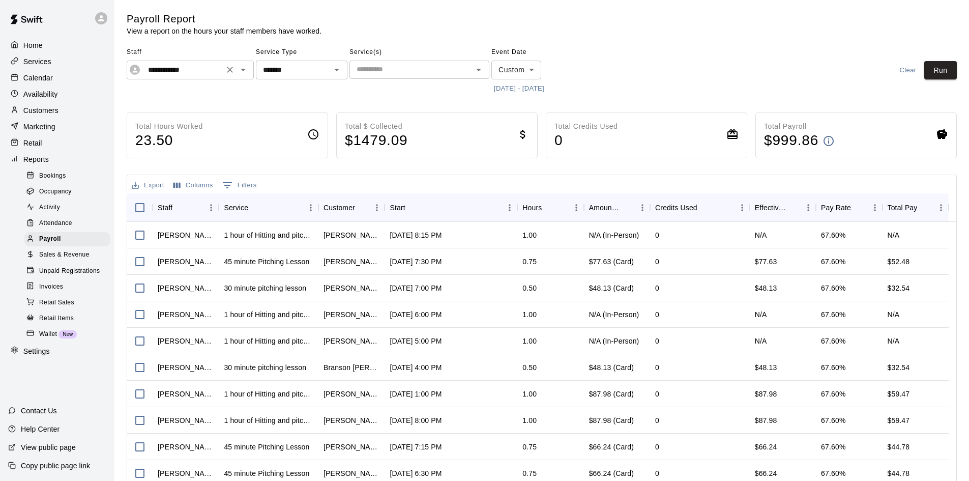
click at [199, 74] on input "**********" at bounding box center [182, 70] width 77 height 13
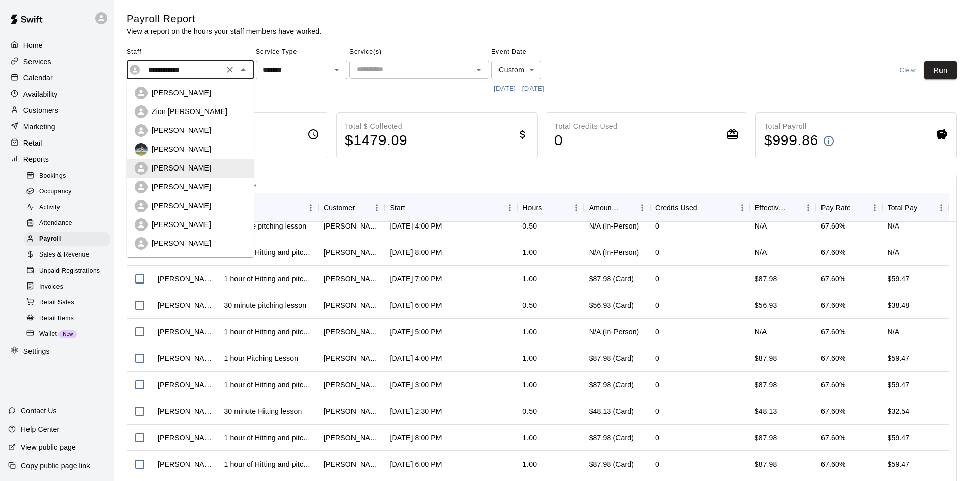
scroll to position [335, 0]
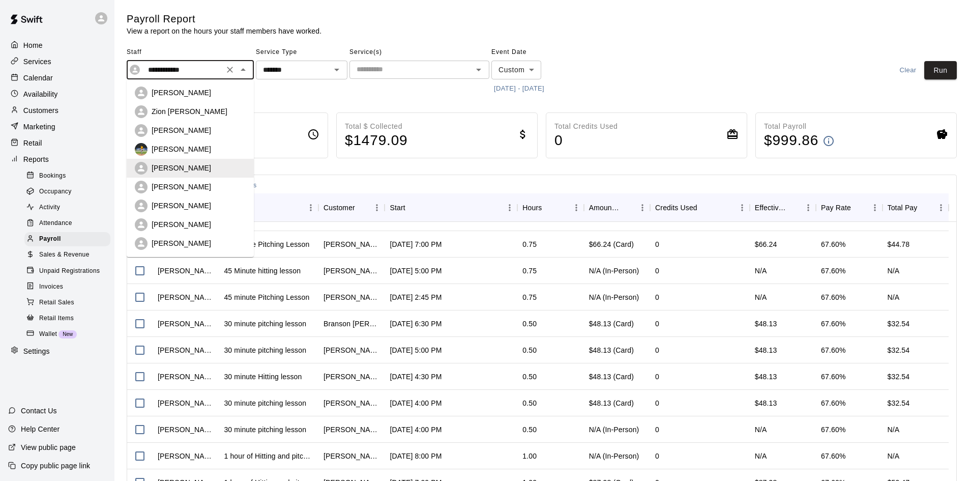
click at [194, 187] on div "[PERSON_NAME]" at bounding box center [199, 187] width 94 height 10
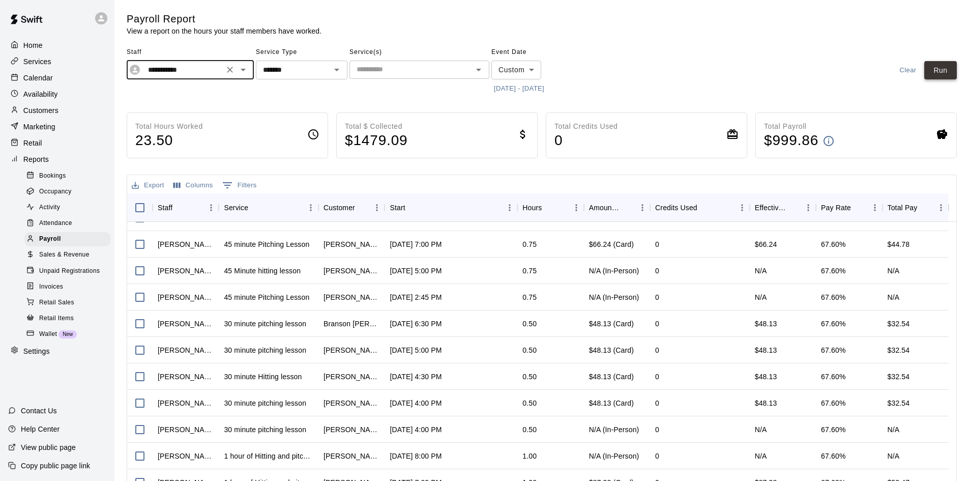
click at [944, 69] on button "Run" at bounding box center [941, 70] width 33 height 19
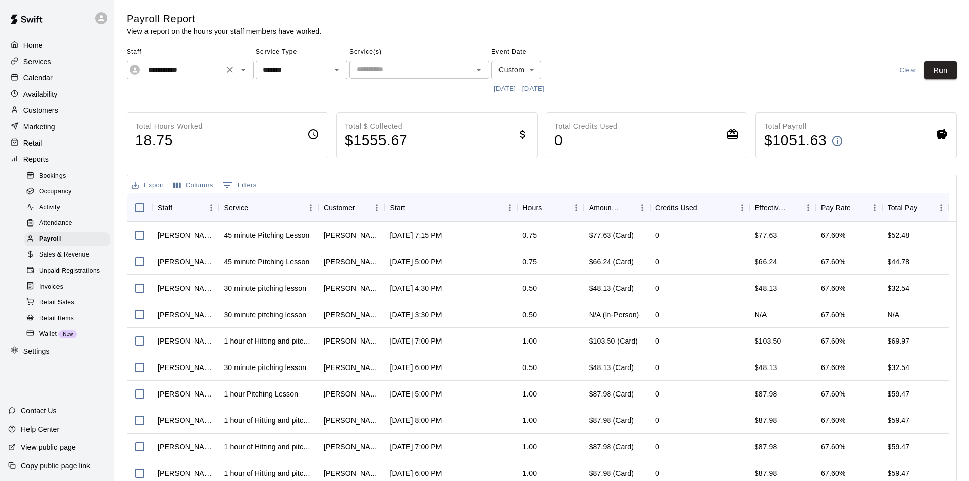
click at [206, 70] on input "**********" at bounding box center [182, 70] width 77 height 13
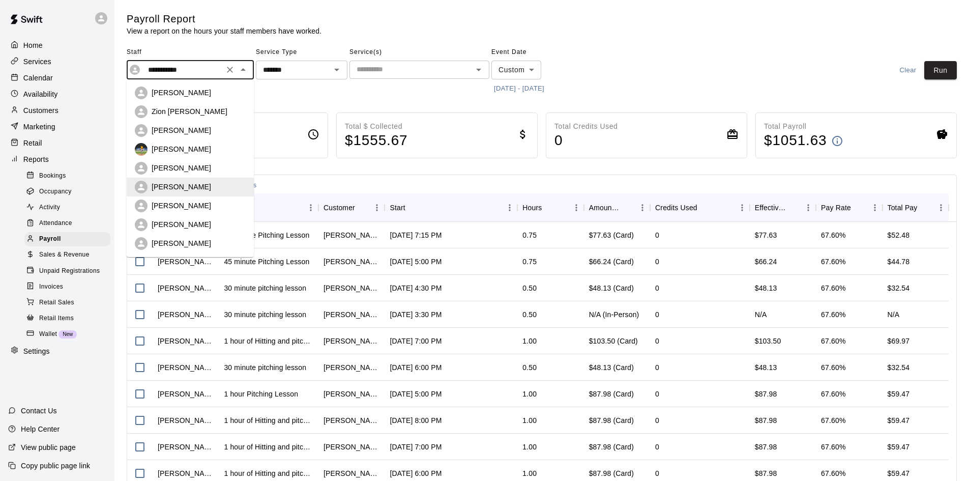
click at [203, 199] on li "[PERSON_NAME]" at bounding box center [190, 205] width 127 height 19
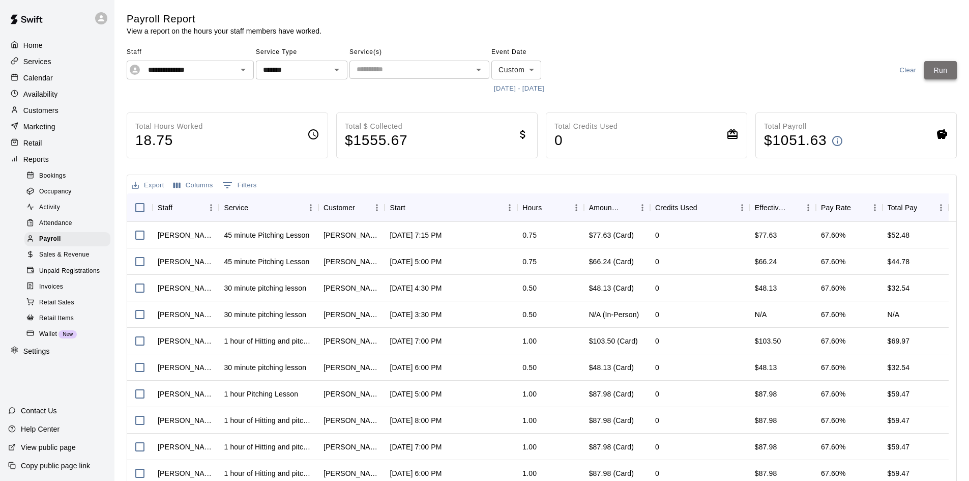
click at [944, 74] on button "Run" at bounding box center [941, 70] width 33 height 19
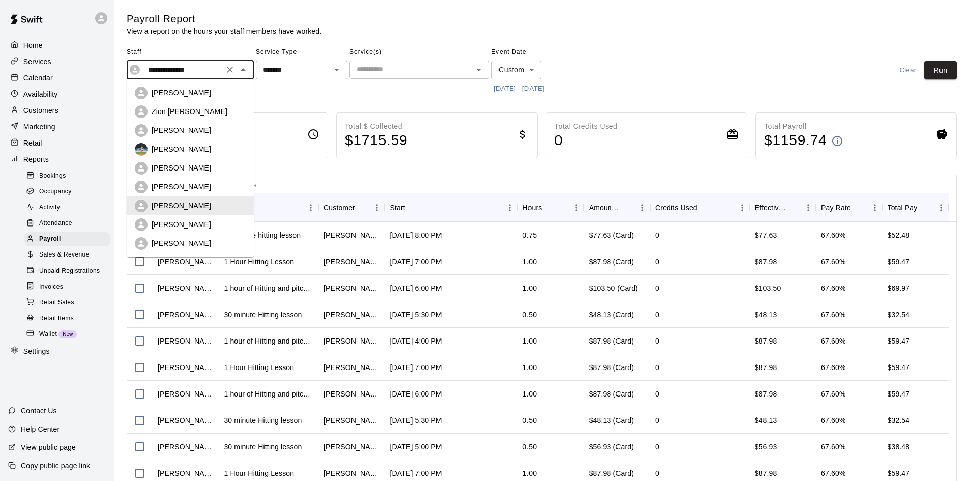
click at [180, 70] on input "**********" at bounding box center [182, 70] width 77 height 13
click at [185, 242] on p "[PERSON_NAME]" at bounding box center [182, 243] width 60 height 10
type input "**********"
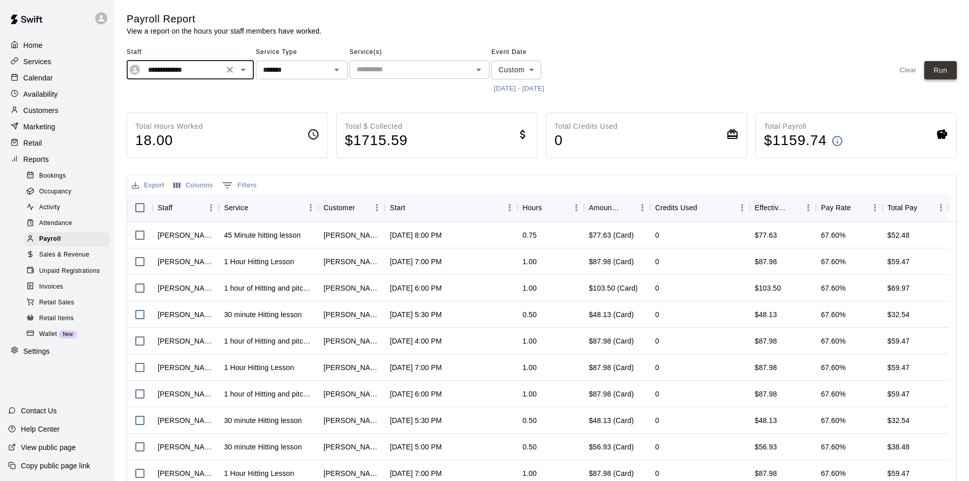
click at [946, 71] on button "Run" at bounding box center [941, 70] width 33 height 19
